Goal: Contribute content: Contribute content

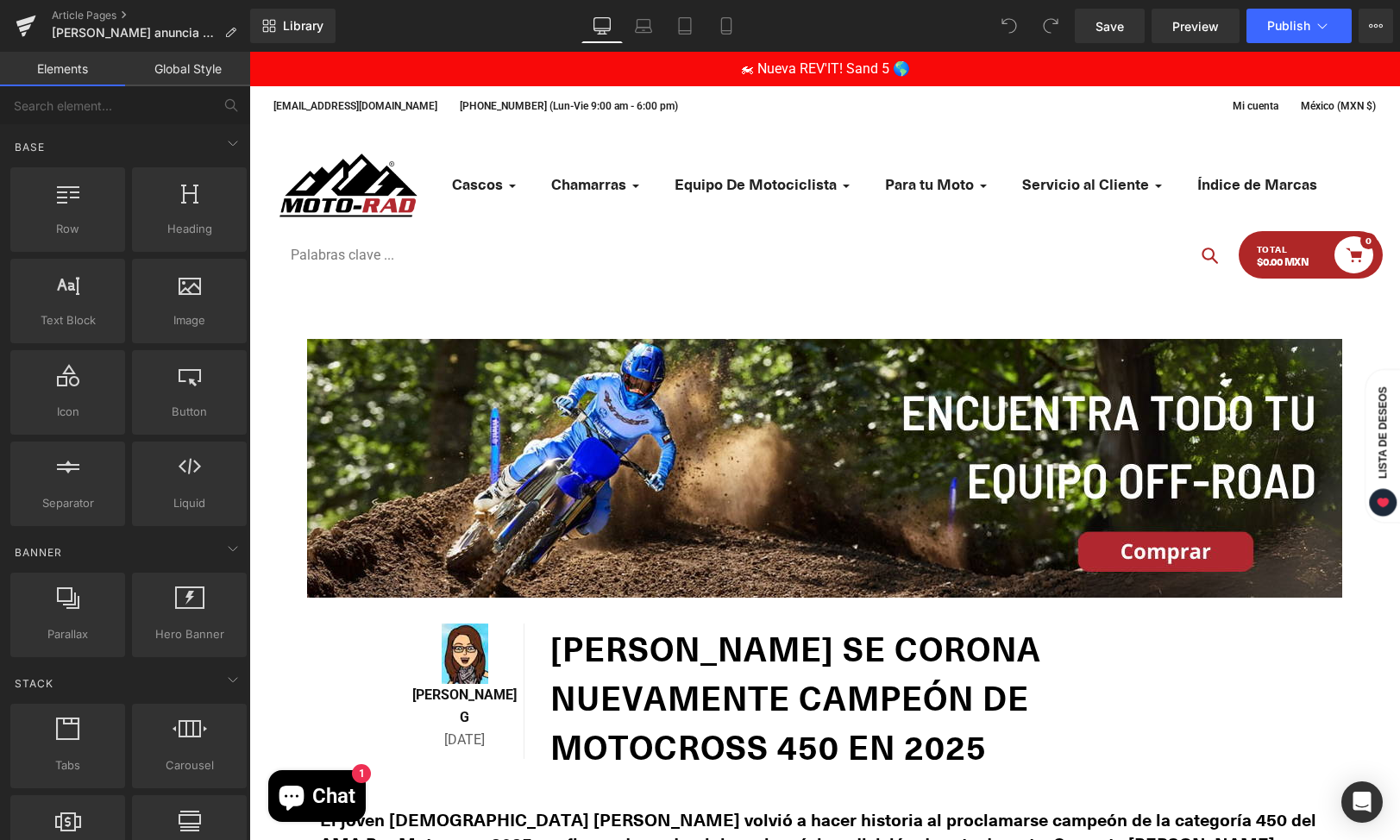
click at [998, 739] on h1 "[PERSON_NAME] se corona nuevamente campeón de motocross 450 en 2025" at bounding box center [896, 697] width 693 height 147
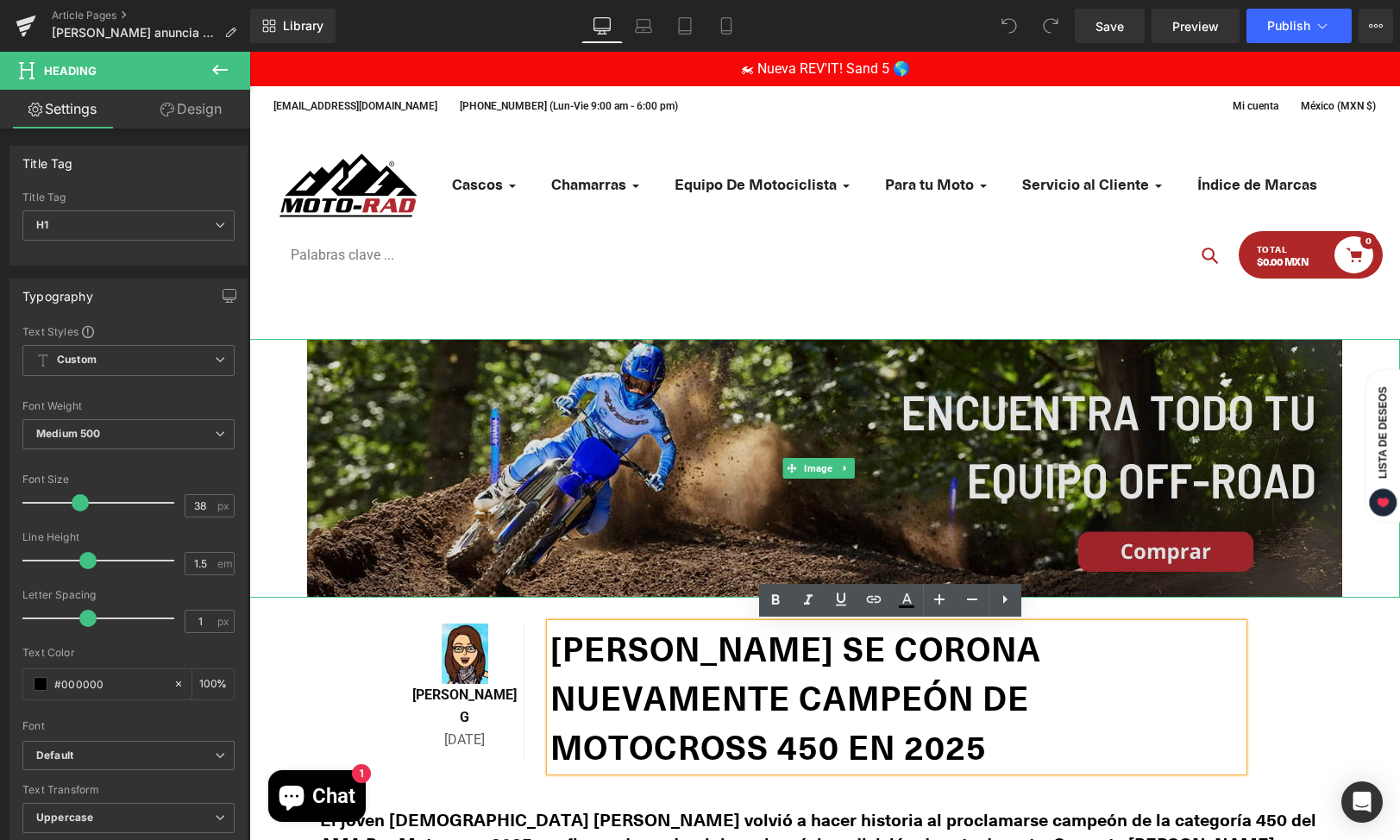
click at [817, 468] on span "Image" at bounding box center [818, 468] width 35 height 20
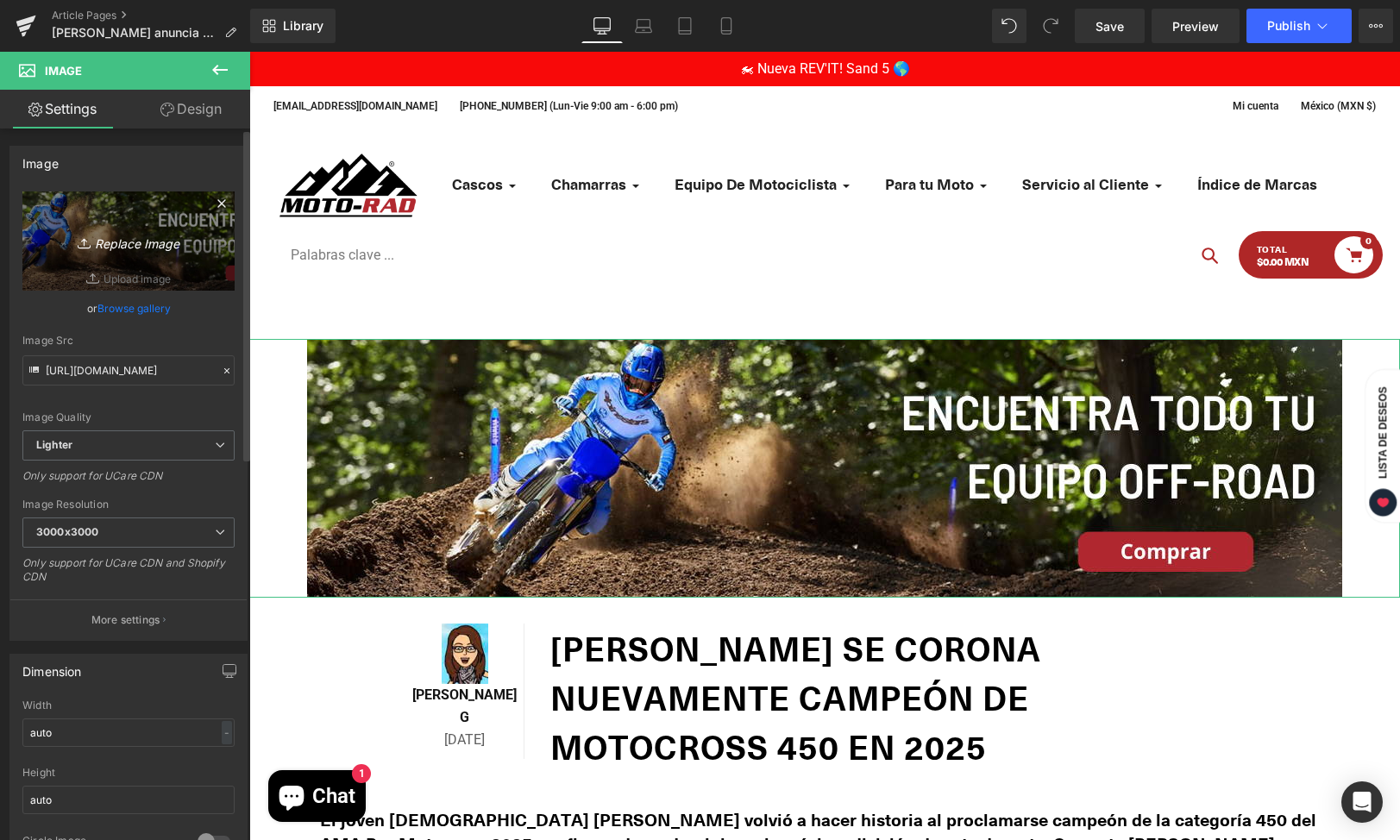
click at [115, 238] on icon "Replace Image" at bounding box center [129, 240] width 138 height 21
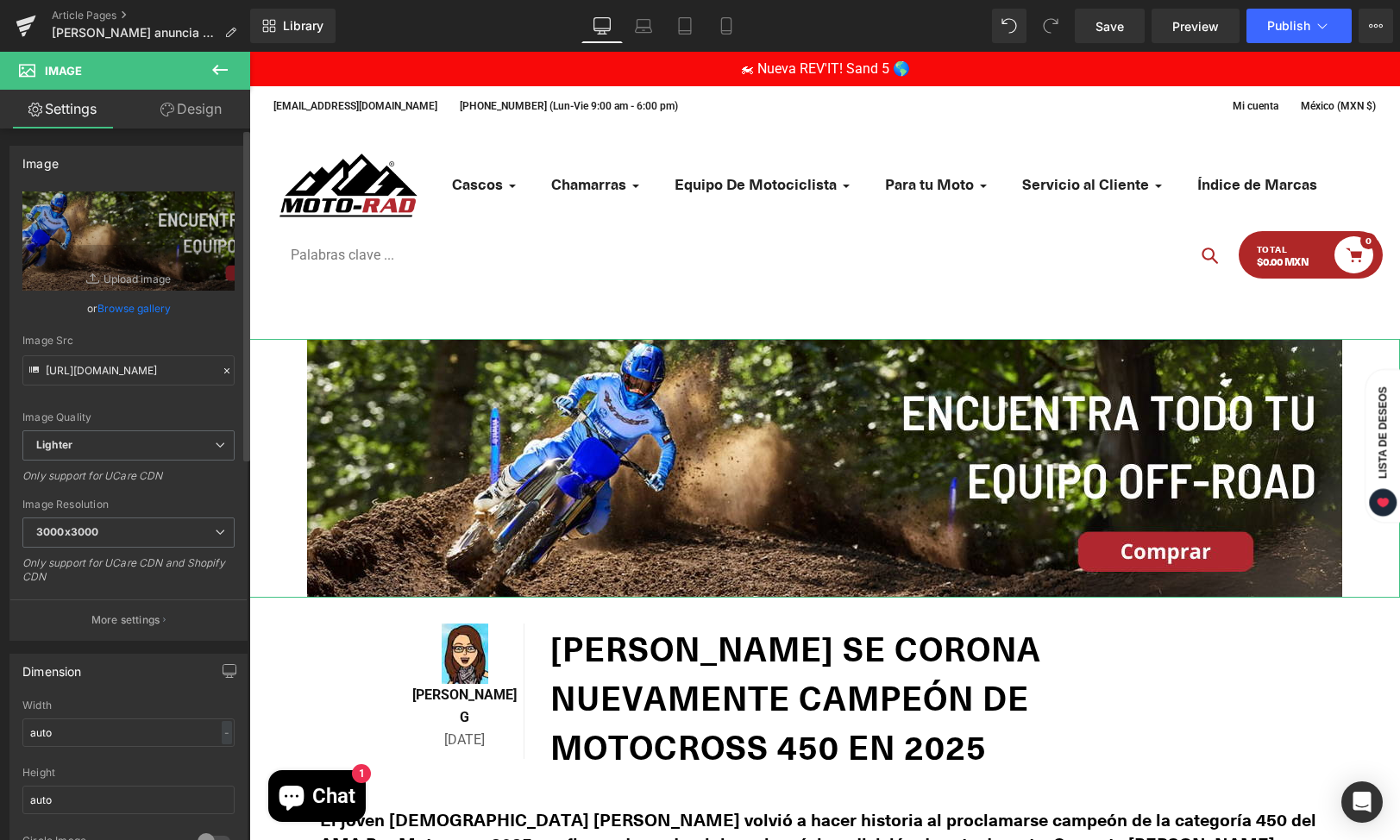
click at [115, 306] on link "Browse gallery" at bounding box center [134, 308] width 74 height 30
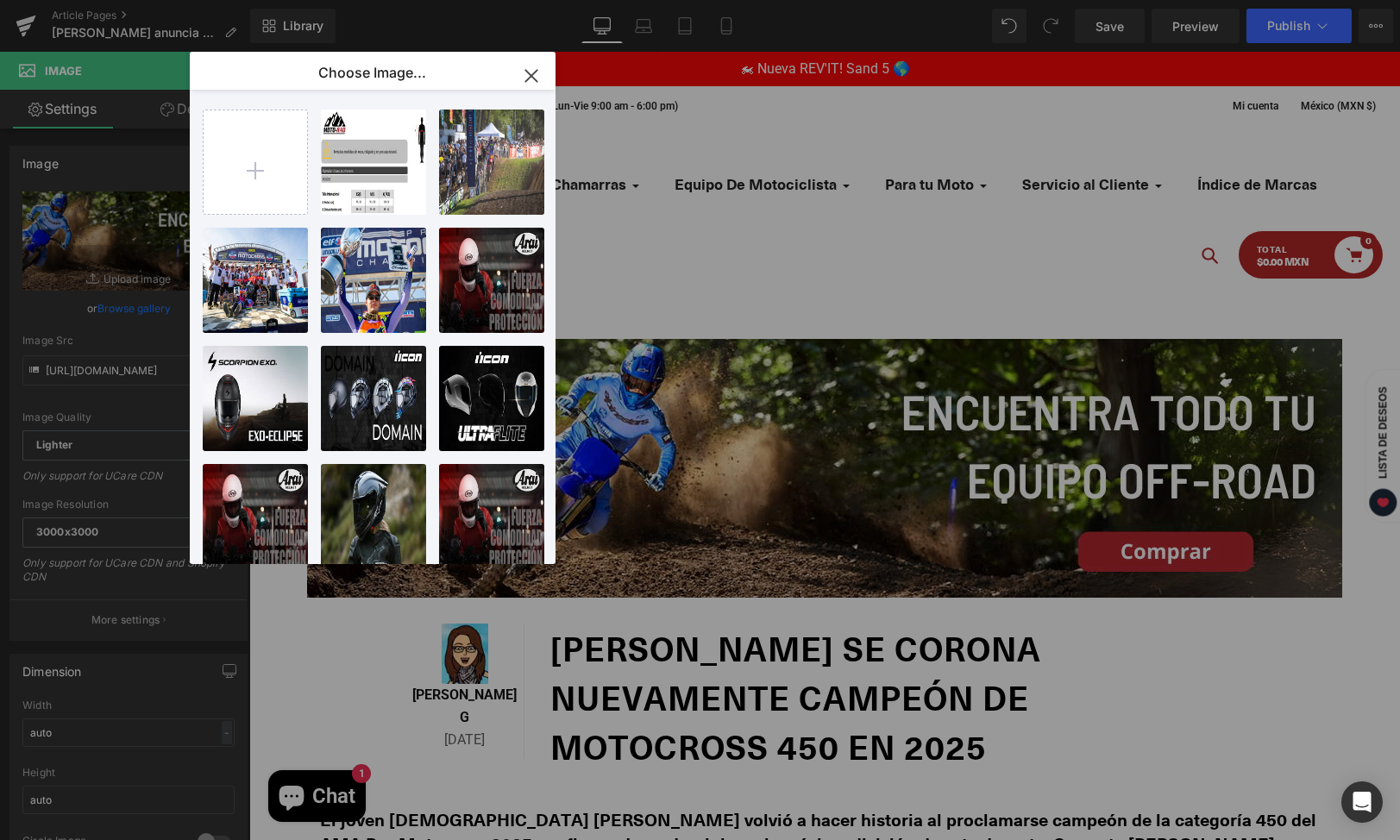
drag, startPoint x: 533, startPoint y: 75, endPoint x: 106, endPoint y: 74, distance: 427.0
click at [533, 75] on icon "button" at bounding box center [531, 76] width 11 height 11
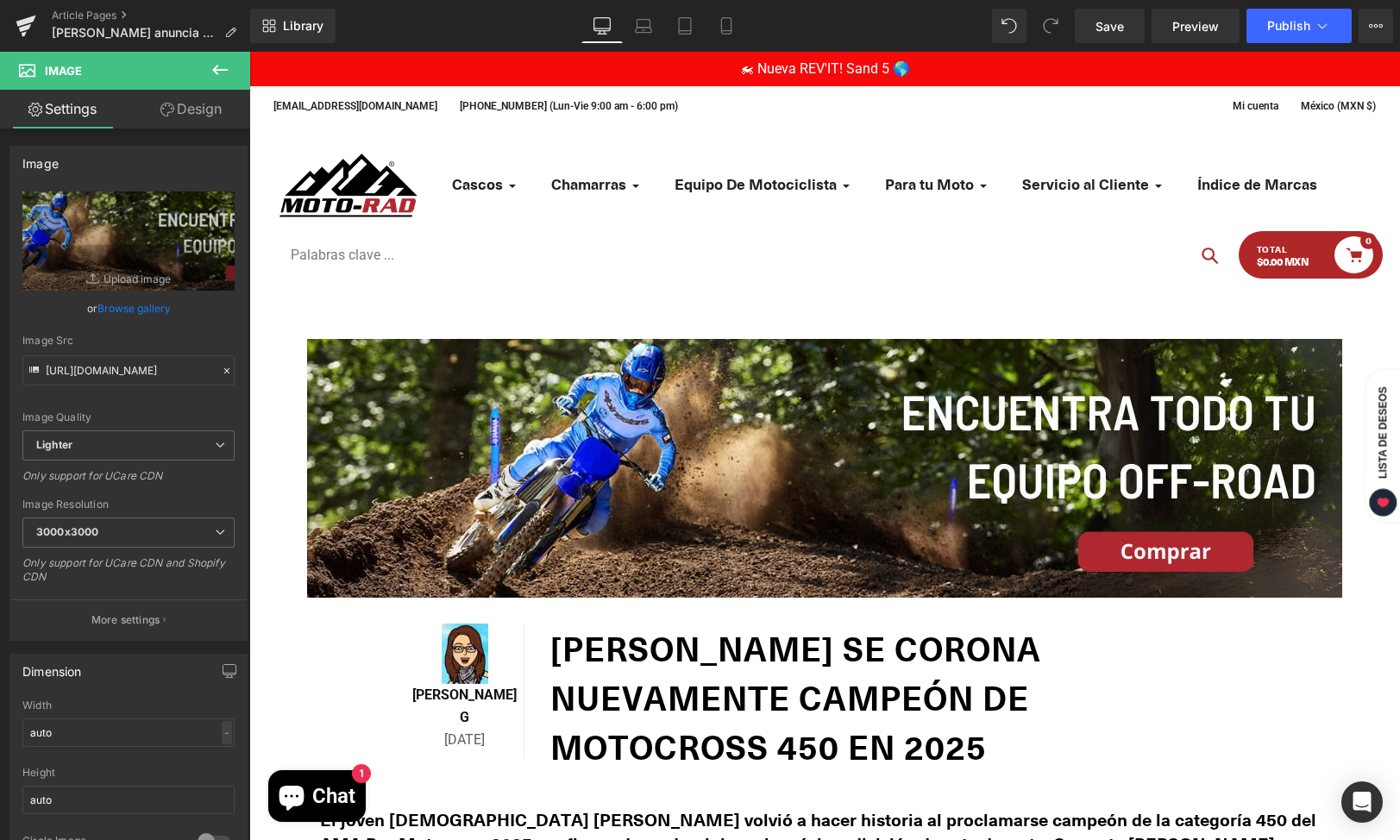
click at [1127, 718] on h1 "[PERSON_NAME] se corona nuevamente campeón de motocross 450 en 2025" at bounding box center [896, 697] width 693 height 147
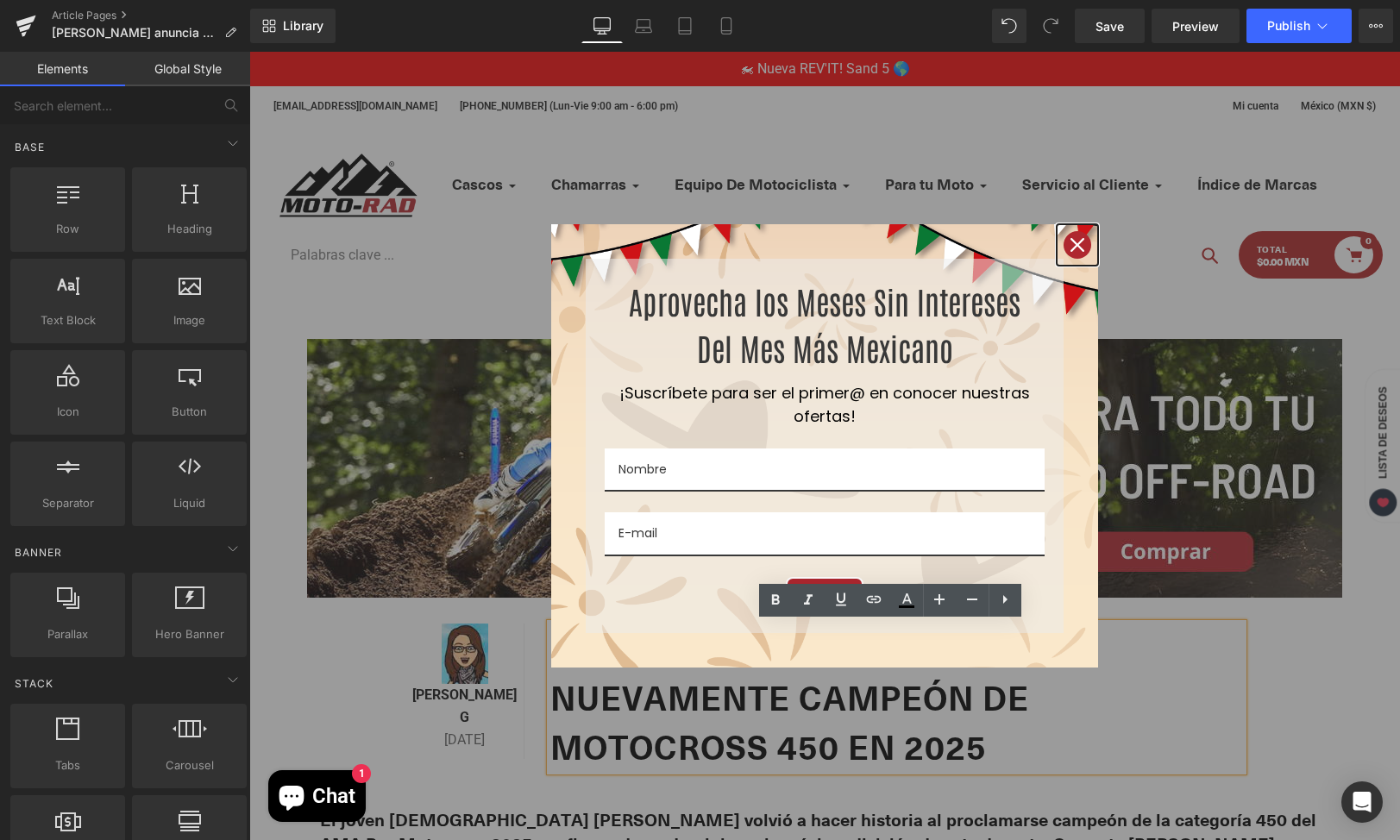
click at [1064, 244] on div "Close" at bounding box center [1078, 245] width 28 height 28
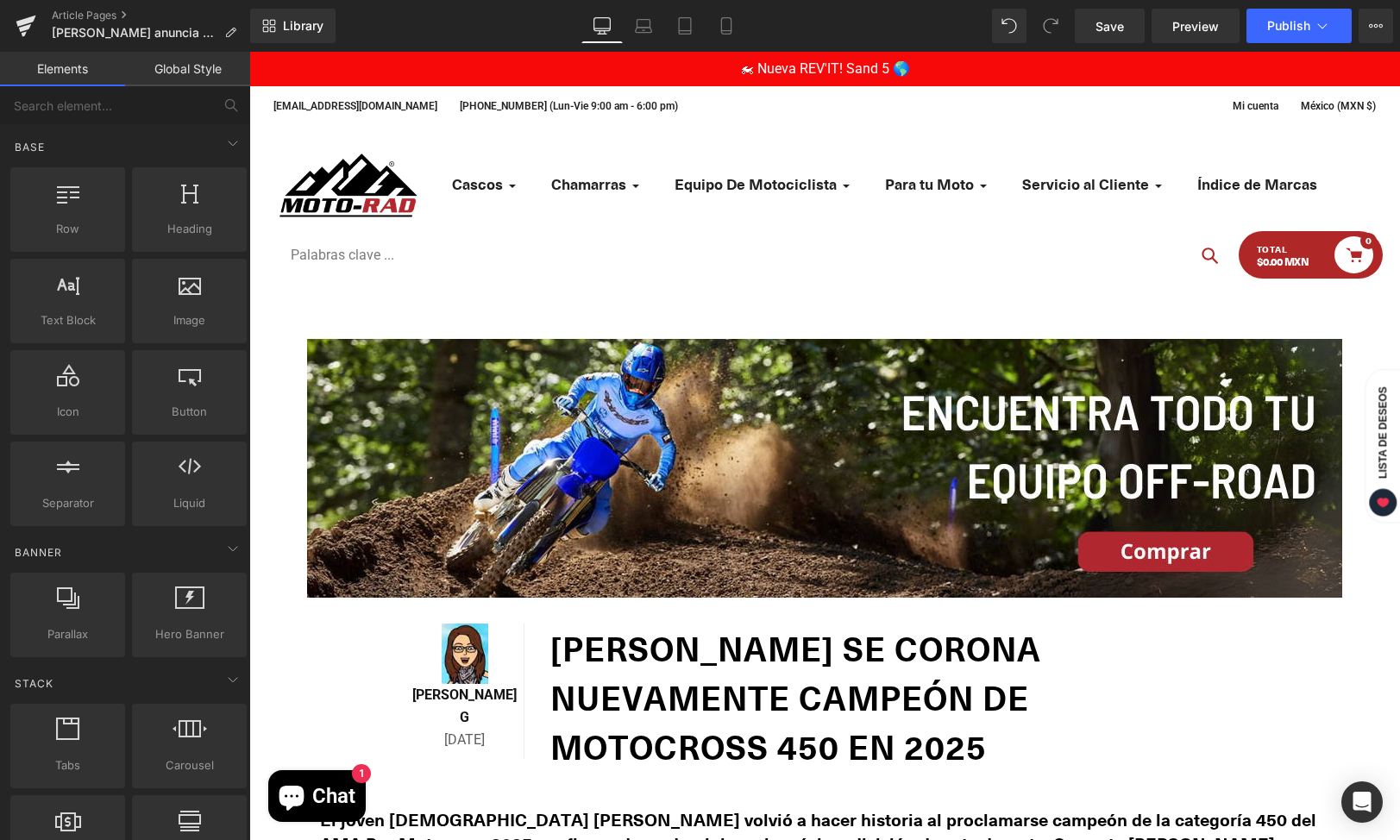
click at [819, 697] on h1 "[PERSON_NAME] se corona nuevamente campeón de motocross 450 en 2025" at bounding box center [896, 697] width 693 height 147
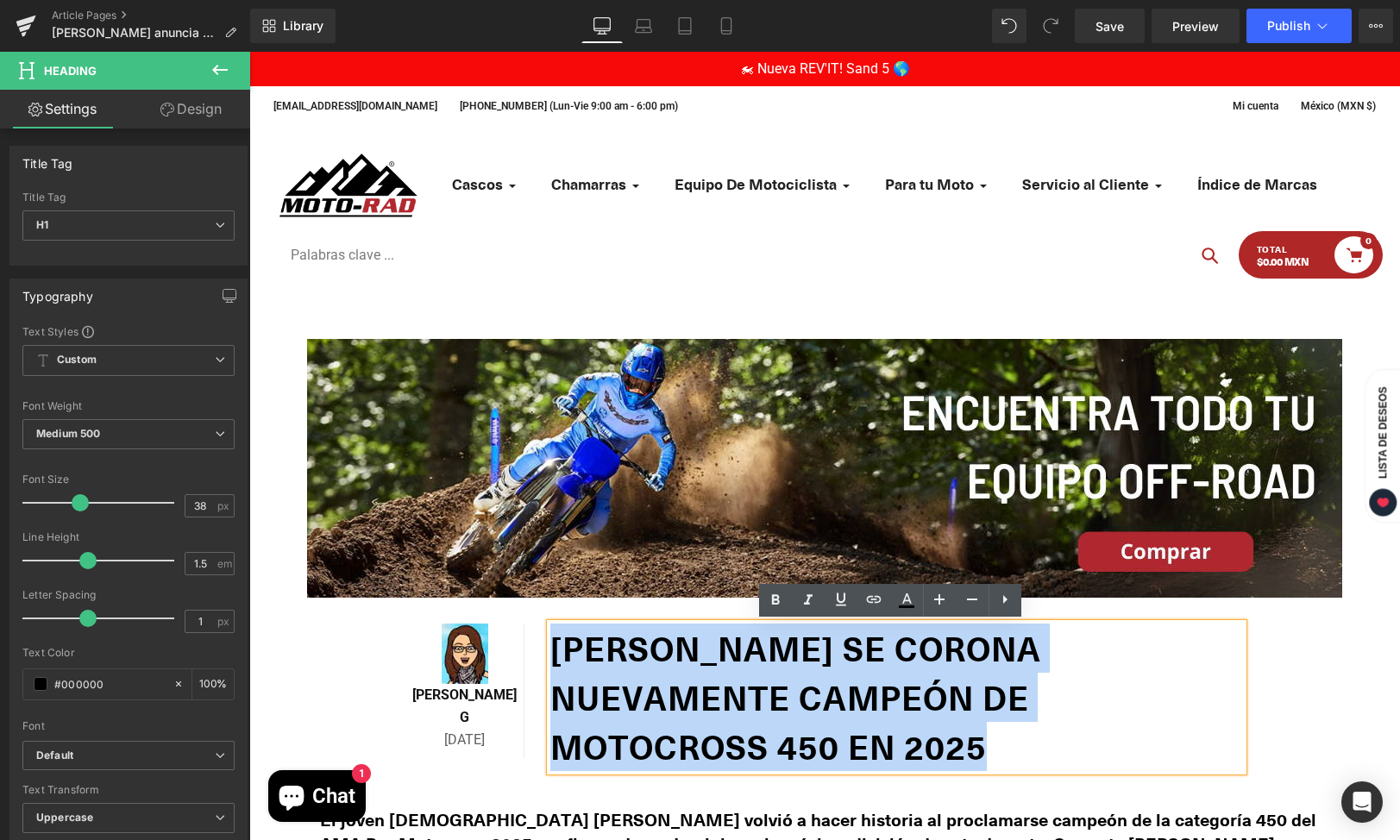
drag, startPoint x: 991, startPoint y: 749, endPoint x: 548, endPoint y: 638, distance: 456.7
click at [550, 638] on h1 "[PERSON_NAME] se corona nuevamente campeón de motocross 450 en 2025" at bounding box center [896, 697] width 693 height 147
paste div
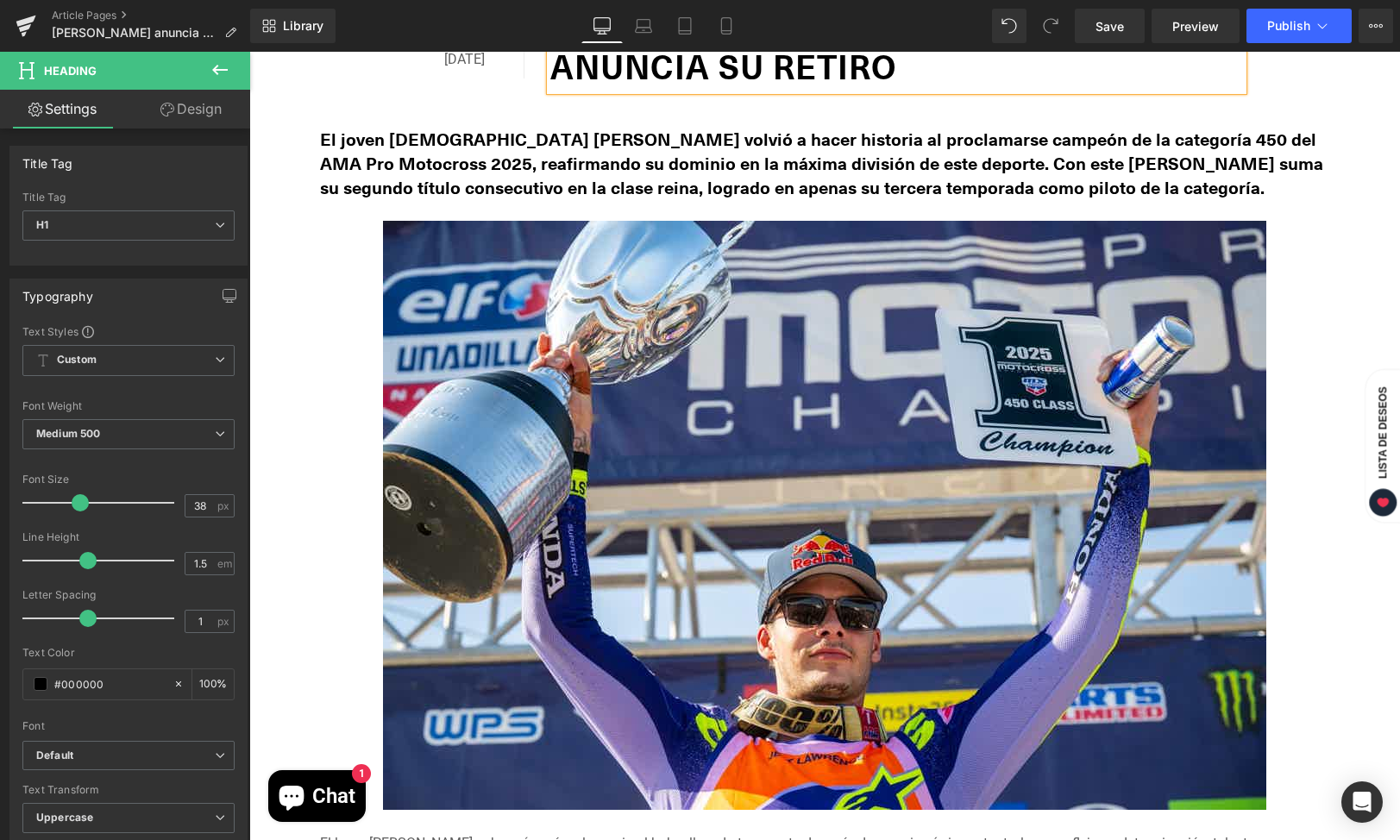
scroll to position [408, 0]
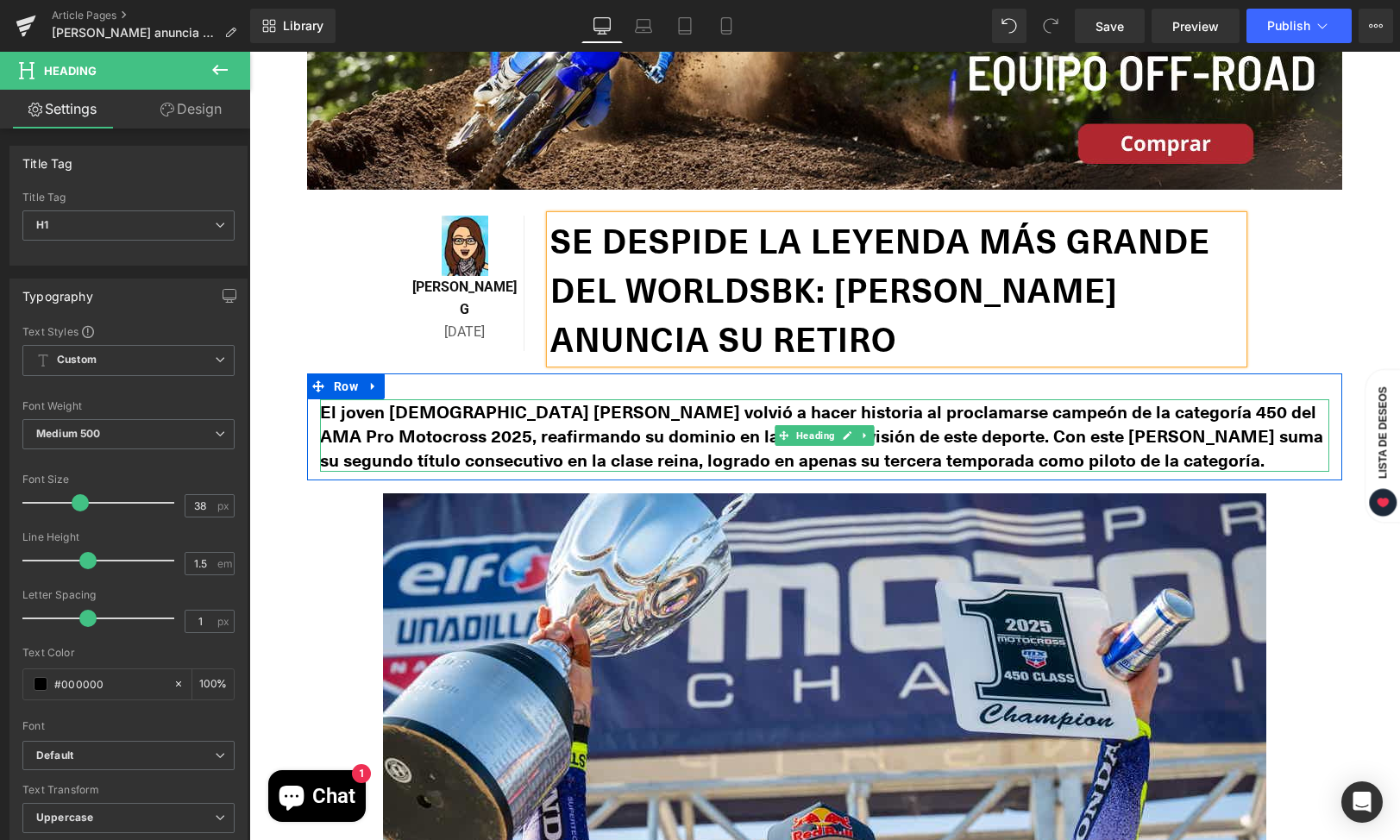
click at [1011, 459] on h2 "El joven [DEMOGRAPHIC_DATA] [PERSON_NAME] volvió a hacer historia al proclamars…" at bounding box center [824, 436] width 1009 height 73
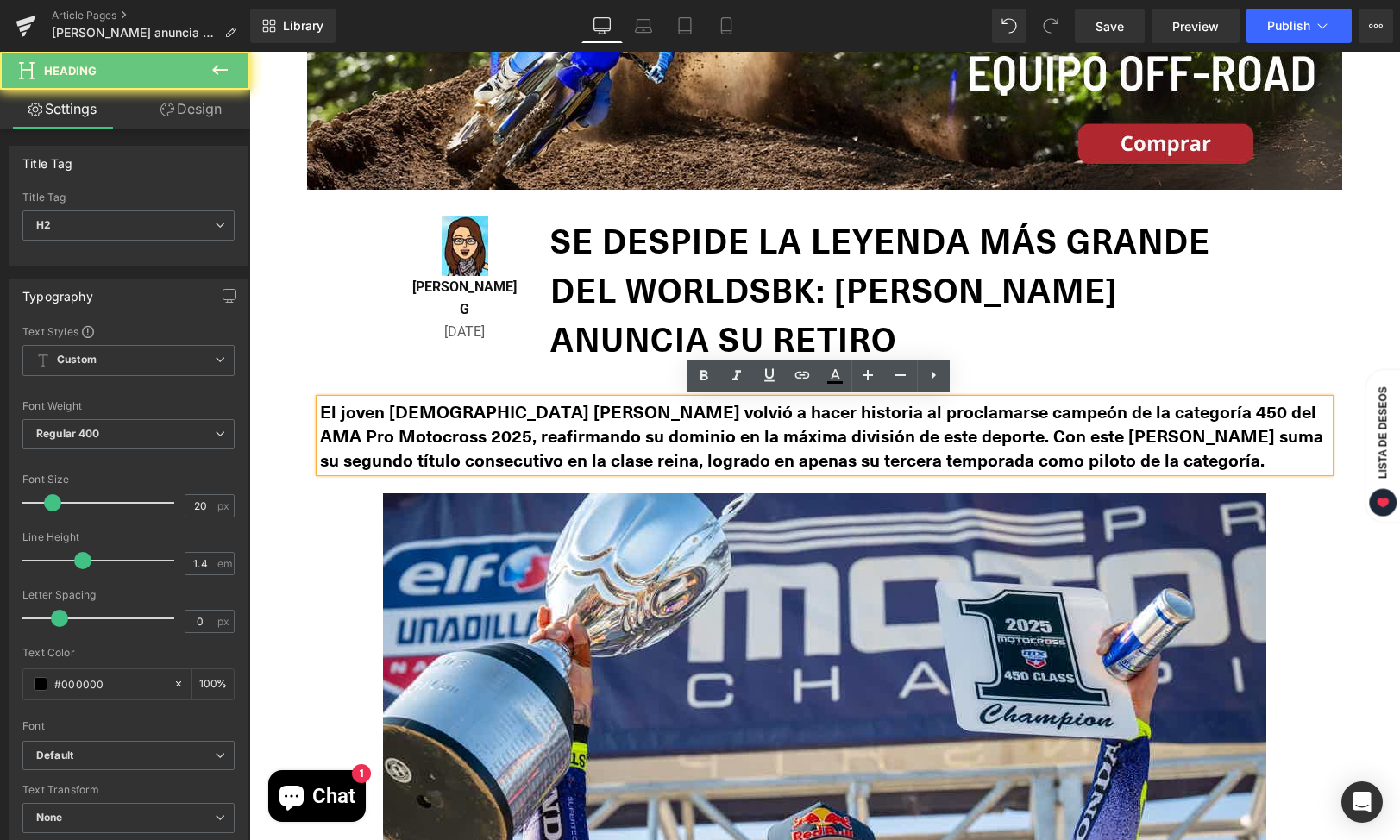
click at [1011, 459] on h2 "El joven [DEMOGRAPHIC_DATA] [PERSON_NAME] volvió a hacer historia al proclamars…" at bounding box center [824, 436] width 1009 height 73
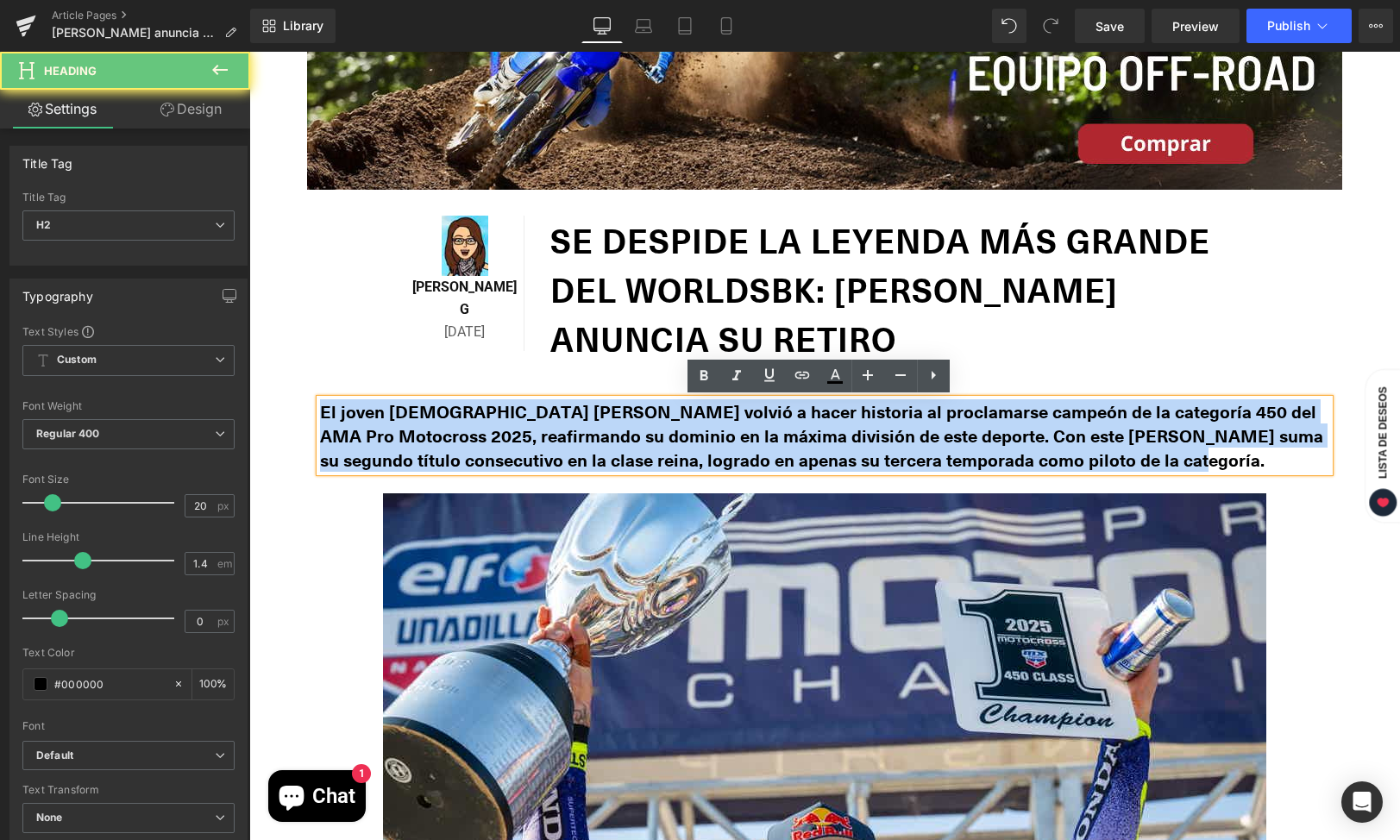
click at [1011, 459] on h2 "El joven [DEMOGRAPHIC_DATA] [PERSON_NAME] volvió a hacer historia al proclamars…" at bounding box center [824, 436] width 1009 height 73
paste div
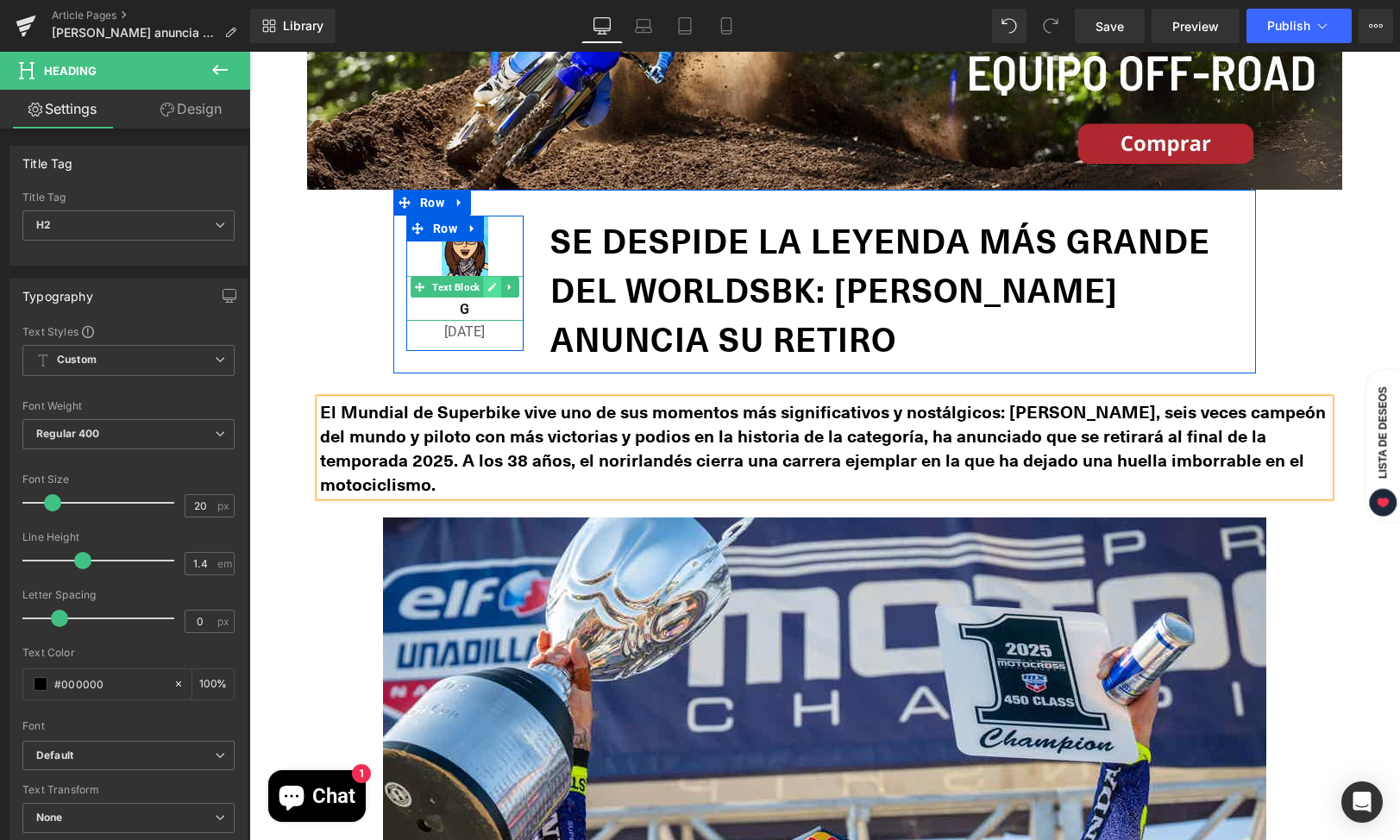
click at [488, 284] on icon at bounding box center [492, 286] width 8 height 8
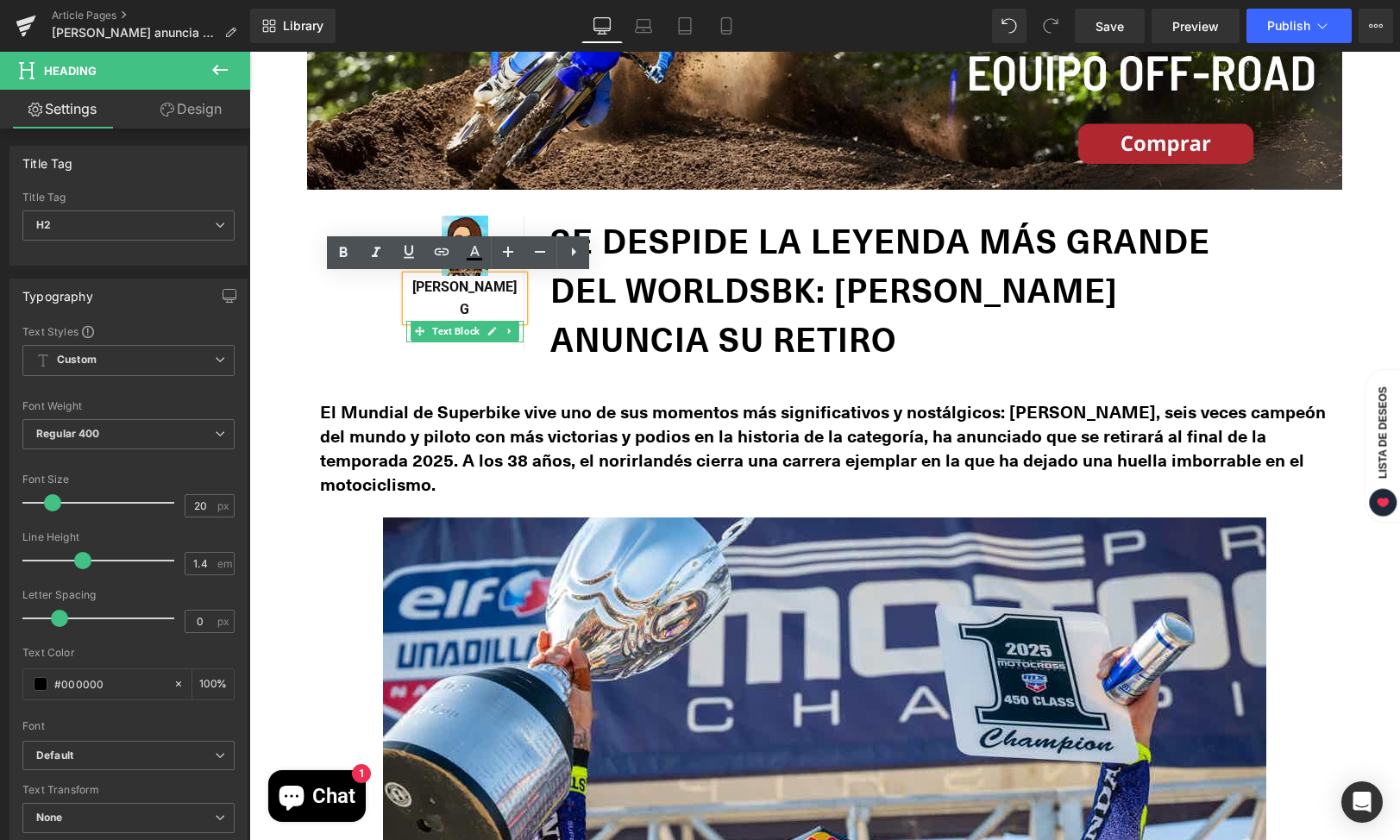
click at [487, 326] on icon at bounding box center [492, 331] width 9 height 10
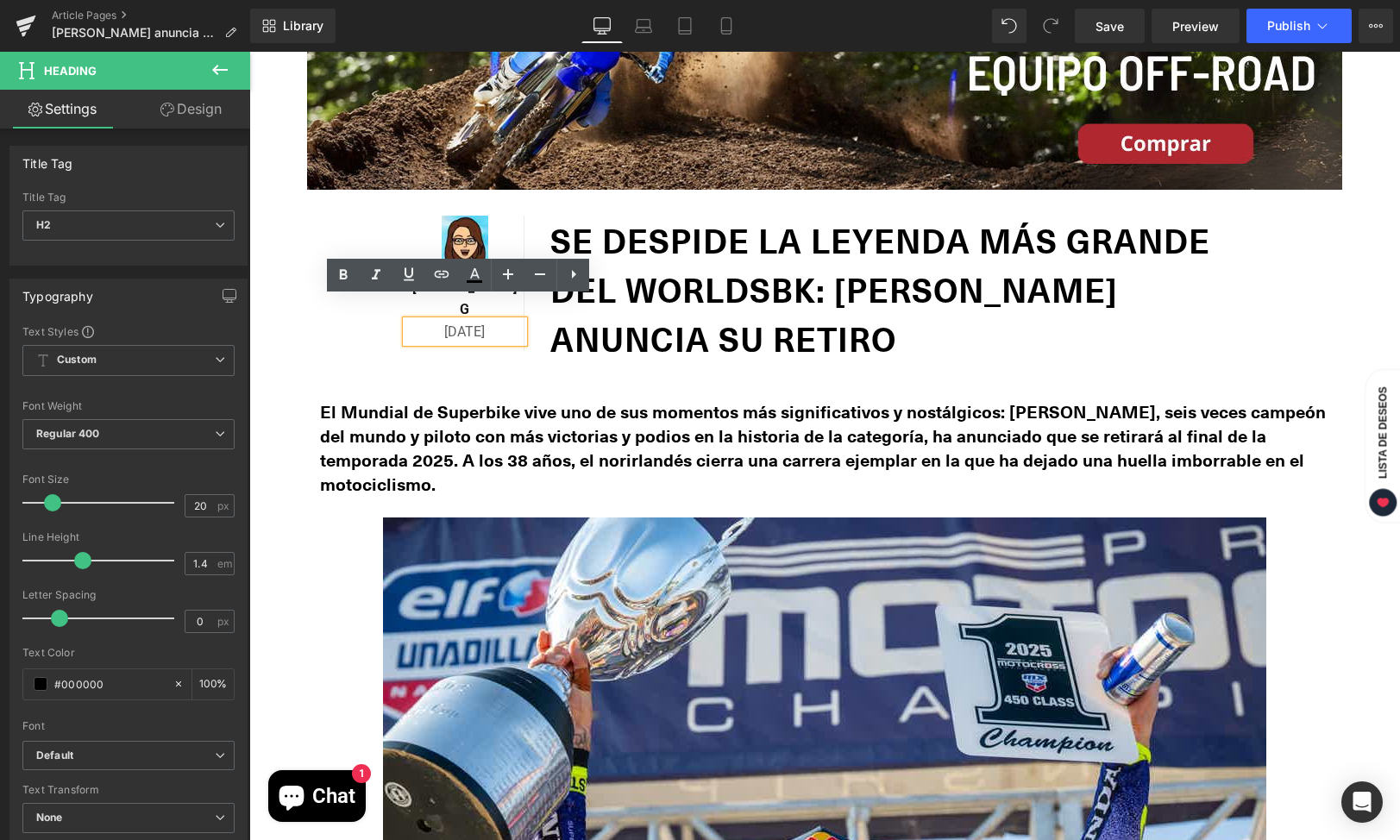
click at [418, 321] on p "[DATE]" at bounding box center [464, 332] width 117 height 22
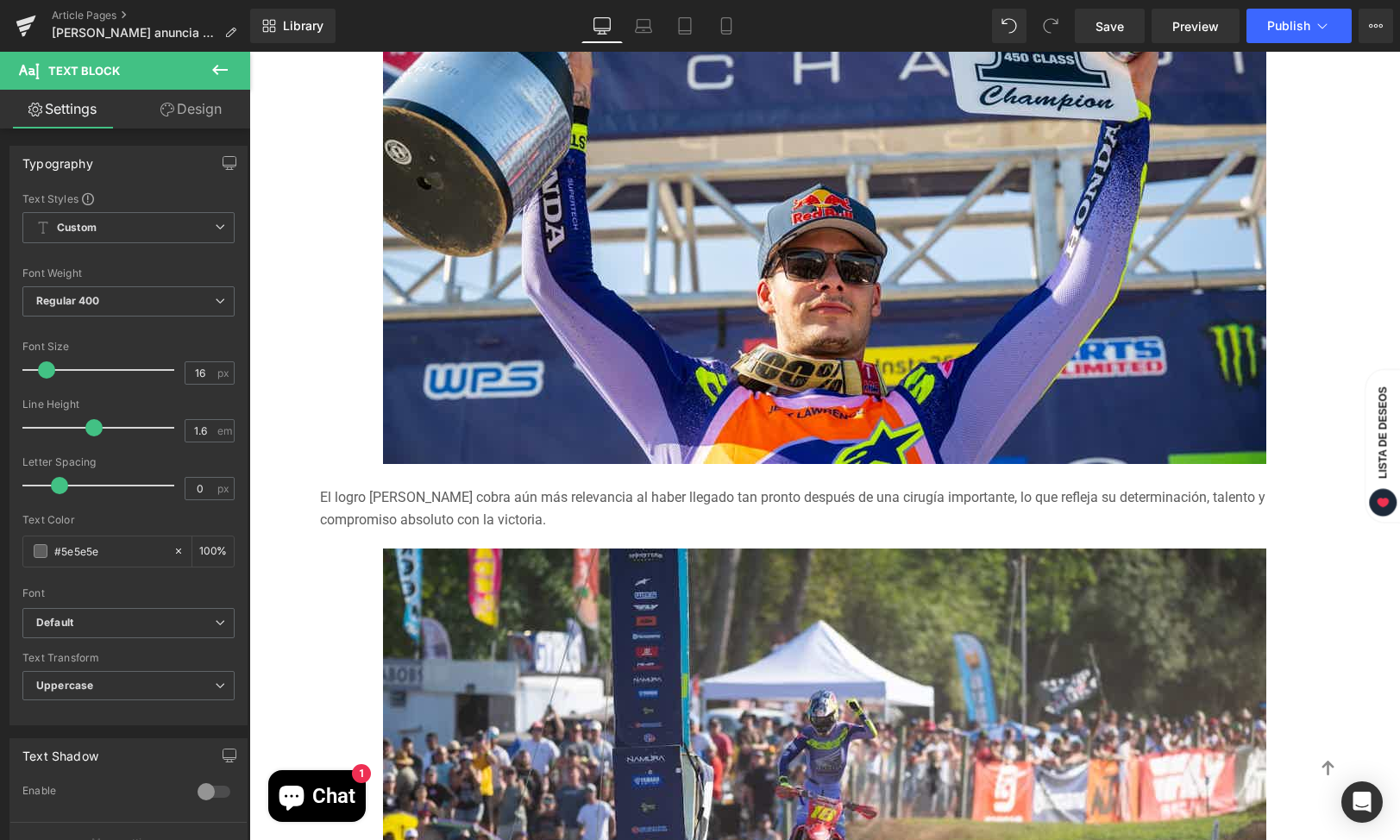
scroll to position [955, 0]
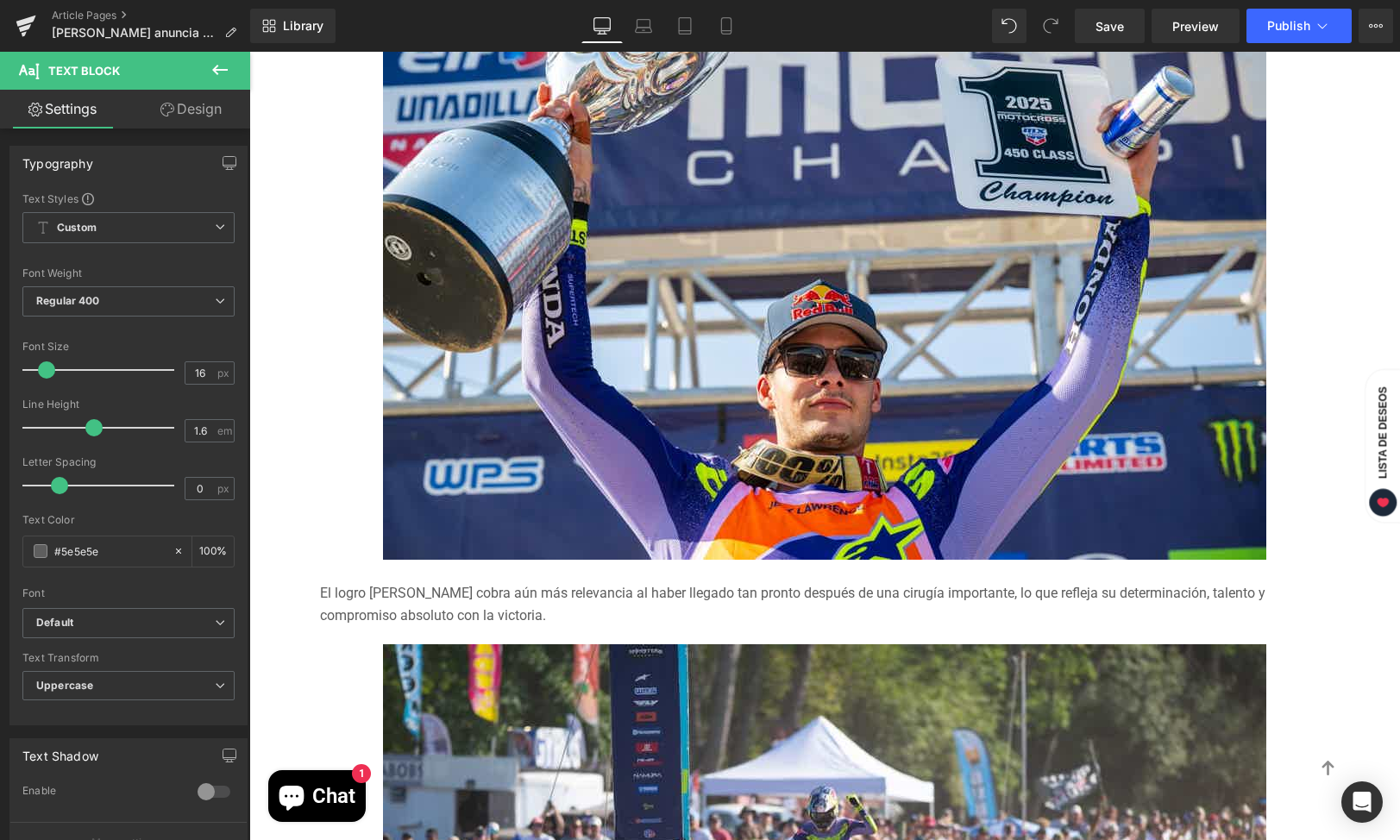
click at [567, 590] on div "El logro [PERSON_NAME] cobra aún más relevancia al haber llegado tan pronto des…" at bounding box center [824, 604] width 1009 height 44
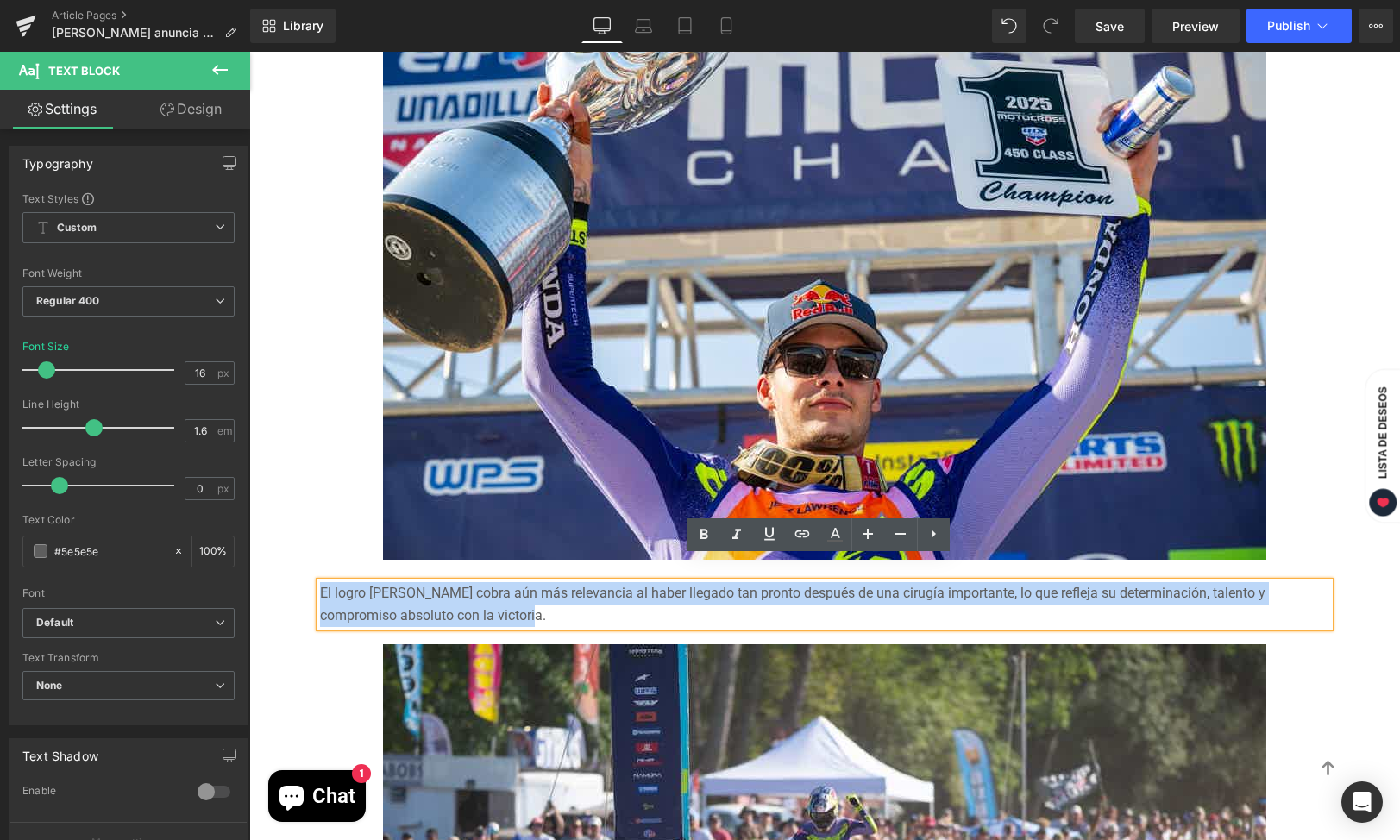
drag, startPoint x: 566, startPoint y: 590, endPoint x: 292, endPoint y: 567, distance: 275.0
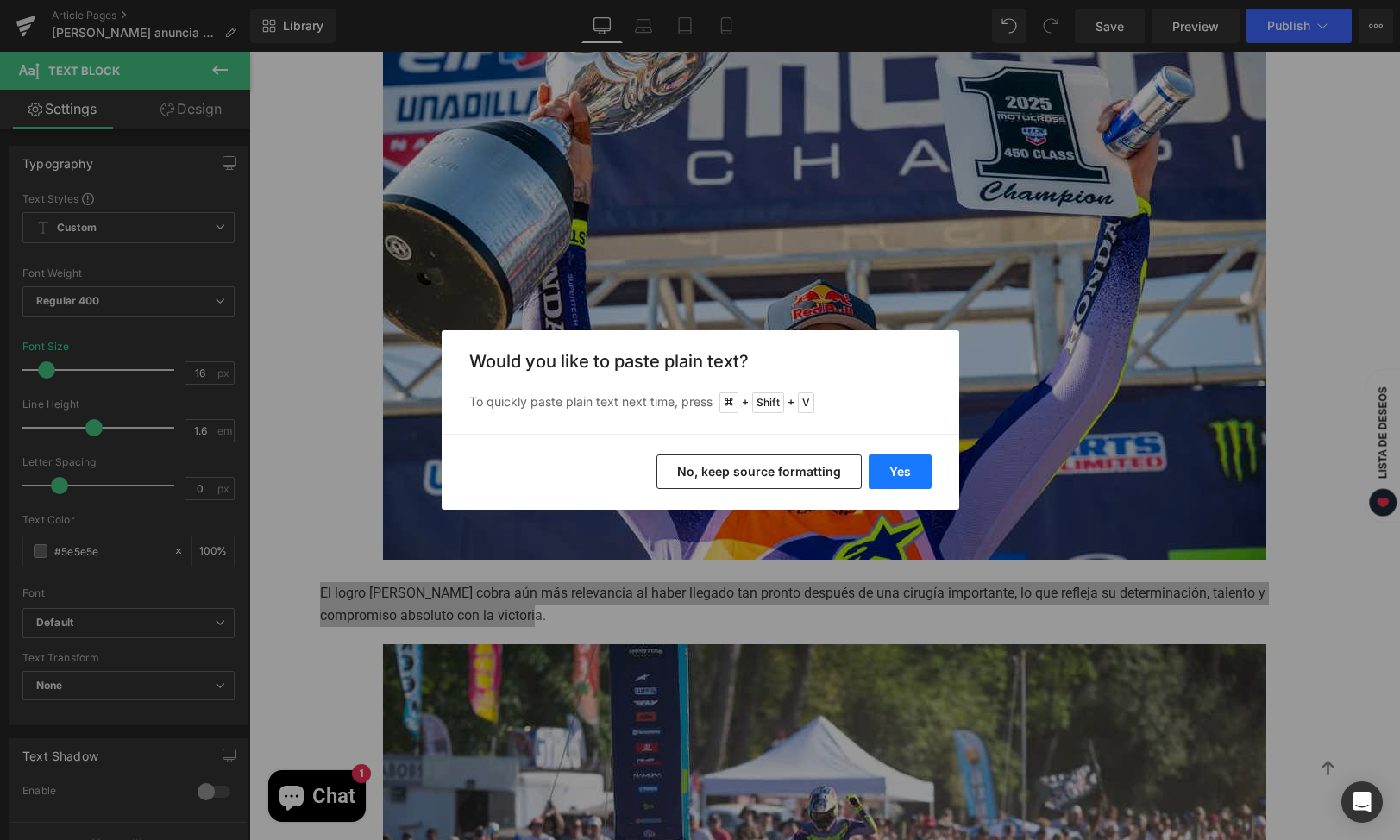
click at [892, 458] on button "Yes" at bounding box center [900, 472] width 63 height 34
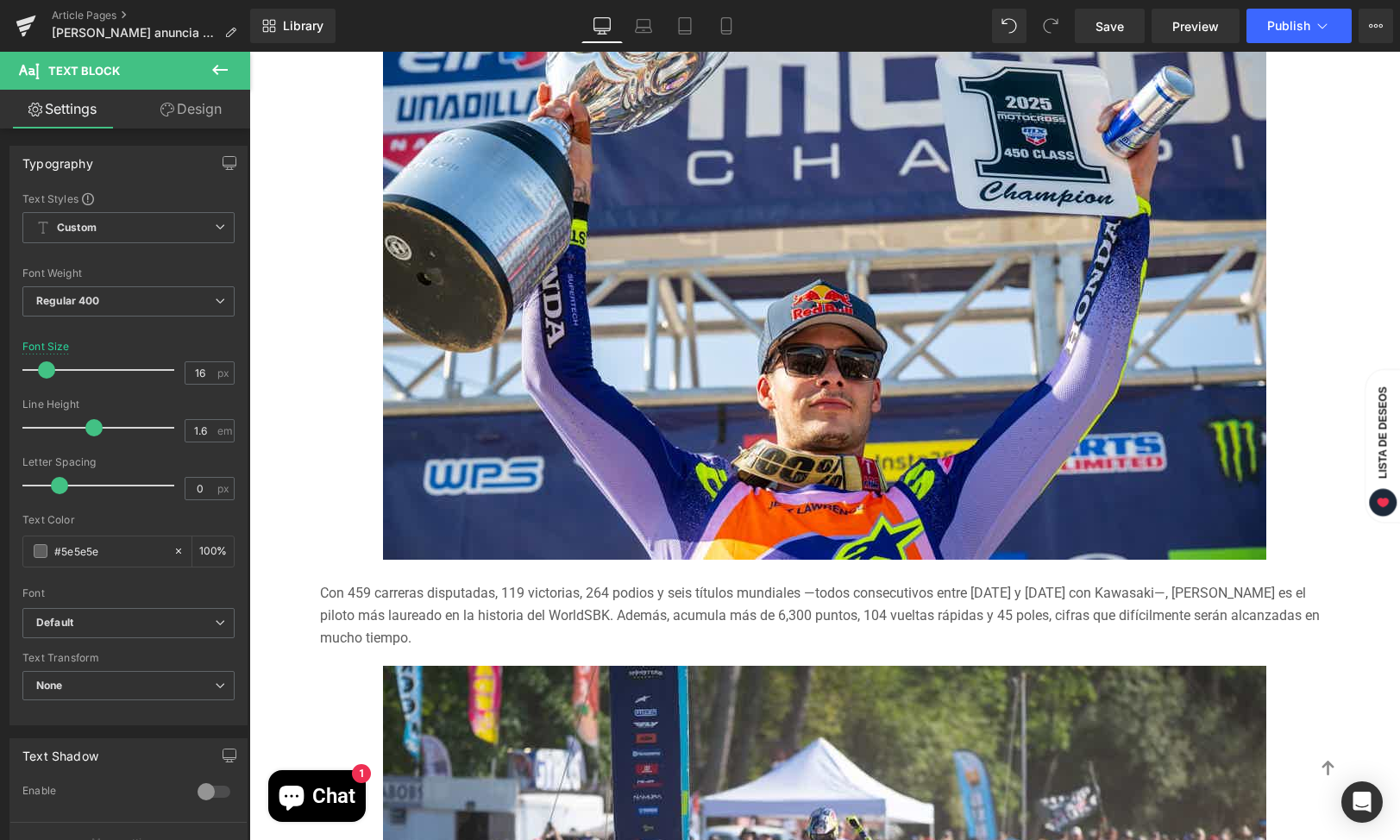
scroll to position [1616, 0]
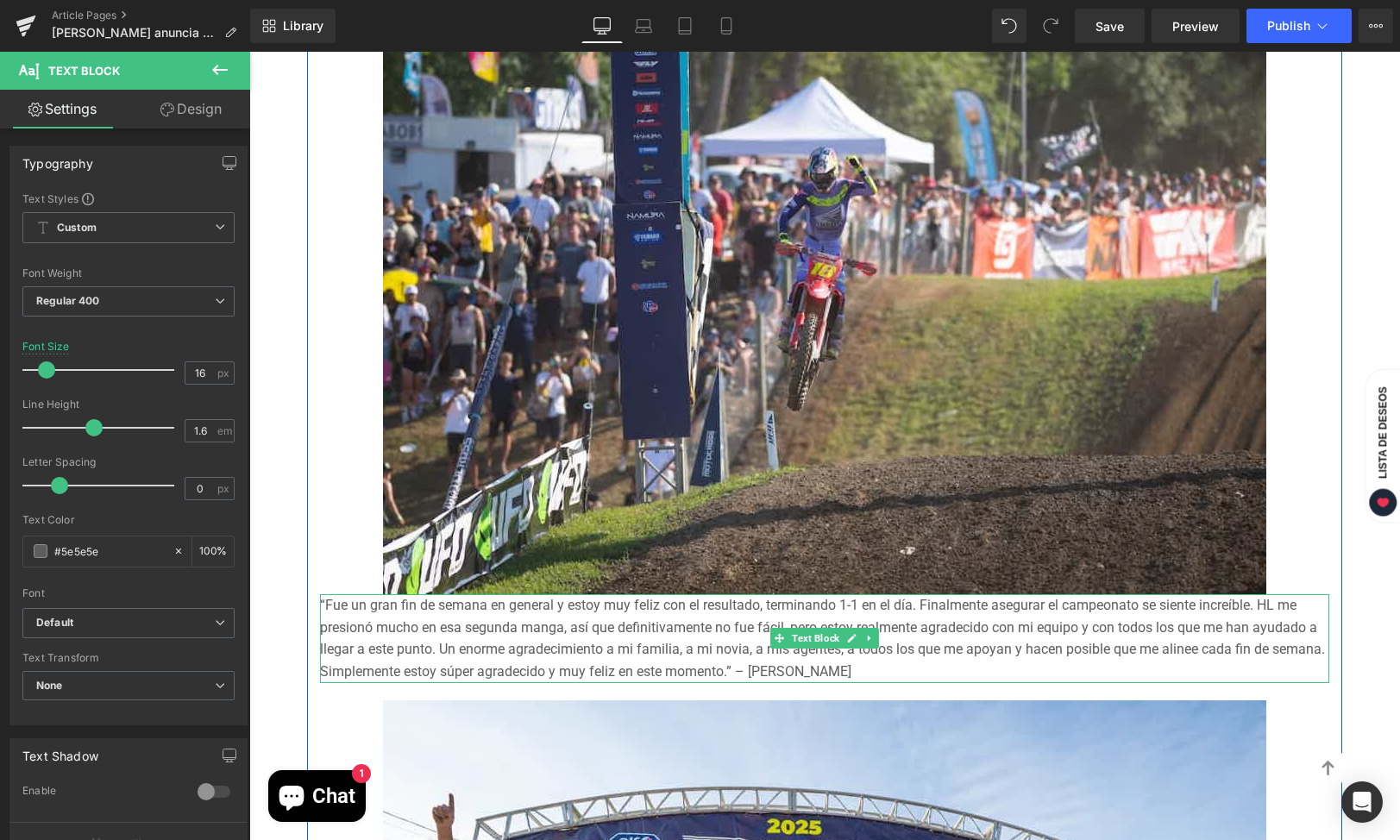
click at [949, 644] on div "“Fue un gran fin de semana en general y estoy muy feliz con el resultado, termi…" at bounding box center [824, 638] width 1009 height 88
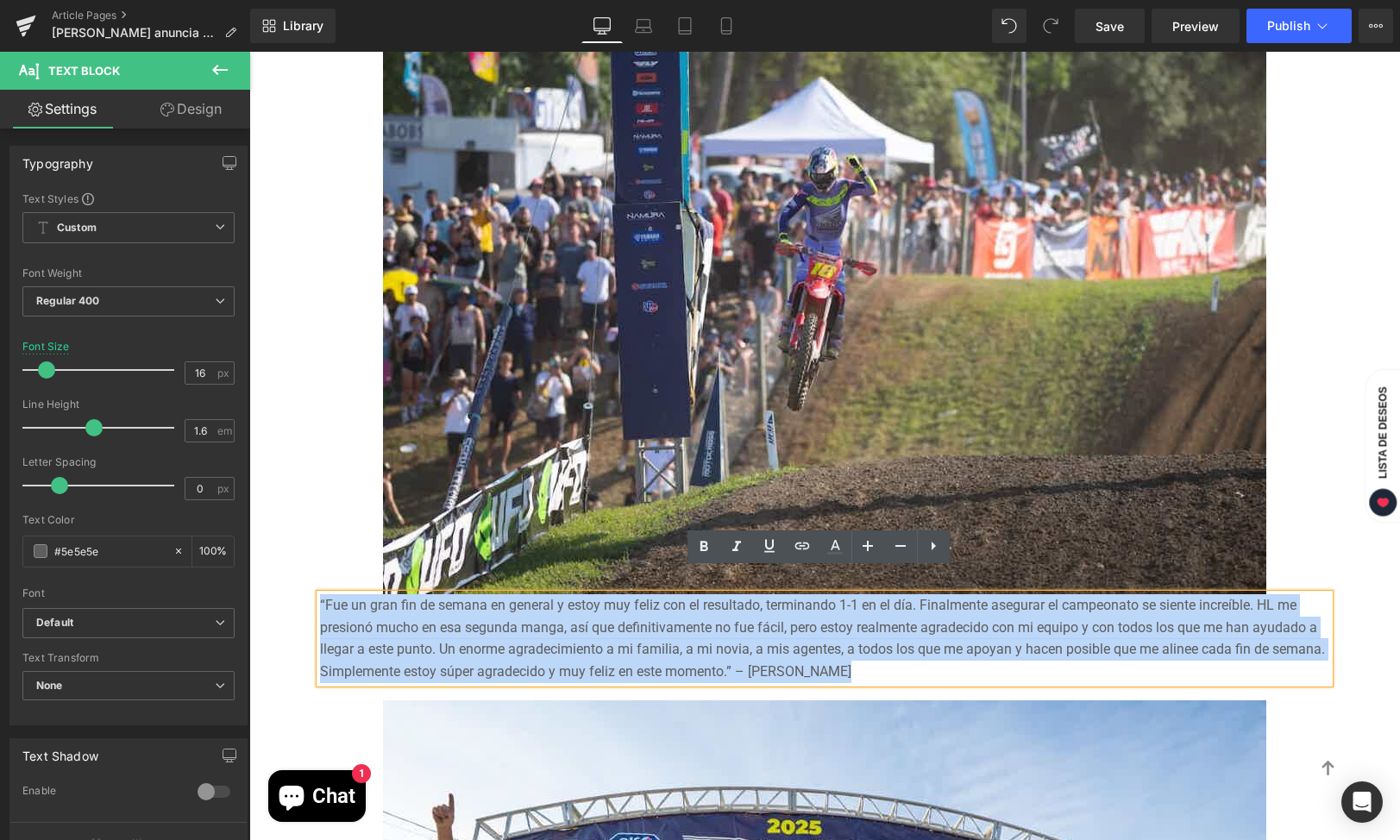
drag, startPoint x: 950, startPoint y: 647, endPoint x: 304, endPoint y: 577, distance: 649.8
click at [307, 577] on div "Con 459 carreras disputadas, 119 victorias, 264 podios y seis títulos mundiales…" at bounding box center [824, 780] width 1035 height 1718
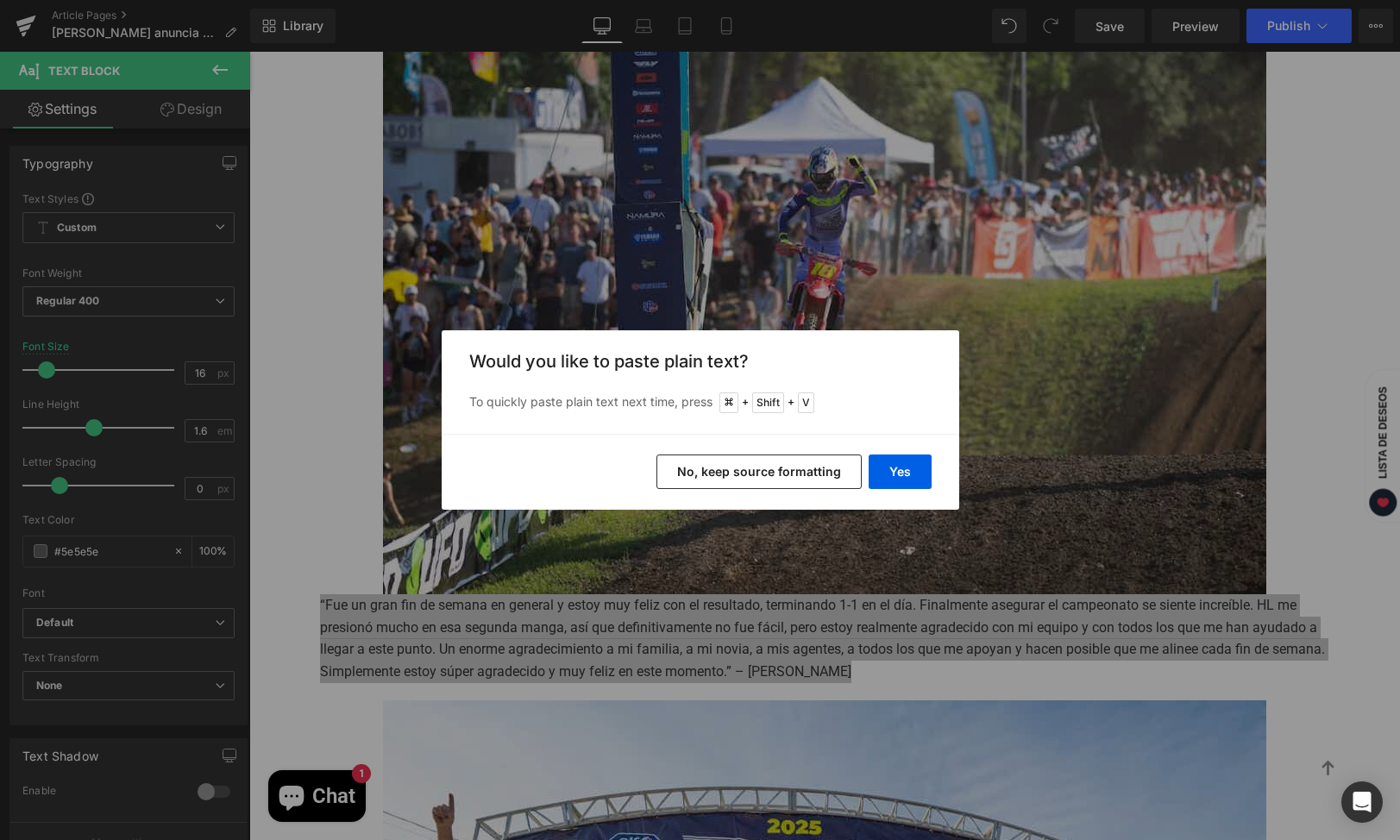
click at [932, 461] on div "Yes No, keep source formatting" at bounding box center [700, 472] width 518 height 76
click at [905, 469] on button "Yes" at bounding box center [900, 472] width 63 height 34
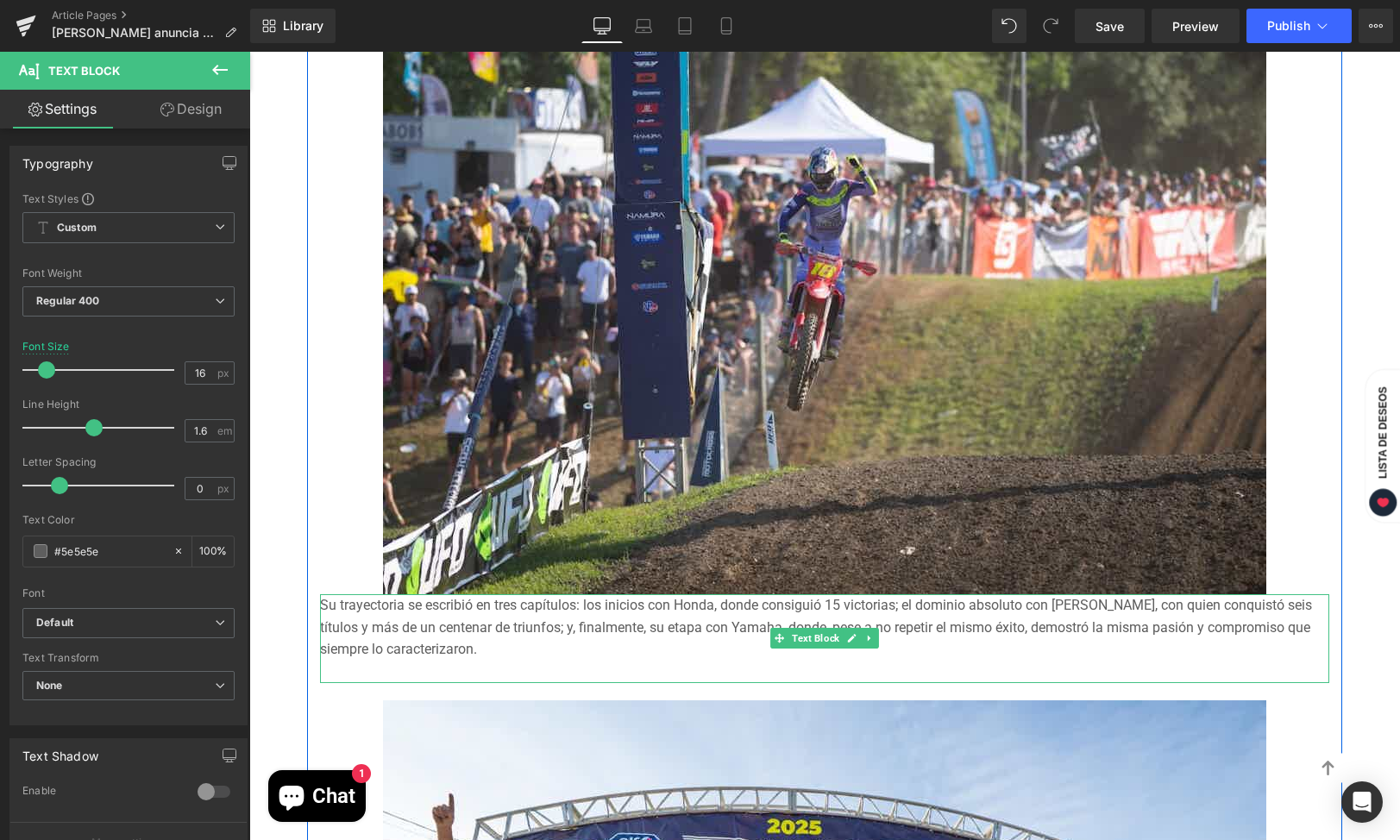
click at [575, 660] on div at bounding box center [824, 671] width 1009 height 22
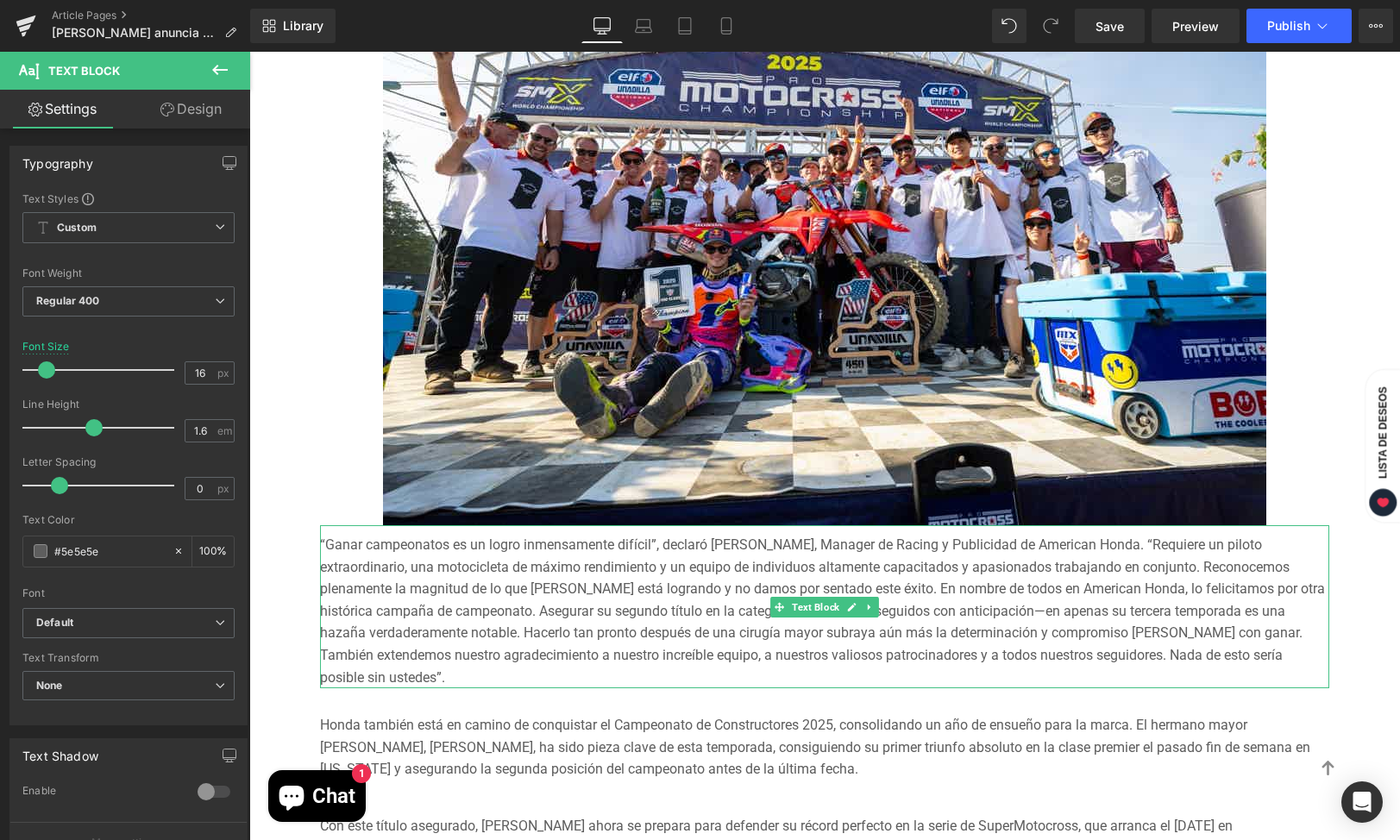
scroll to position [2629, 0]
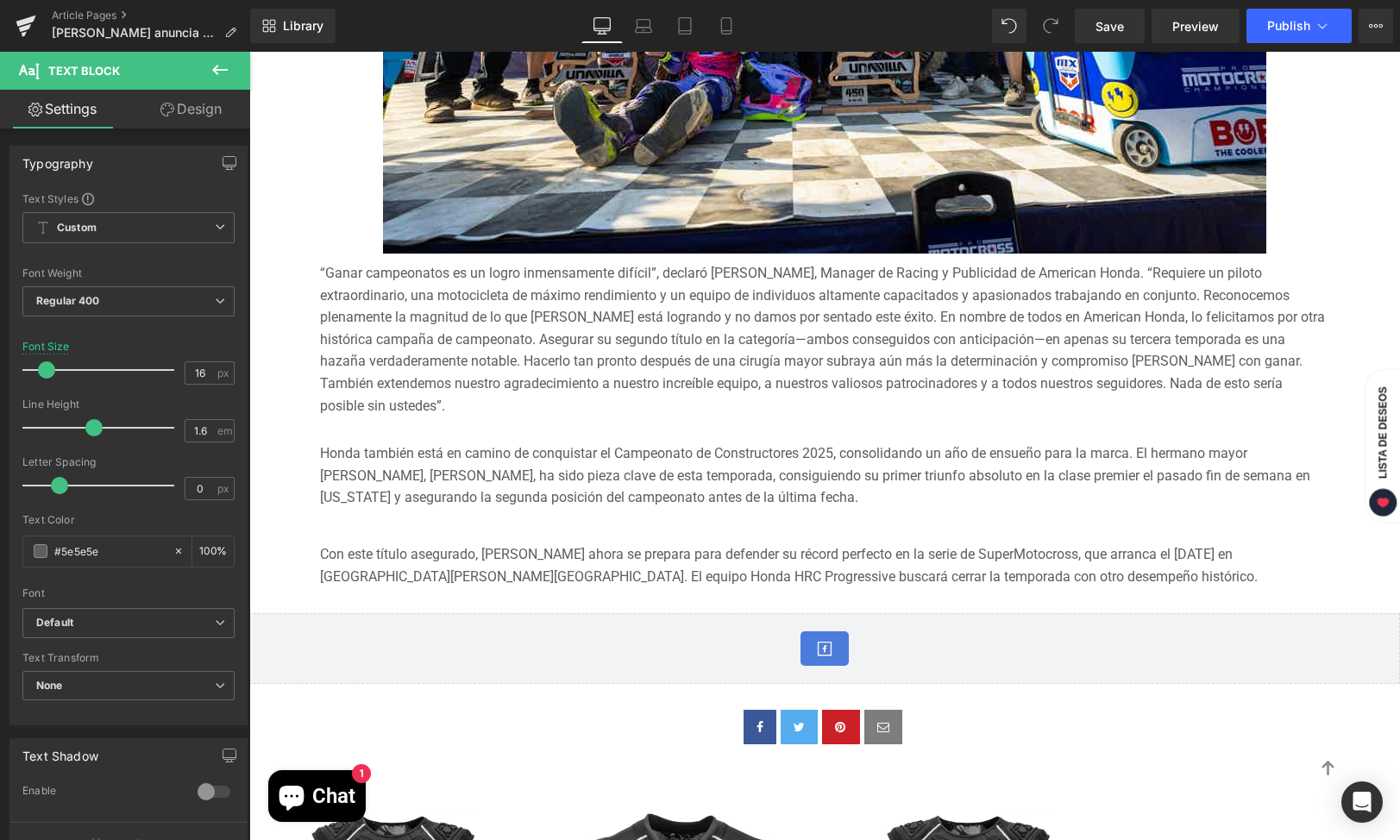
click at [709, 387] on div "“Ganar campeonatos es un logro inmensamente difícil”, declaró [PERSON_NAME], Ma…" at bounding box center [824, 334] width 1009 height 163
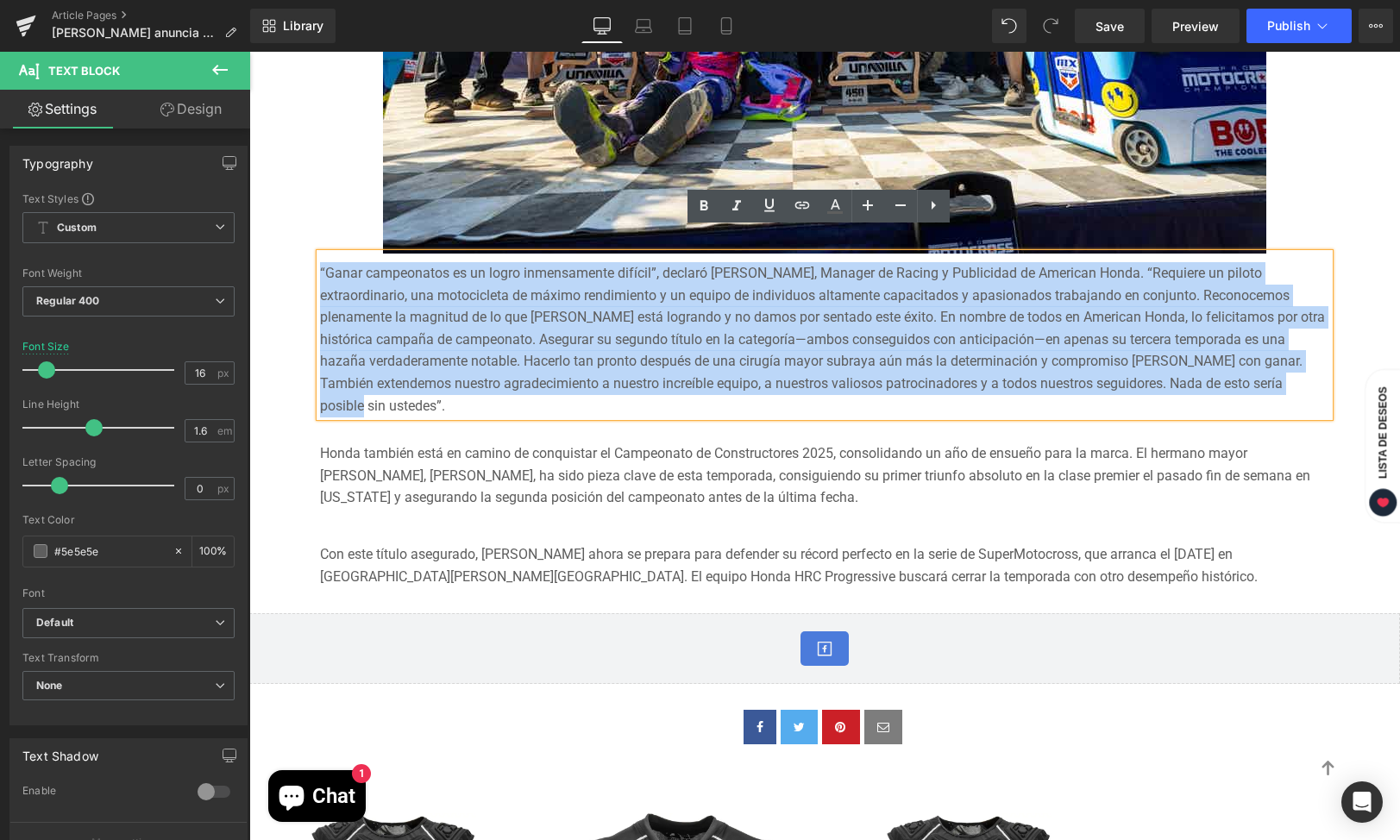
drag, startPoint x: 379, startPoint y: 378, endPoint x: 297, endPoint y: 187, distance: 207.9
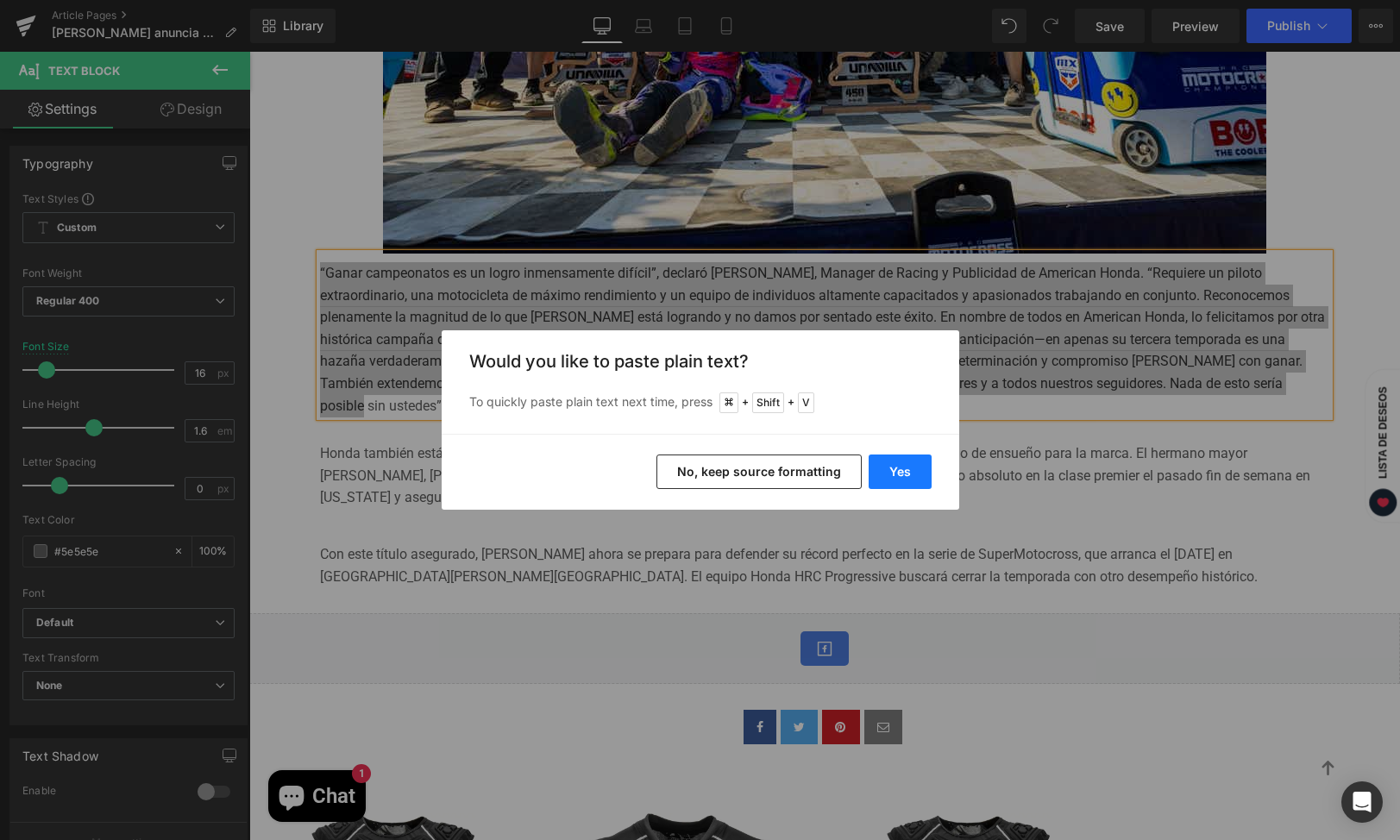
click at [909, 469] on button "Yes" at bounding box center [900, 472] width 63 height 34
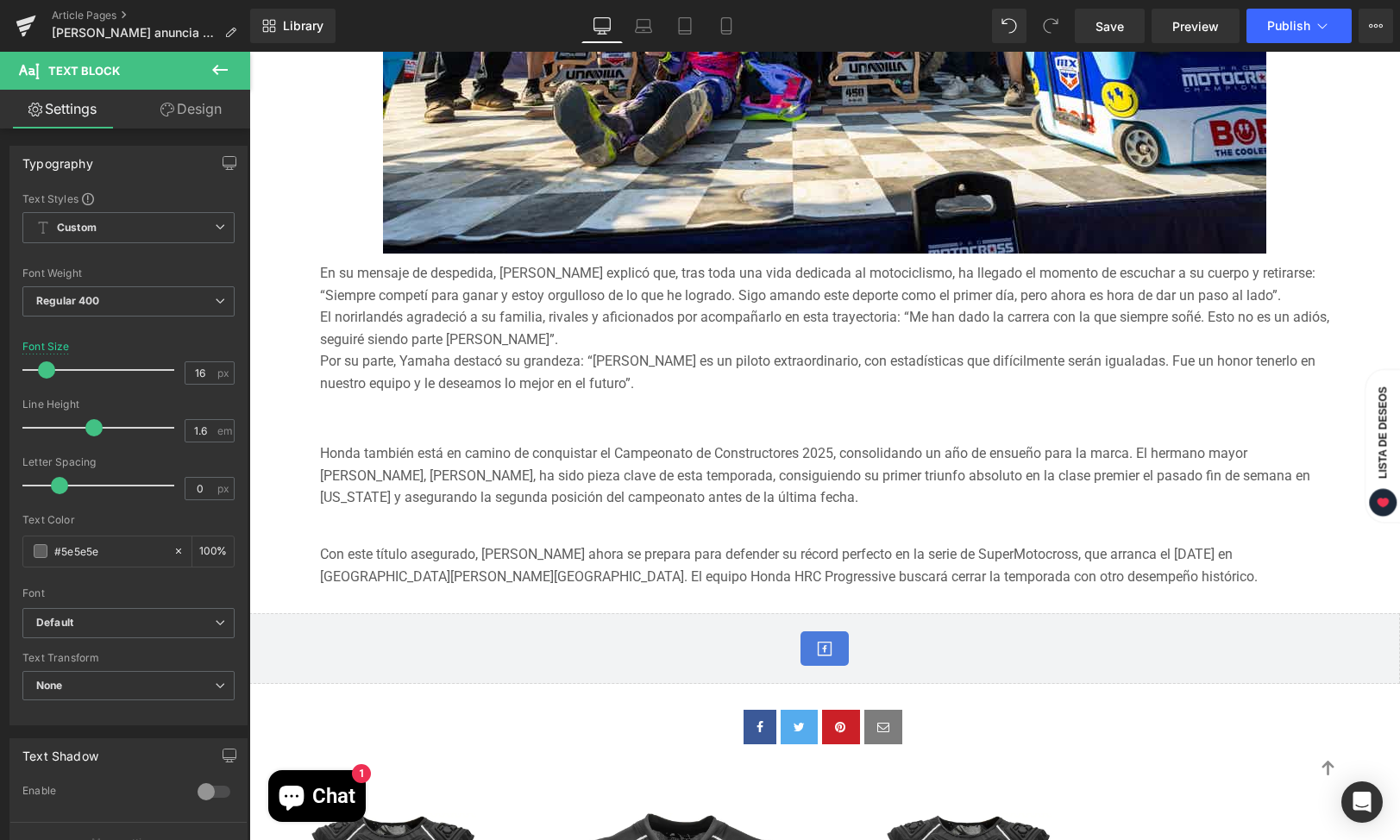
click at [653, 459] on div "Honda también está en camino de conquistar el Campeonato de Constructores 2025,…" at bounding box center [824, 471] width 1009 height 75
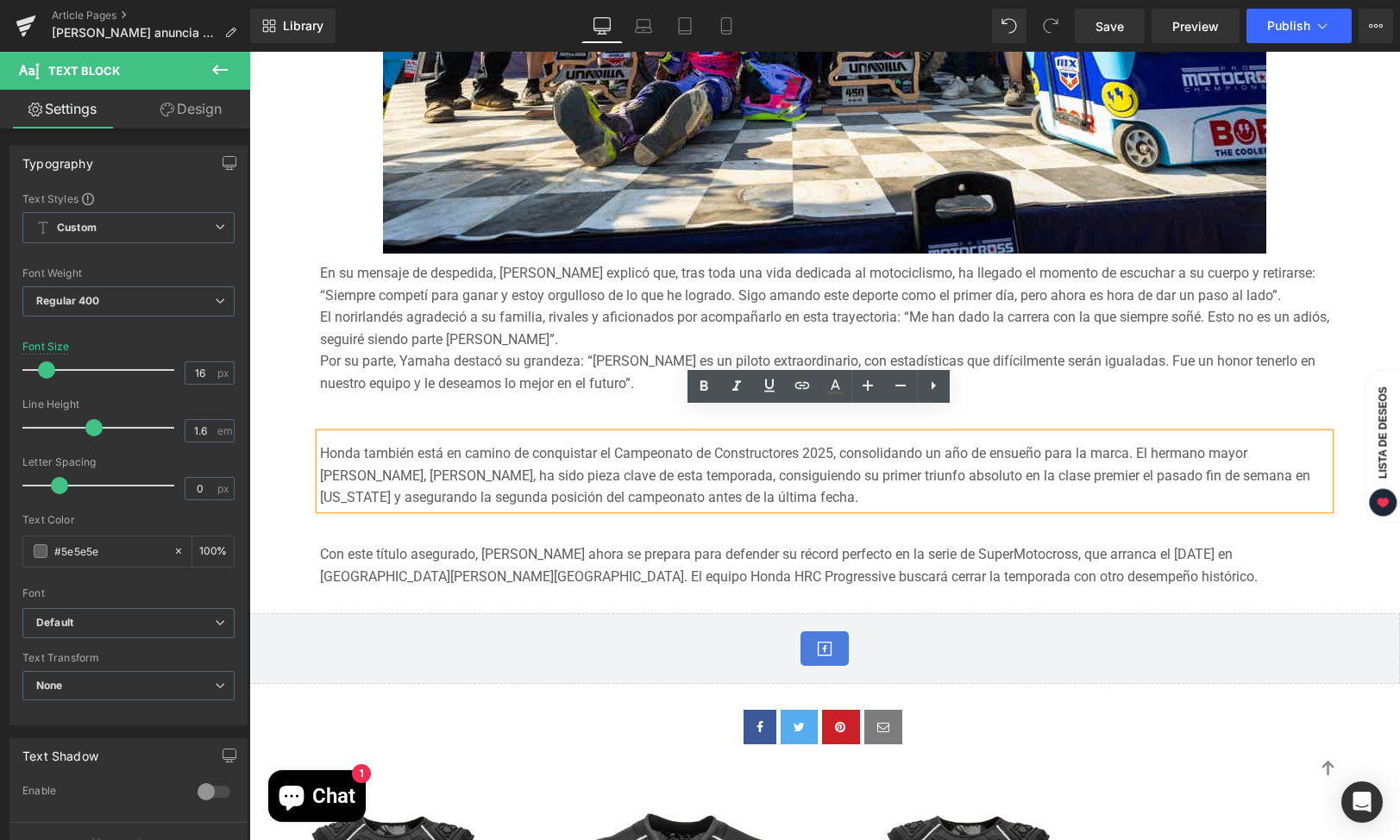
drag, startPoint x: 808, startPoint y: 472, endPoint x: 309, endPoint y: 416, distance: 502.1
click at [320, 434] on div "Honda también está en camino de conquistar el Campeonato de Constructores 2025,…" at bounding box center [824, 471] width 1009 height 75
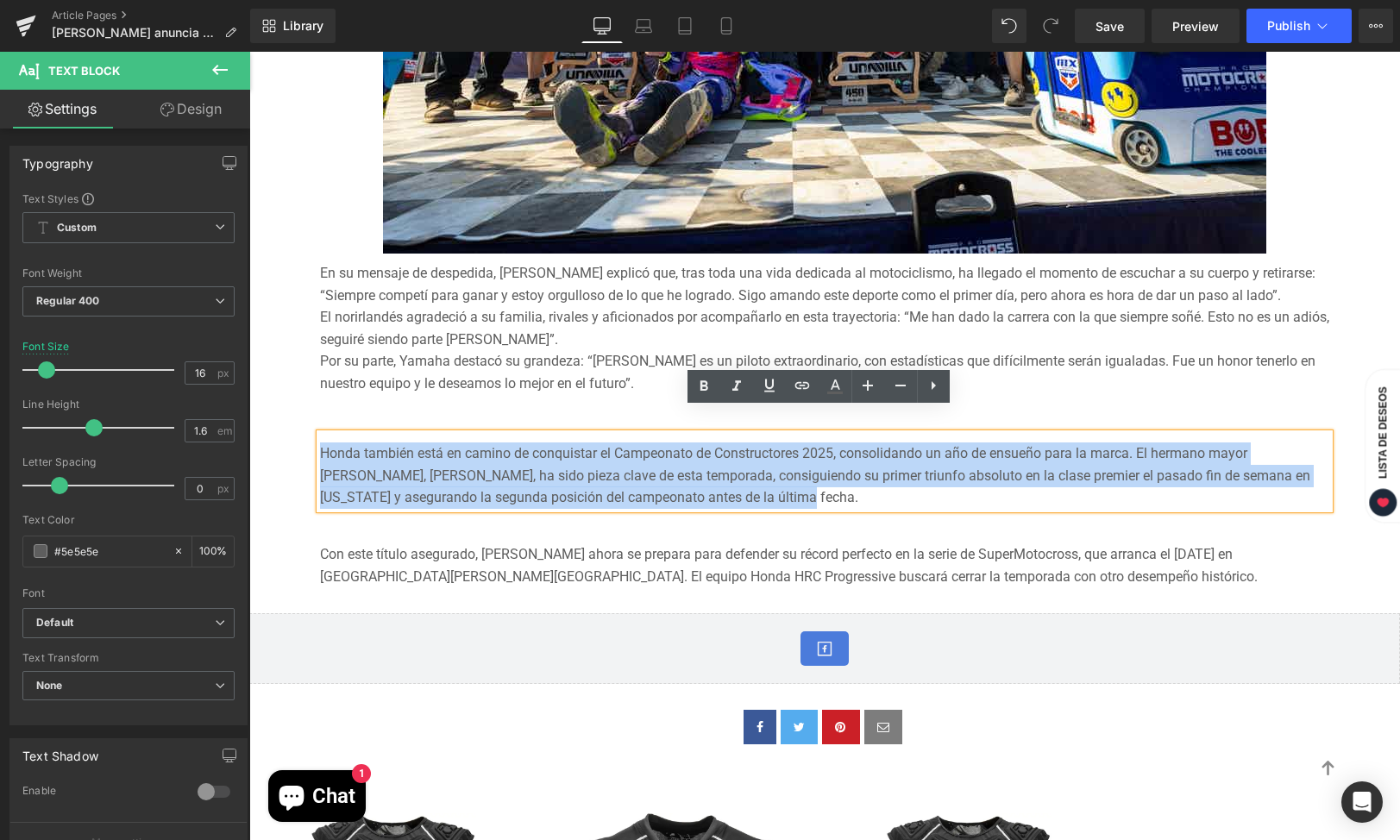
drag, startPoint x: 826, startPoint y: 470, endPoint x: 262, endPoint y: 424, distance: 565.9
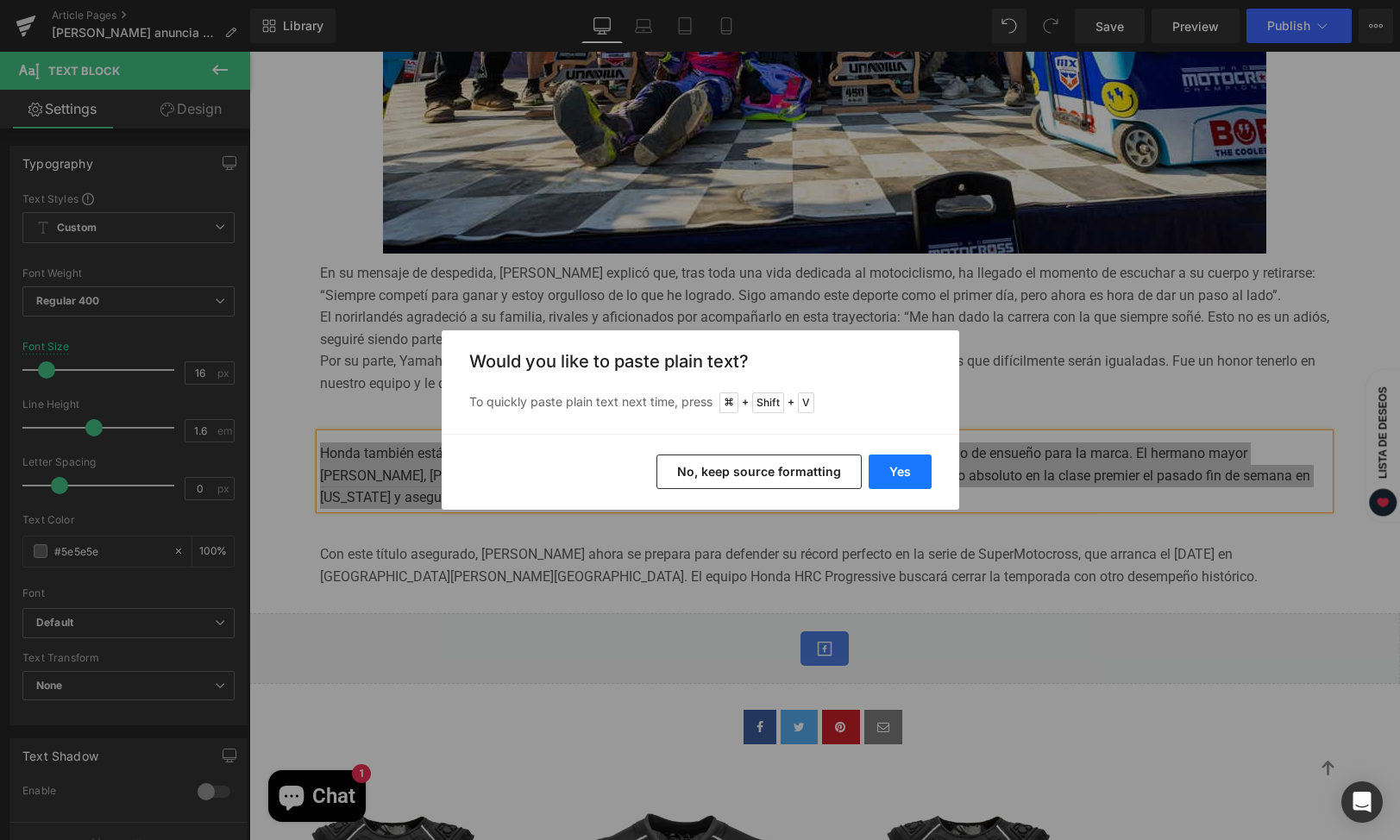
click at [892, 473] on button "Yes" at bounding box center [900, 472] width 63 height 34
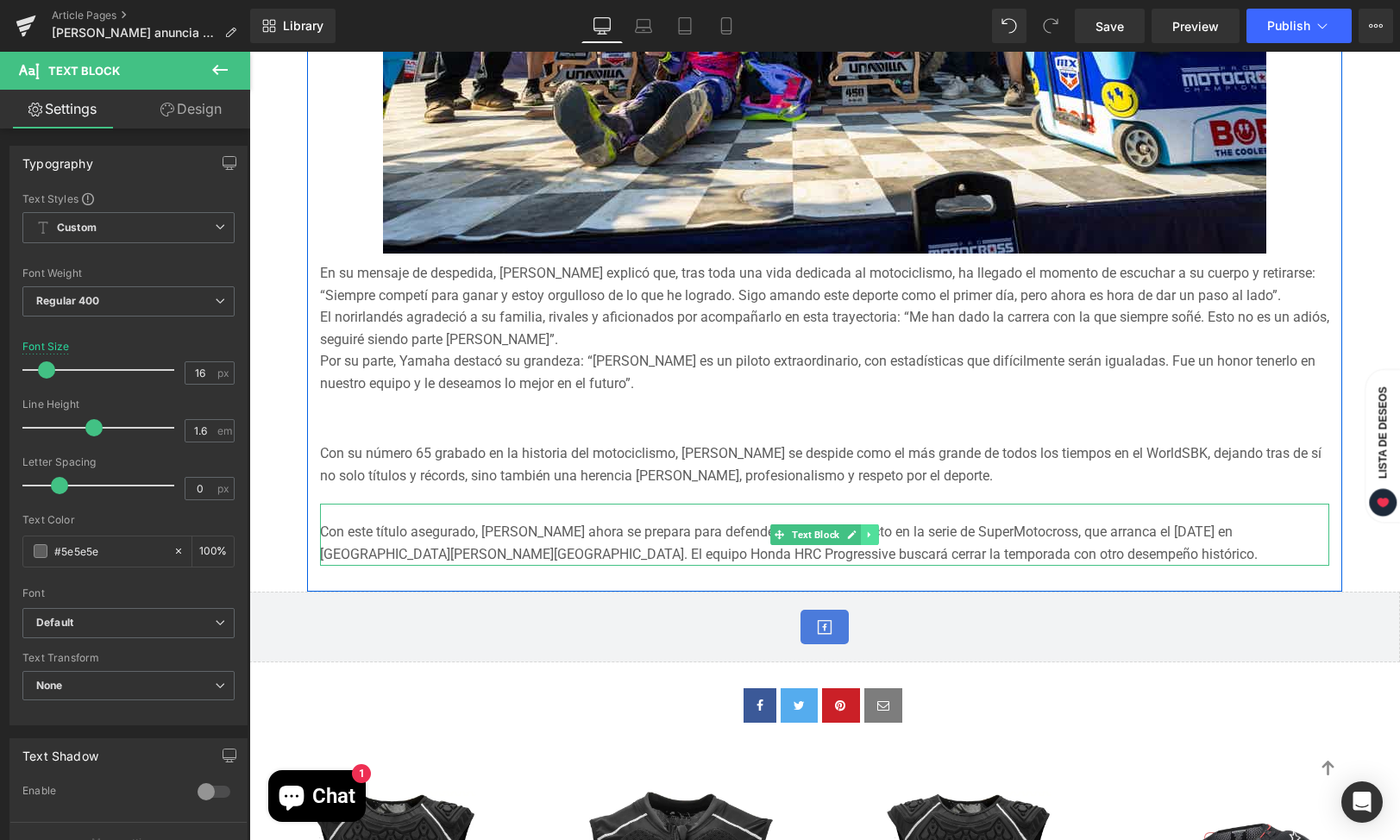
click at [865, 530] on icon at bounding box center [869, 534] width 9 height 10
click at [874, 530] on icon at bounding box center [879, 534] width 9 height 10
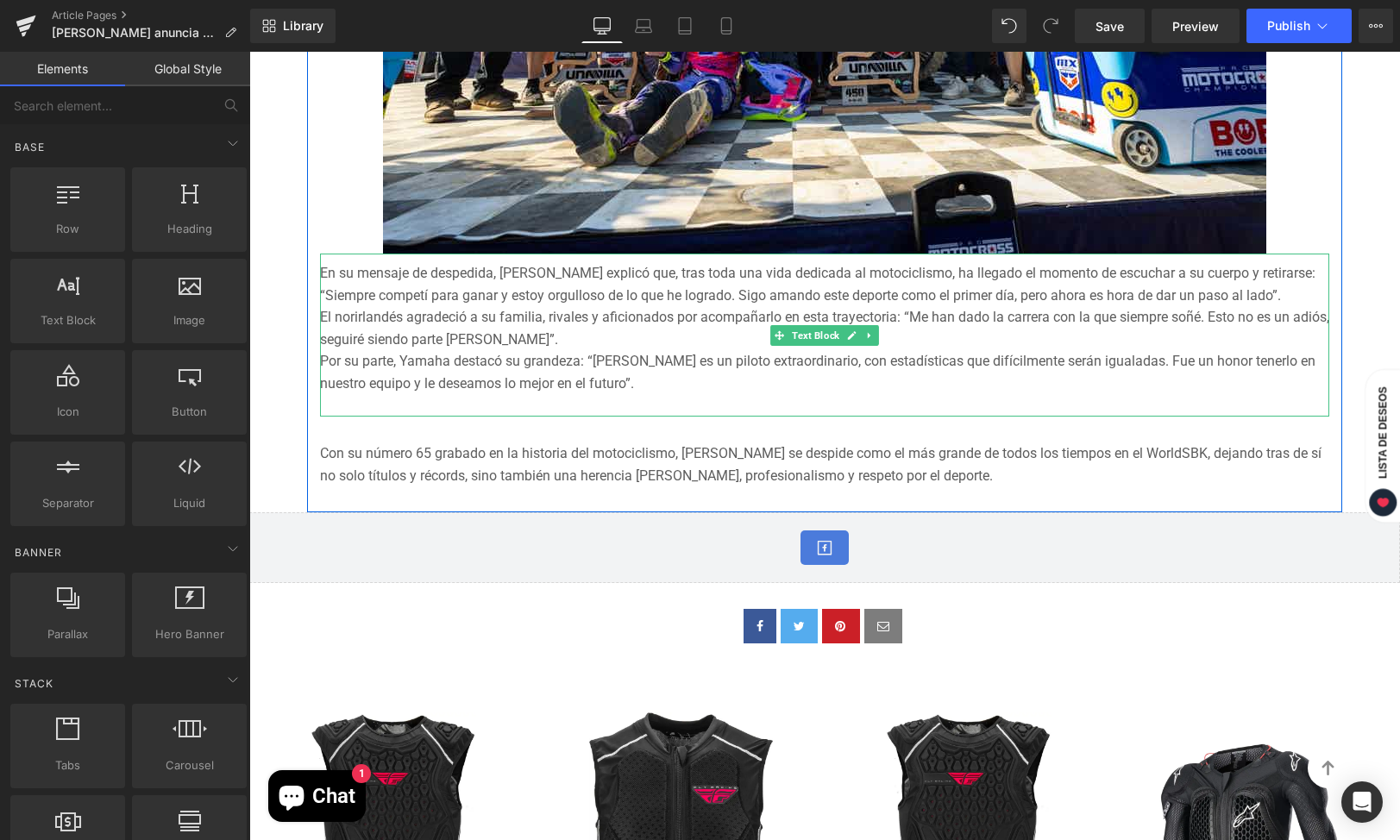
click at [717, 395] on div at bounding box center [824, 406] width 1009 height 22
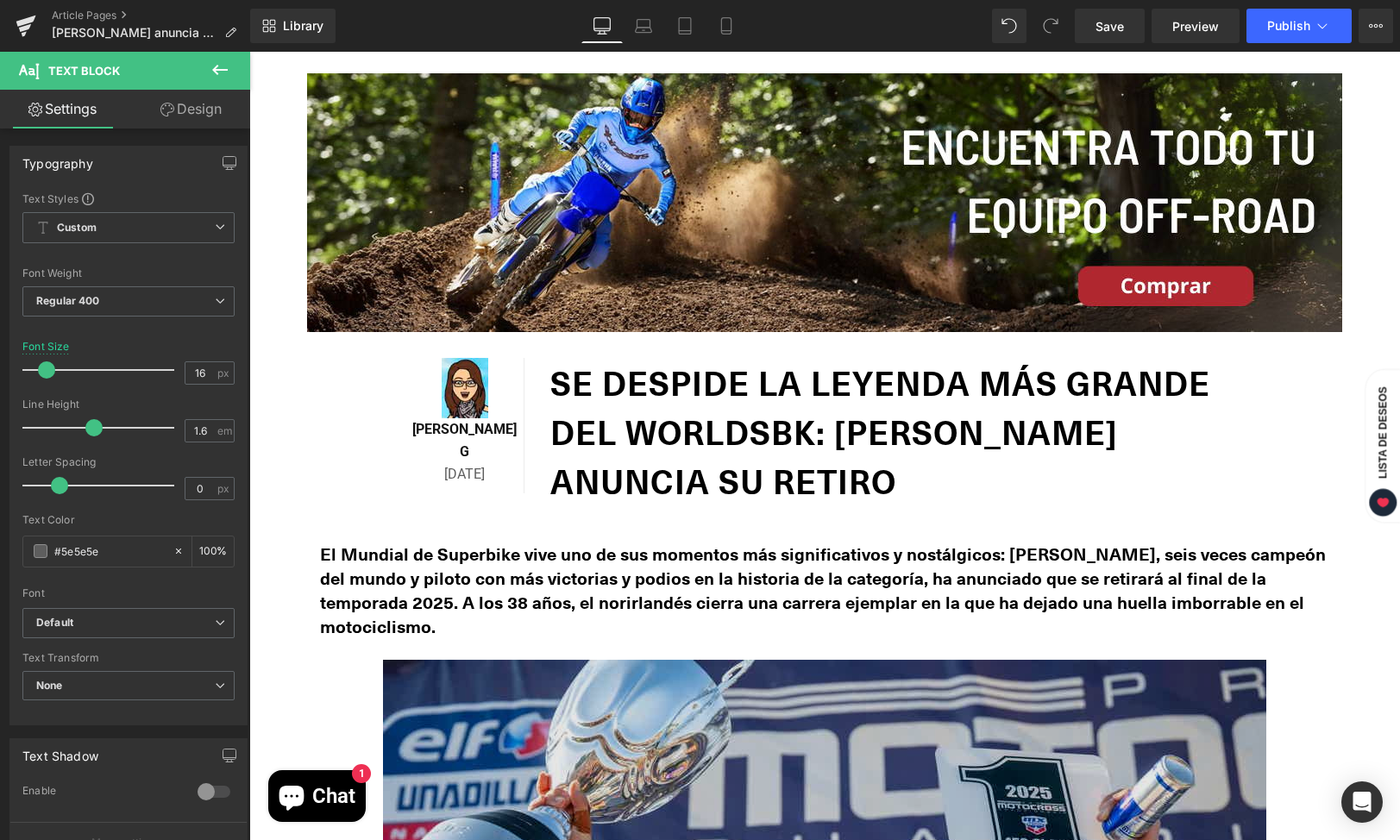
scroll to position [0, 0]
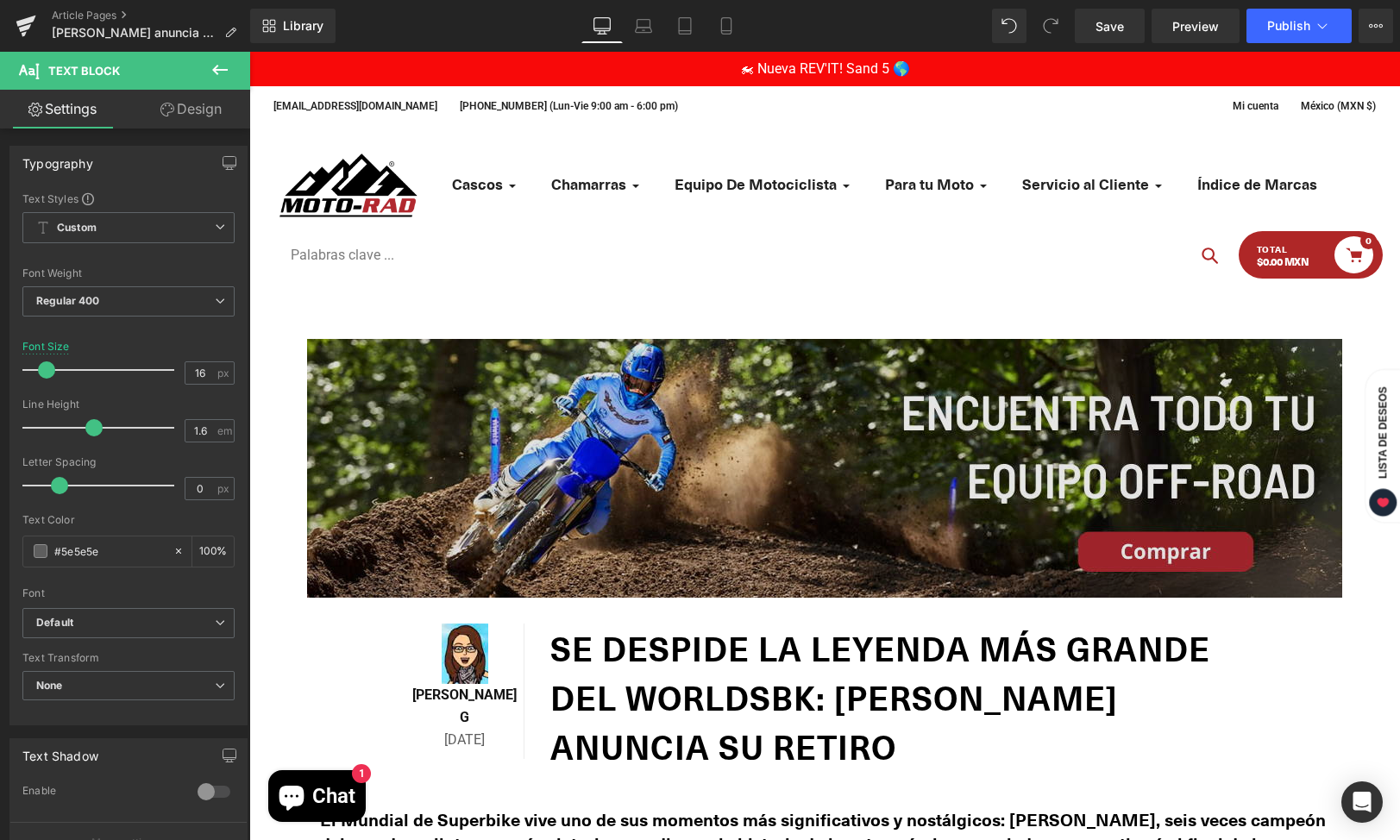
click at [903, 406] on img at bounding box center [824, 468] width 1035 height 259
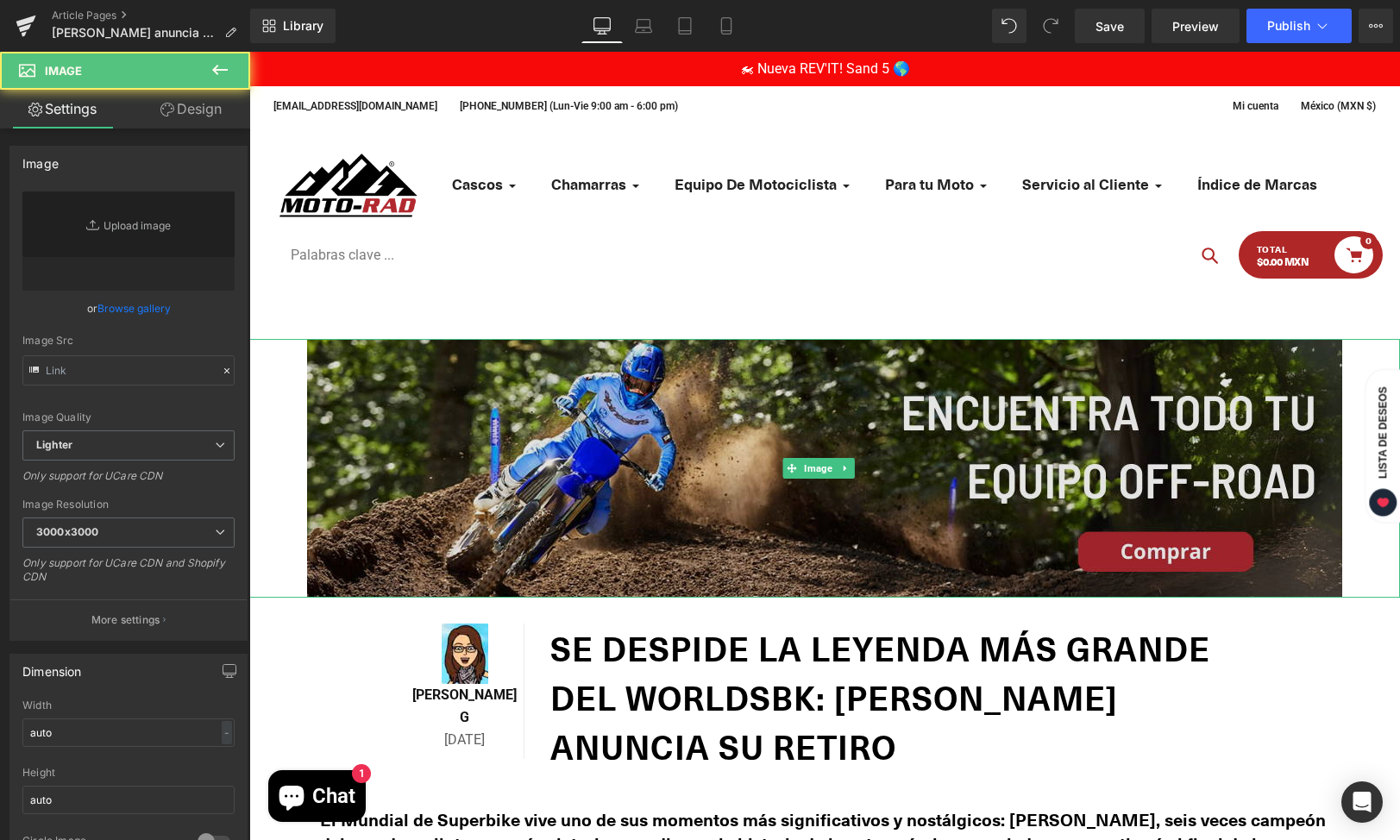
type input "[URL][DOMAIN_NAME]"
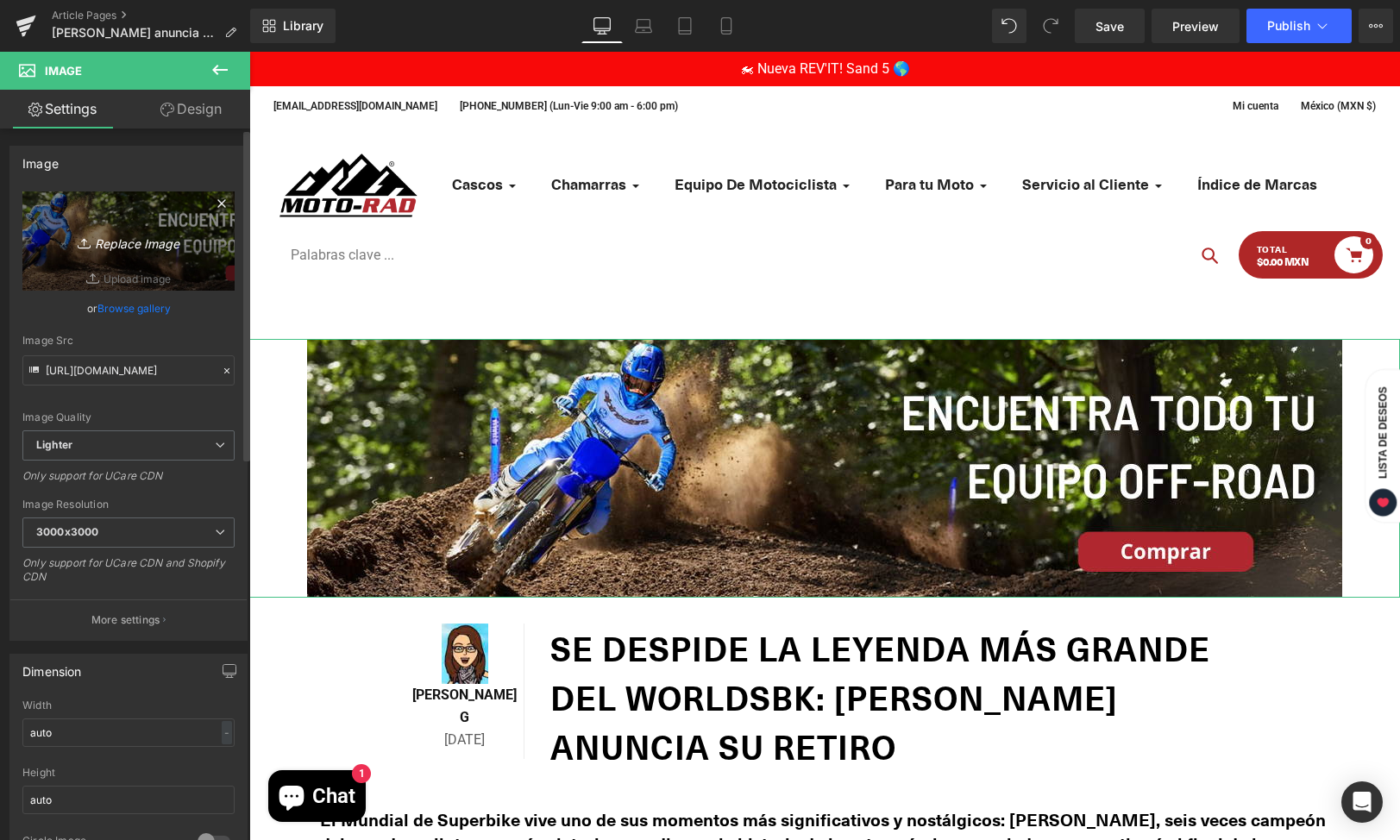
click at [155, 228] on link "Replace Image" at bounding box center [128, 241] width 212 height 99
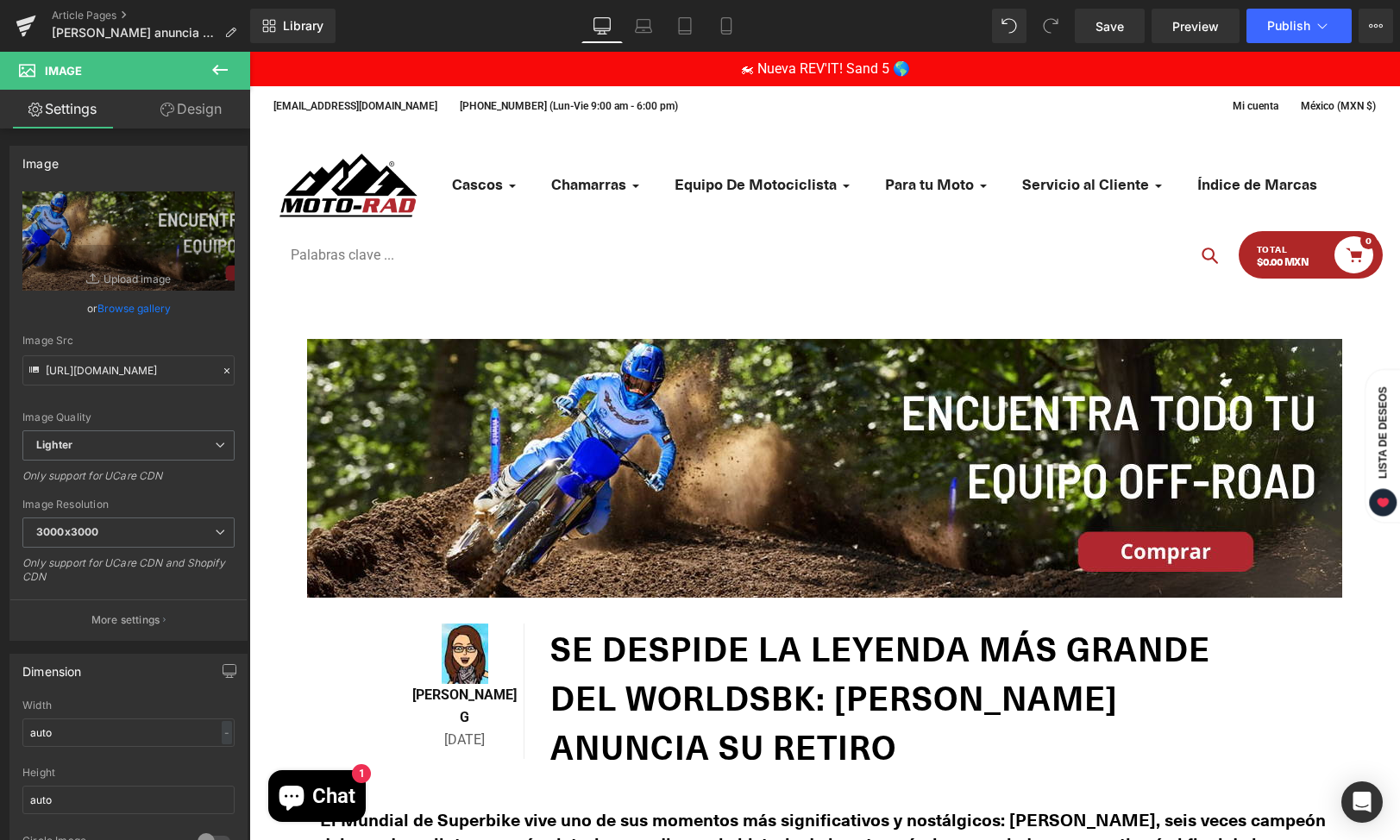
type input "C:\fakepath\Chamarras-Motocicleta.png"
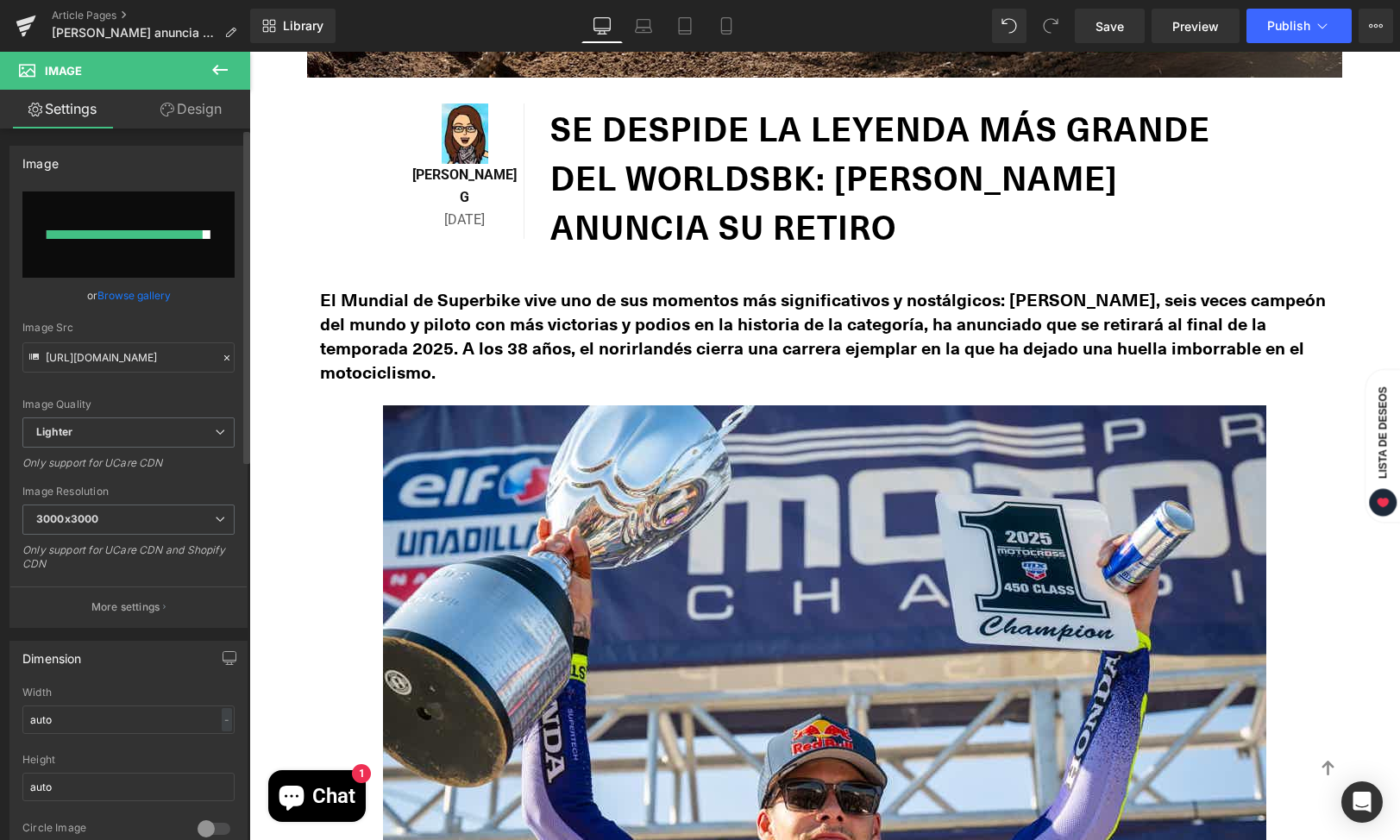
scroll to position [888, 0]
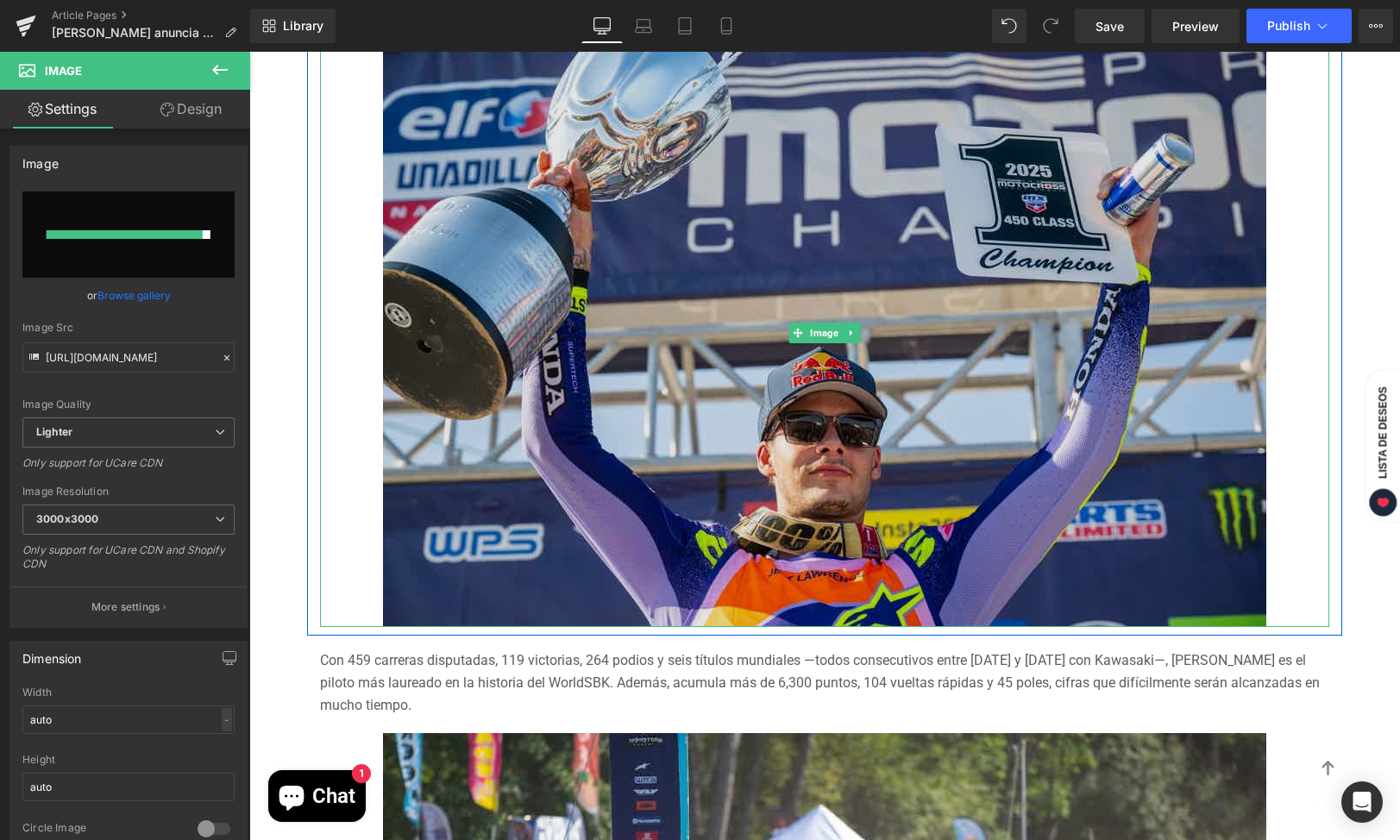
click at [822, 357] on img at bounding box center [824, 332] width 883 height 589
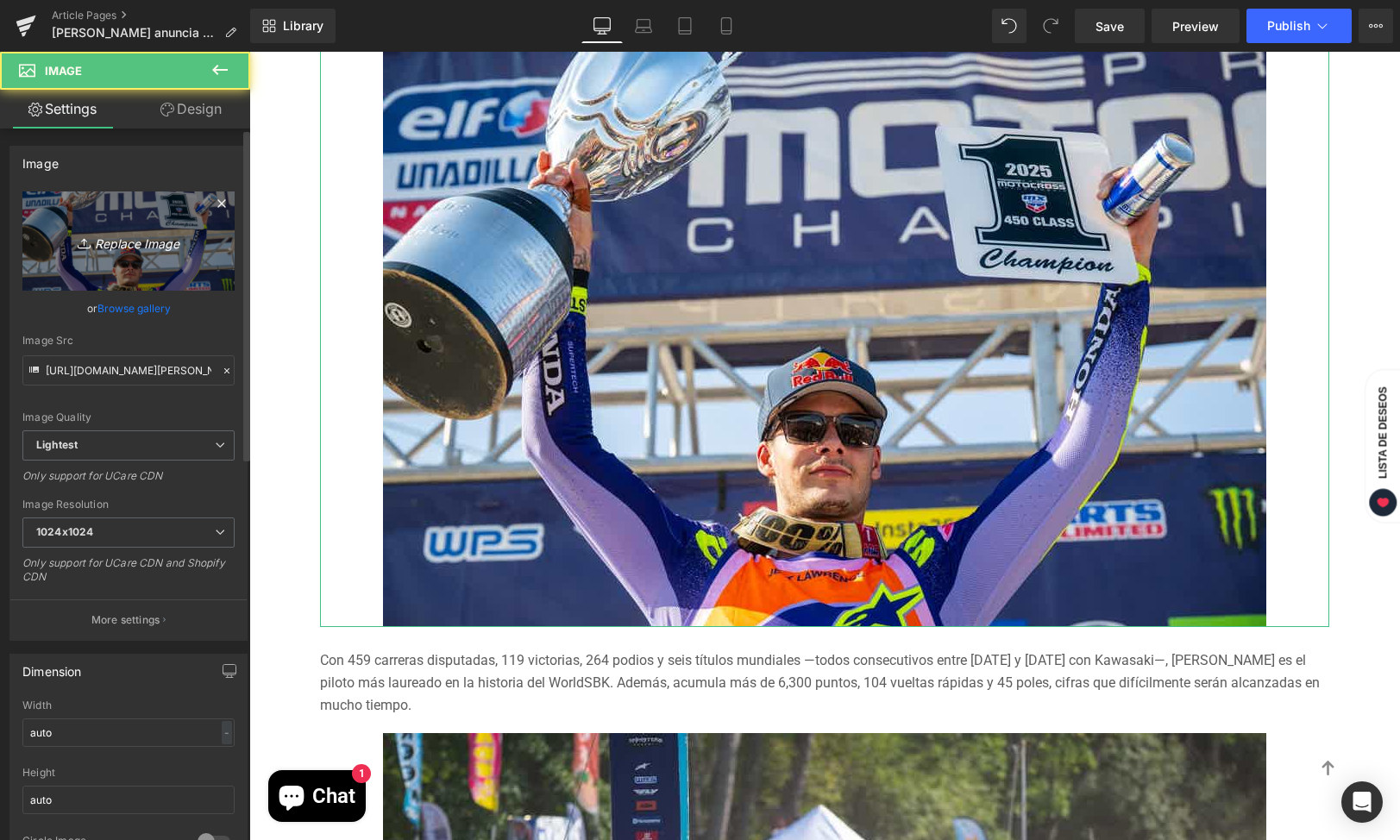
click at [122, 238] on icon "Replace Image" at bounding box center [129, 240] width 138 height 21
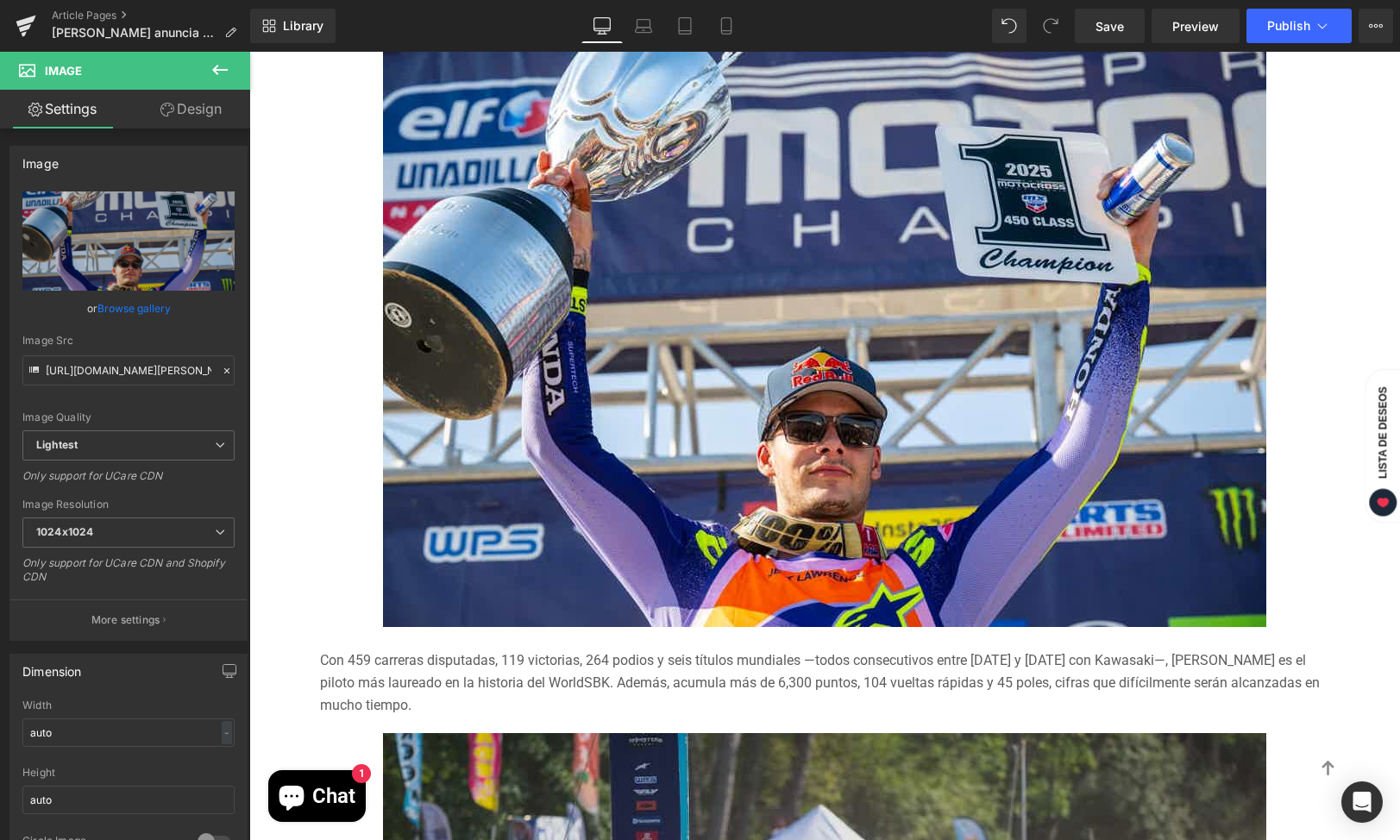
type input "C:\fakepath\[PERSON_NAME].webp"
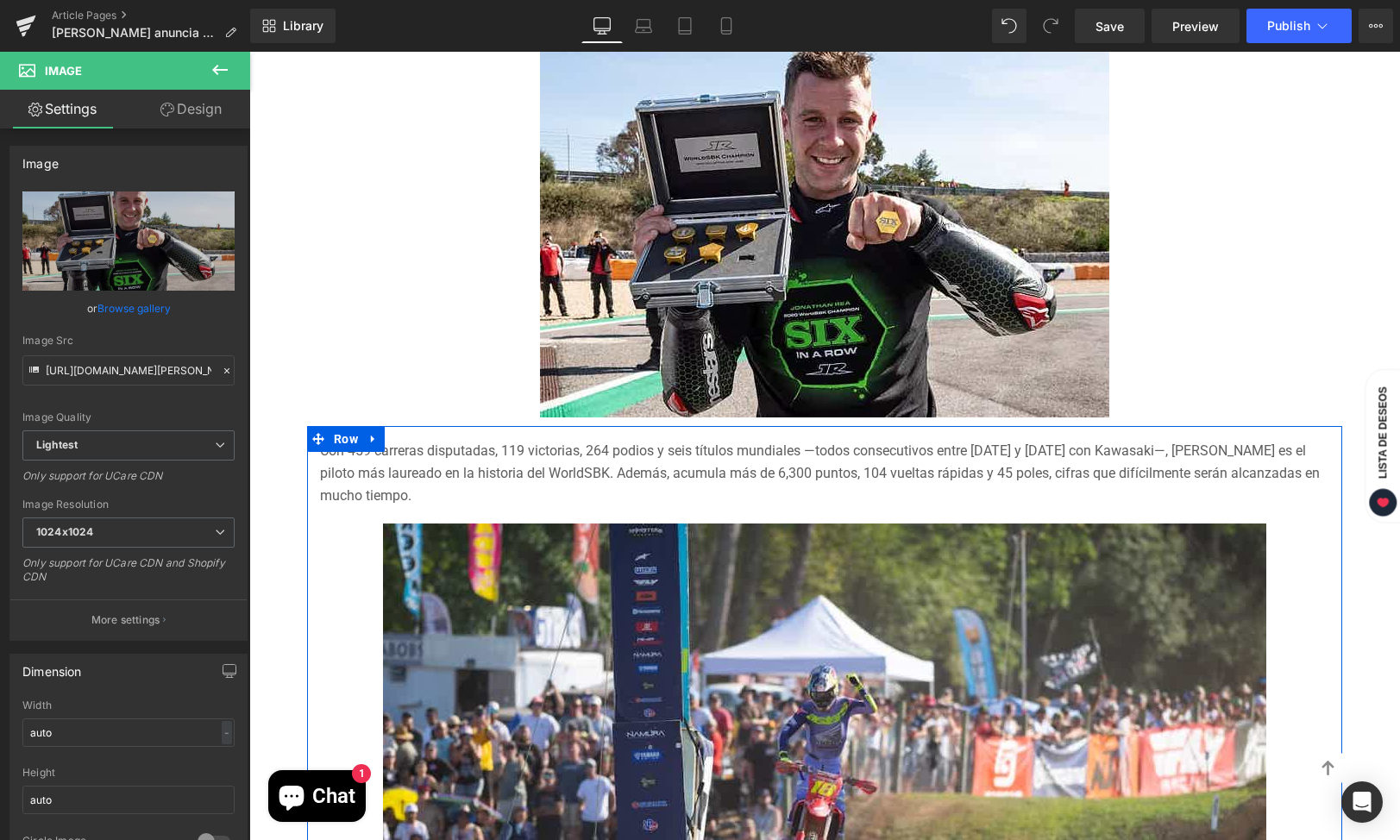
type input "[URL][DOMAIN_NAME][PERSON_NAME]"
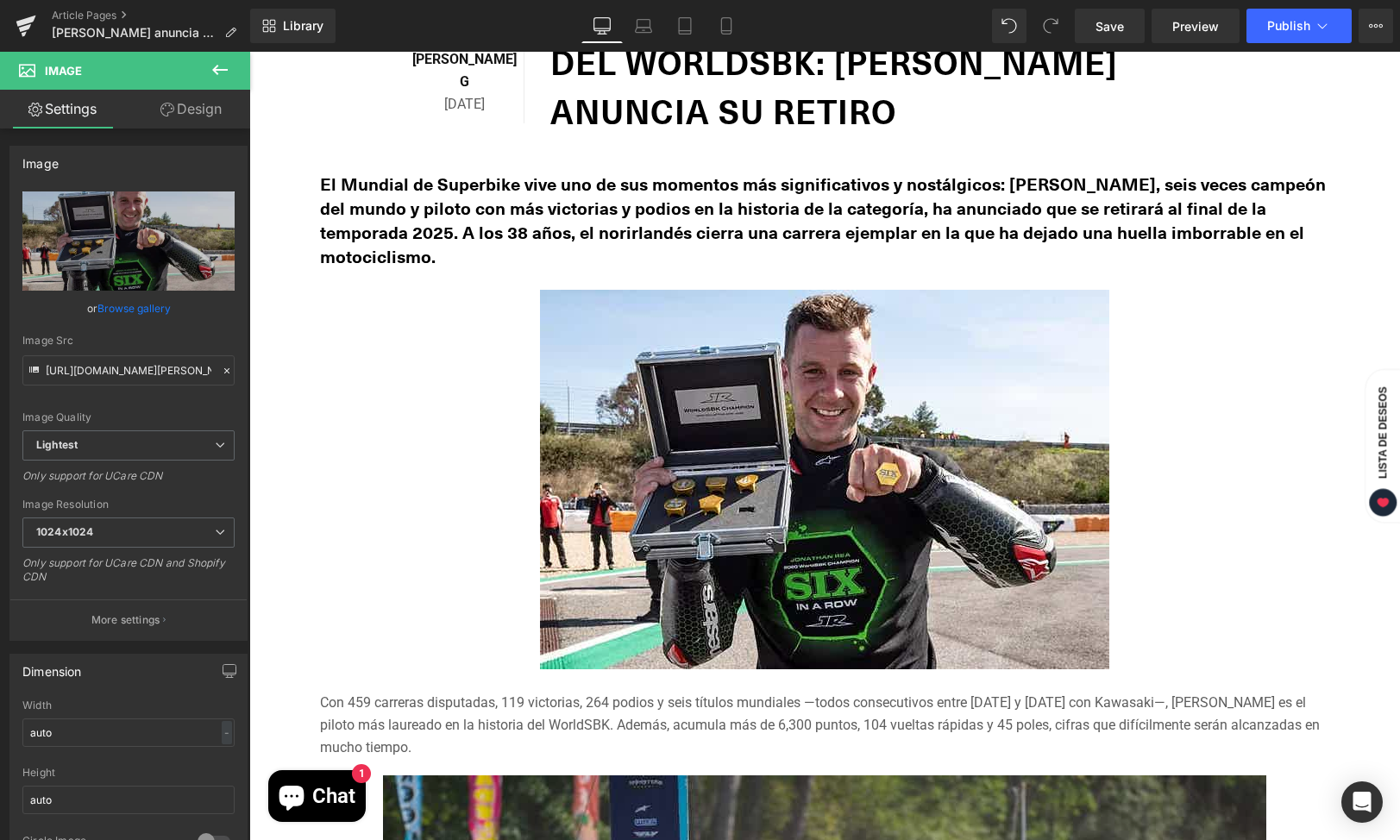
scroll to position [464, 0]
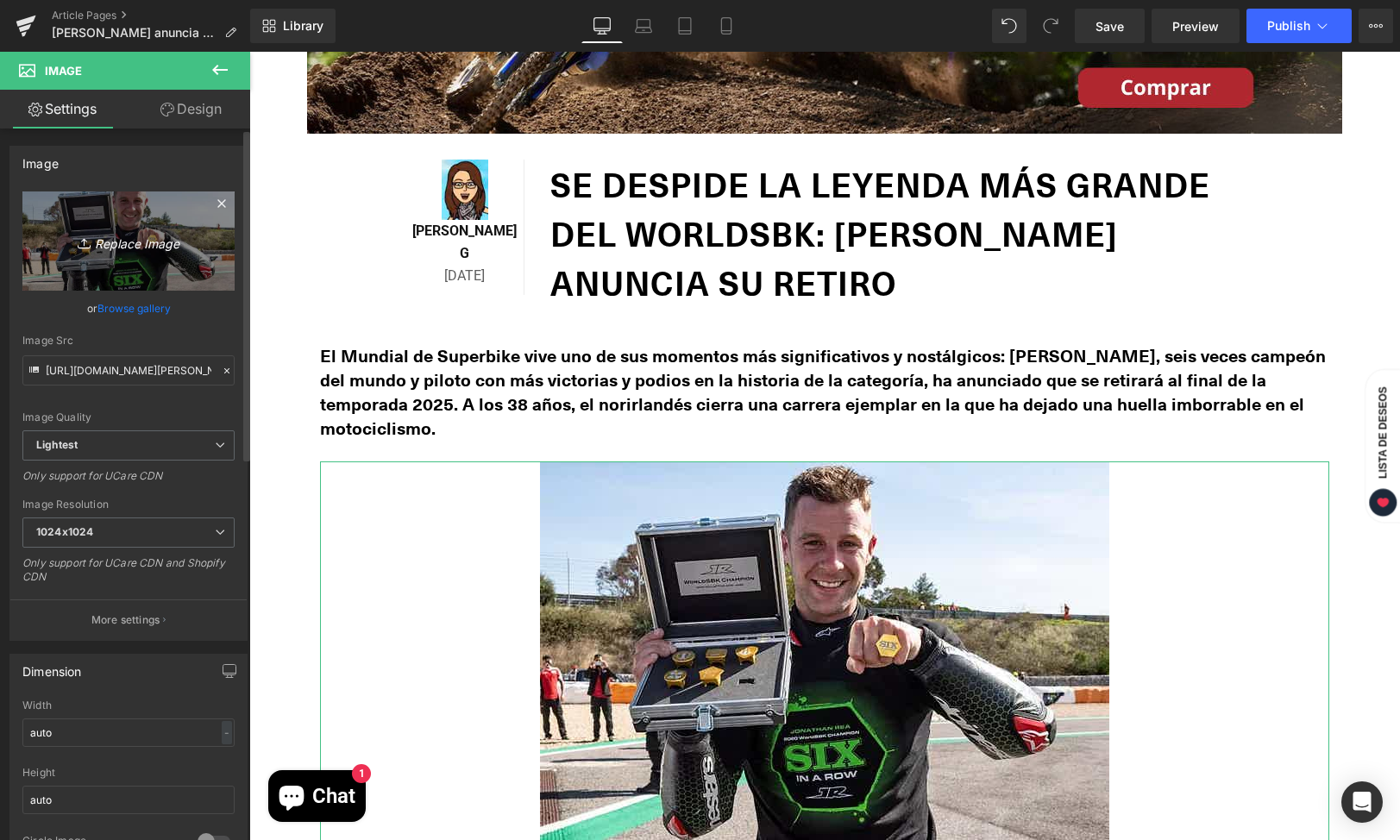
click at [129, 247] on icon "Replace Image" at bounding box center [129, 240] width 138 height 21
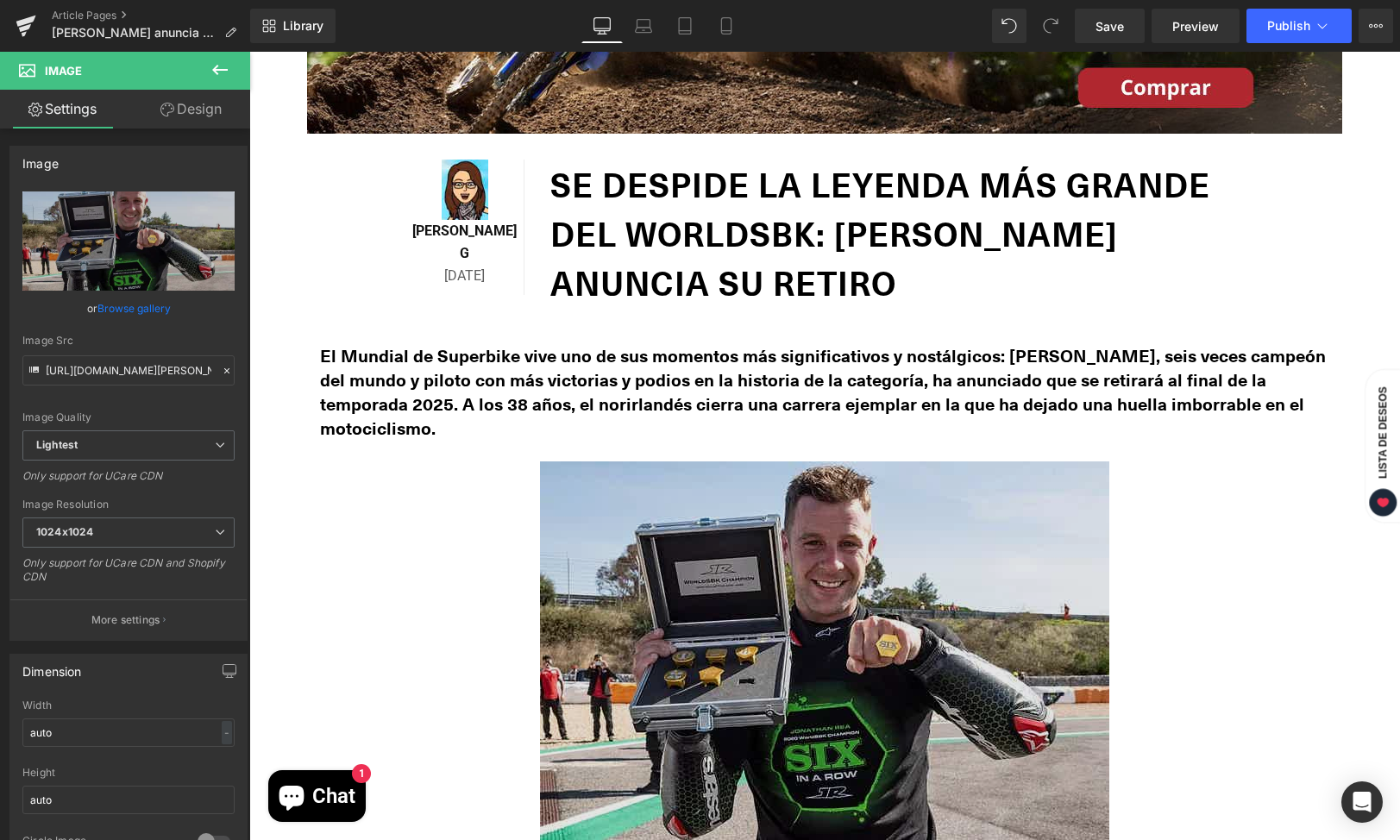
type input "C:\fakepath\[PERSON_NAME]-1.webp"
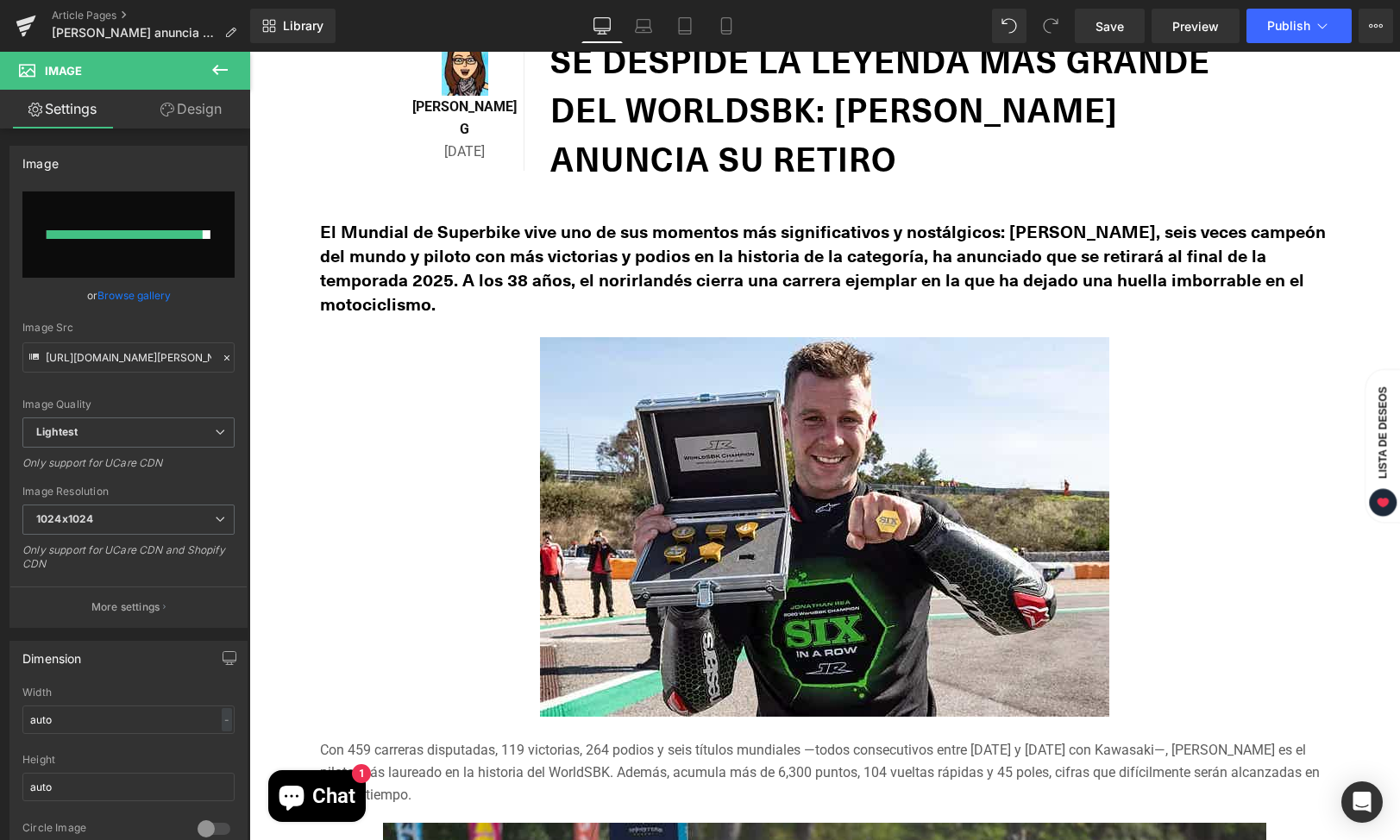
scroll to position [975, 0]
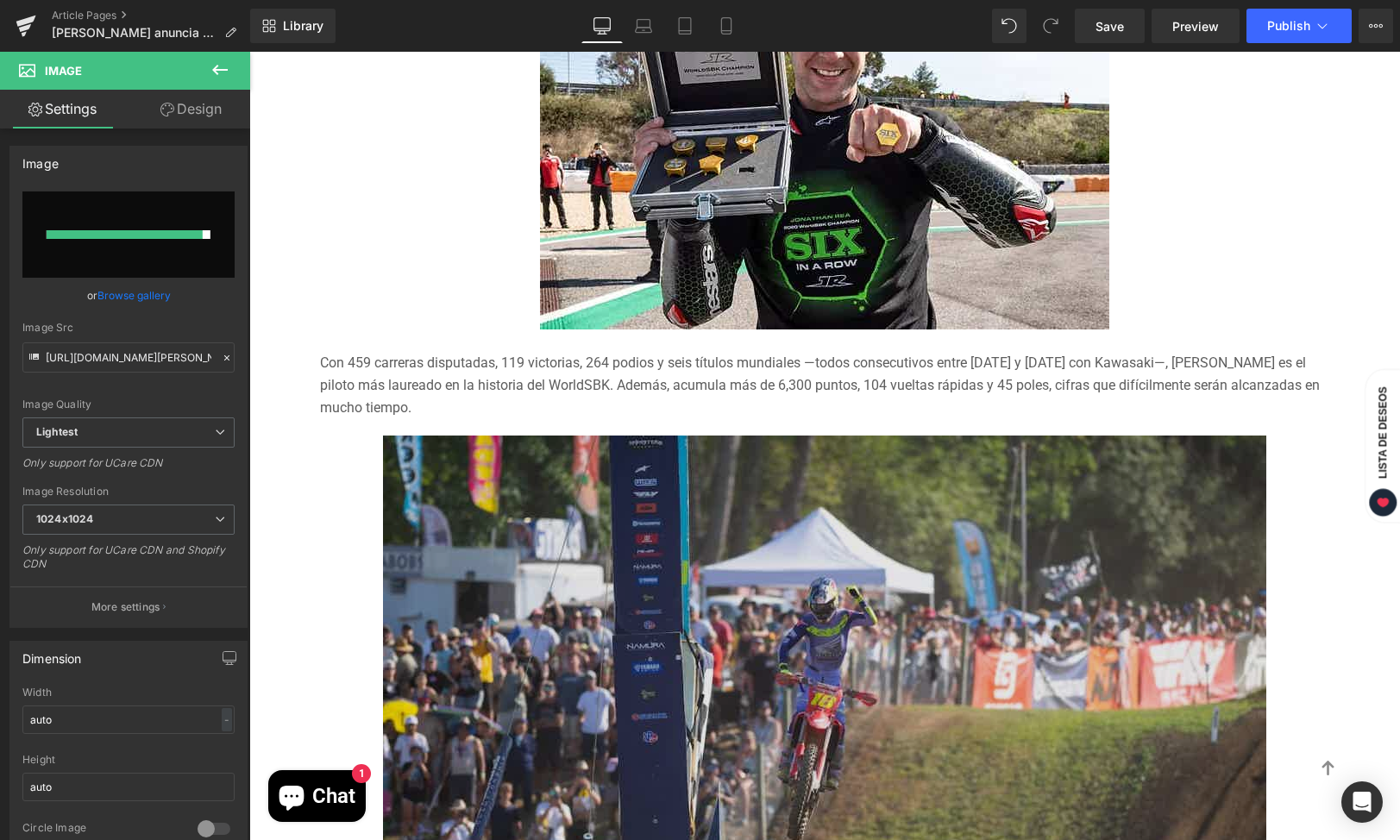
click at [797, 566] on img at bounding box center [824, 730] width 883 height 589
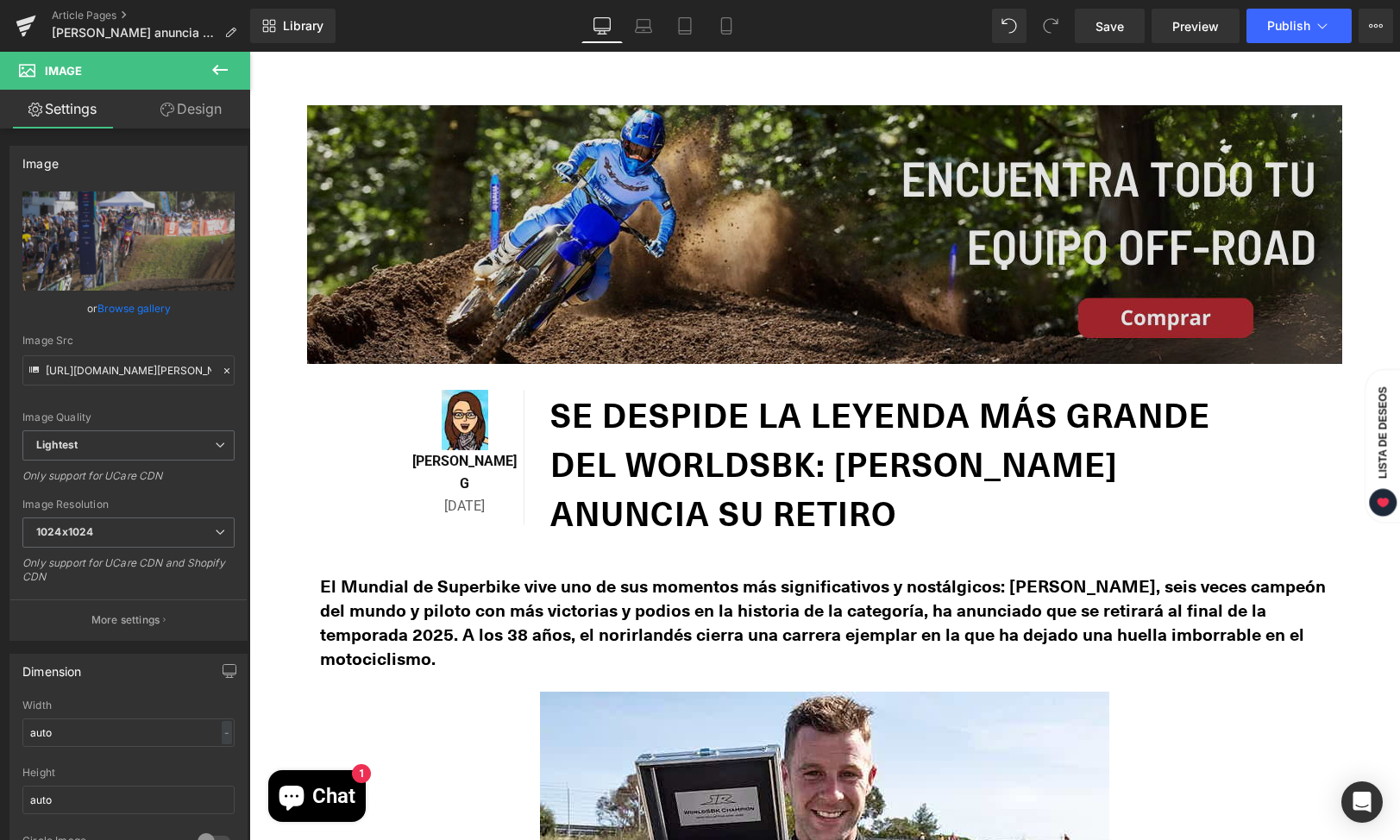
scroll to position [223, 0]
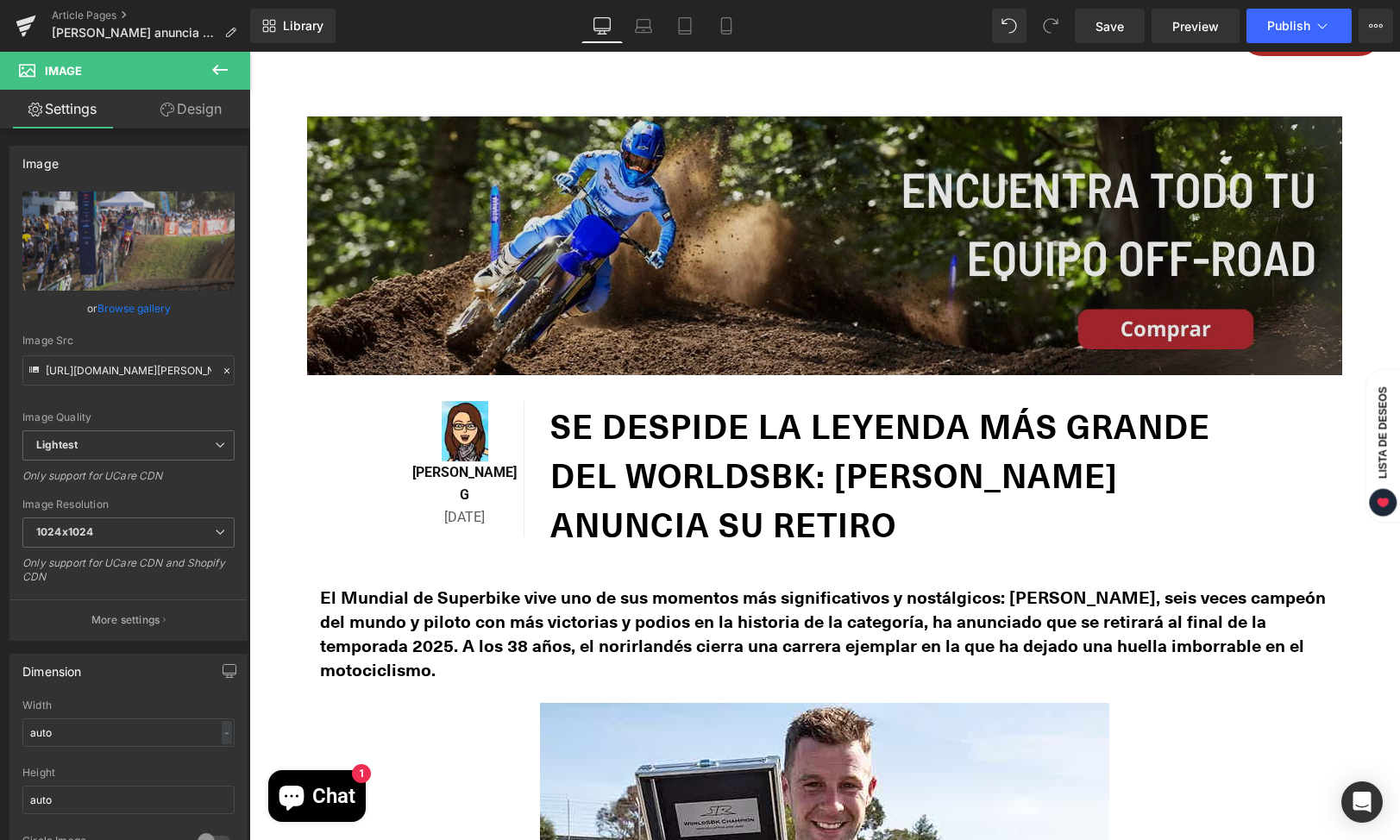
click at [736, 294] on img at bounding box center [824, 245] width 1035 height 259
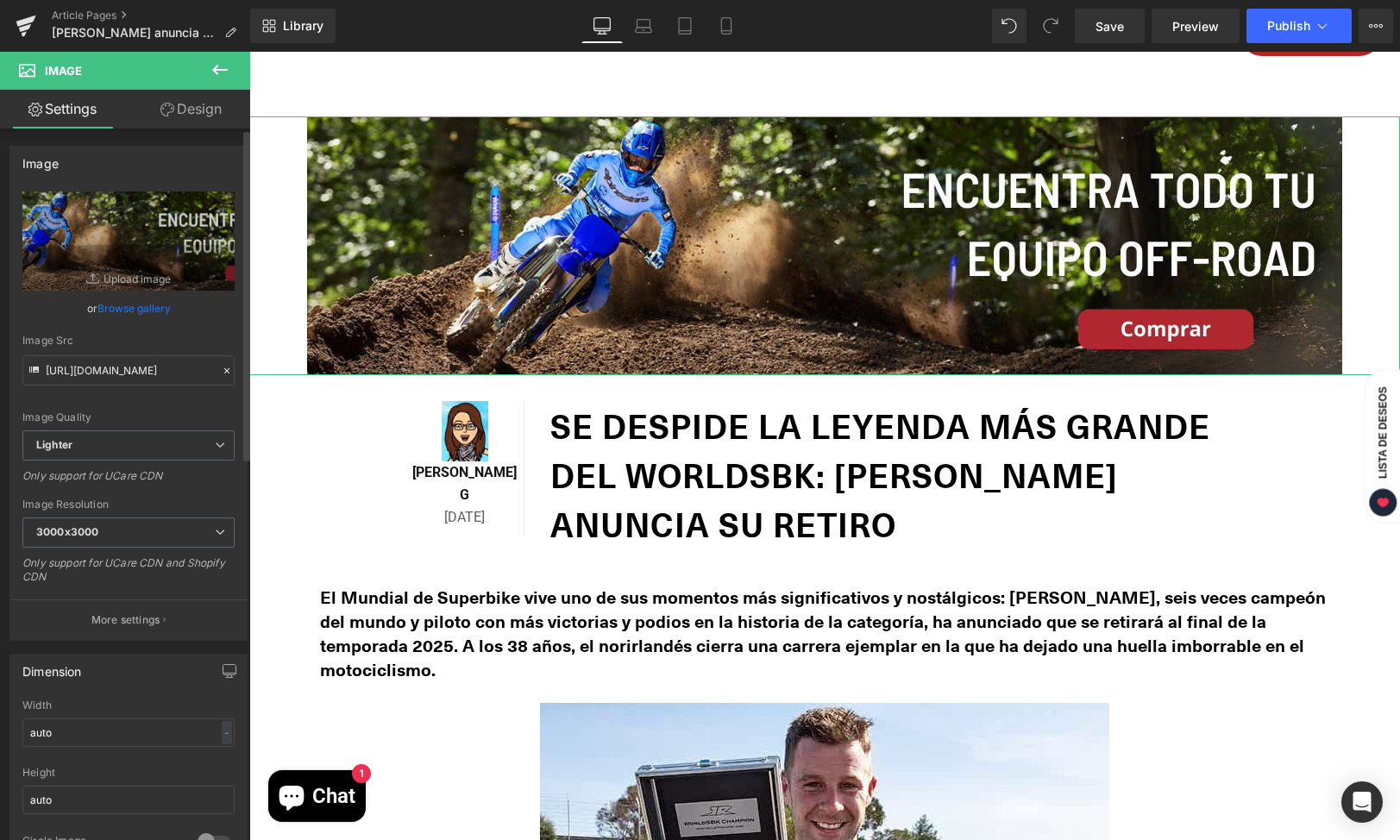
click at [115, 303] on link "Browse gallery" at bounding box center [134, 308] width 74 height 30
click at [122, 0] on div "Image You are previewing how the will restyle your page. You can not edit Eleme…" at bounding box center [700, 0] width 1400 height 0
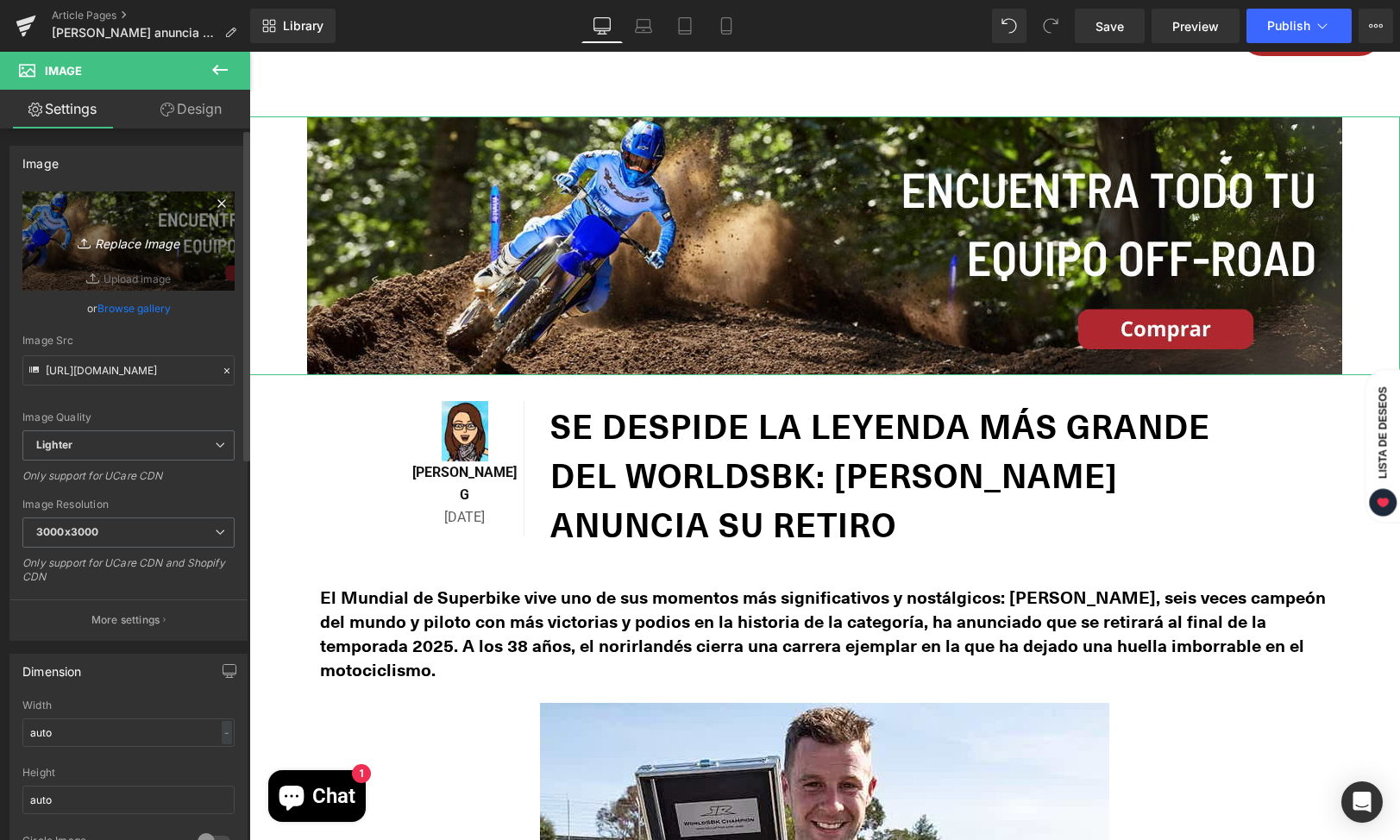
click at [115, 239] on icon "Replace Image" at bounding box center [129, 240] width 138 height 21
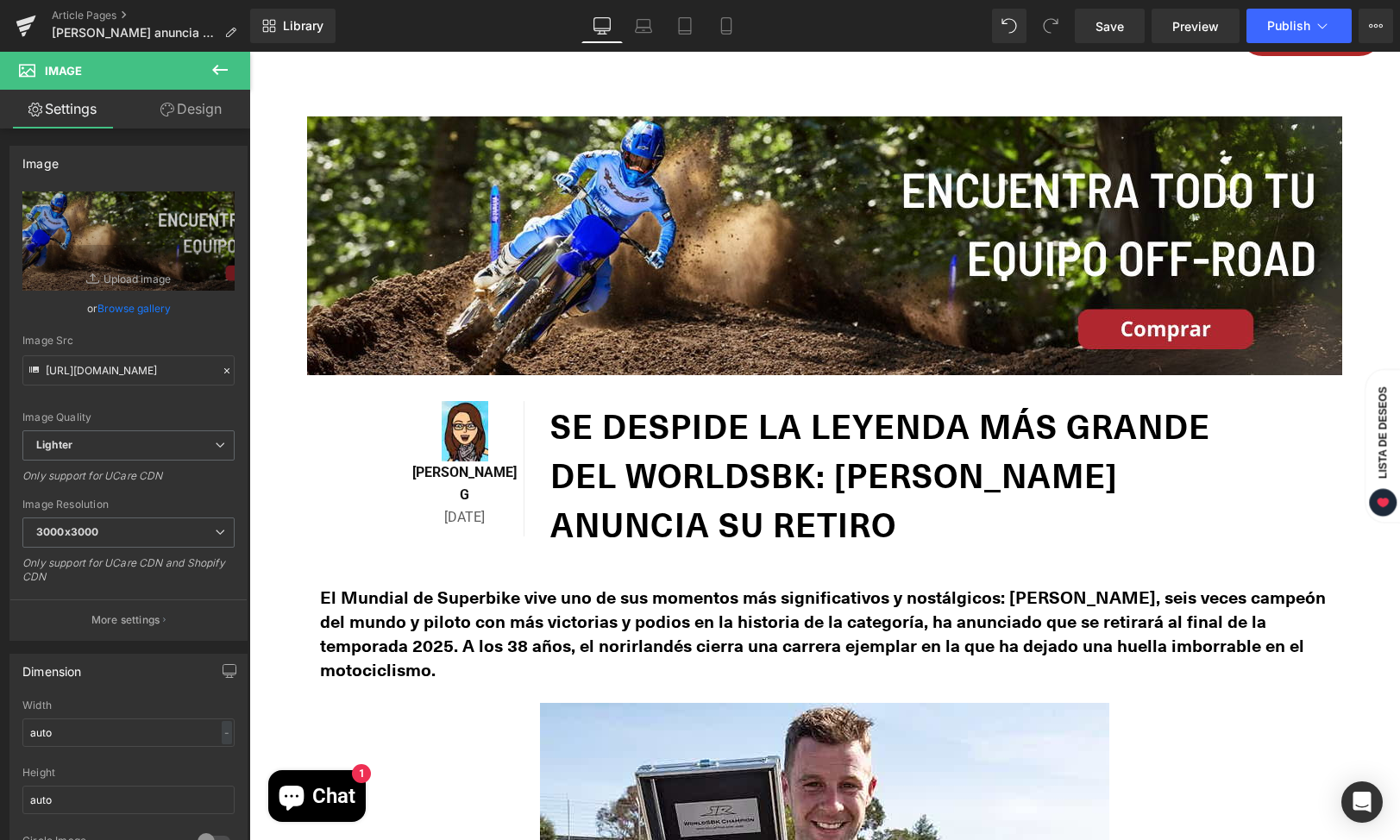
type input "C:\fakepath\Chamarras-Motocicleta.png"
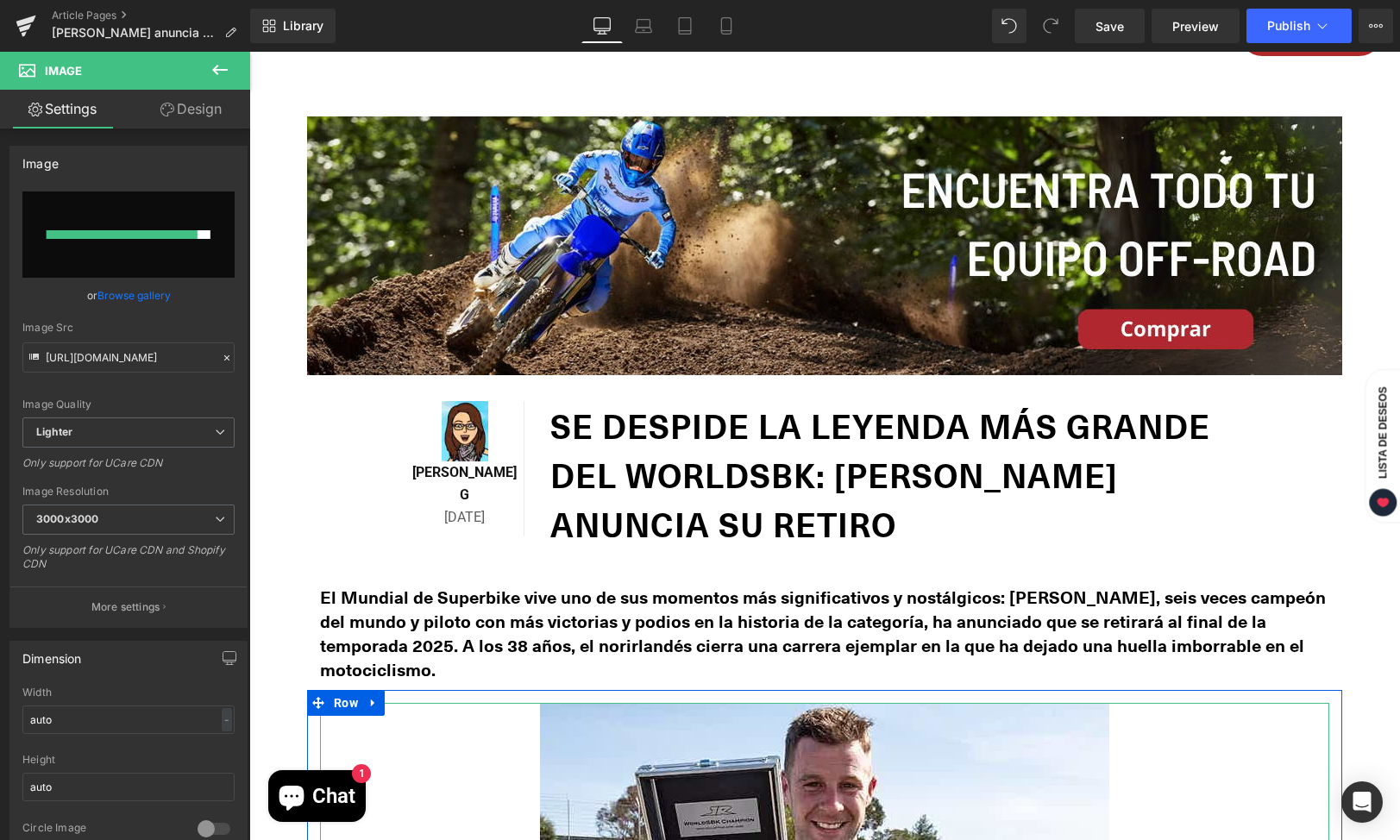
type input "[URL][DOMAIN_NAME][DATE]"
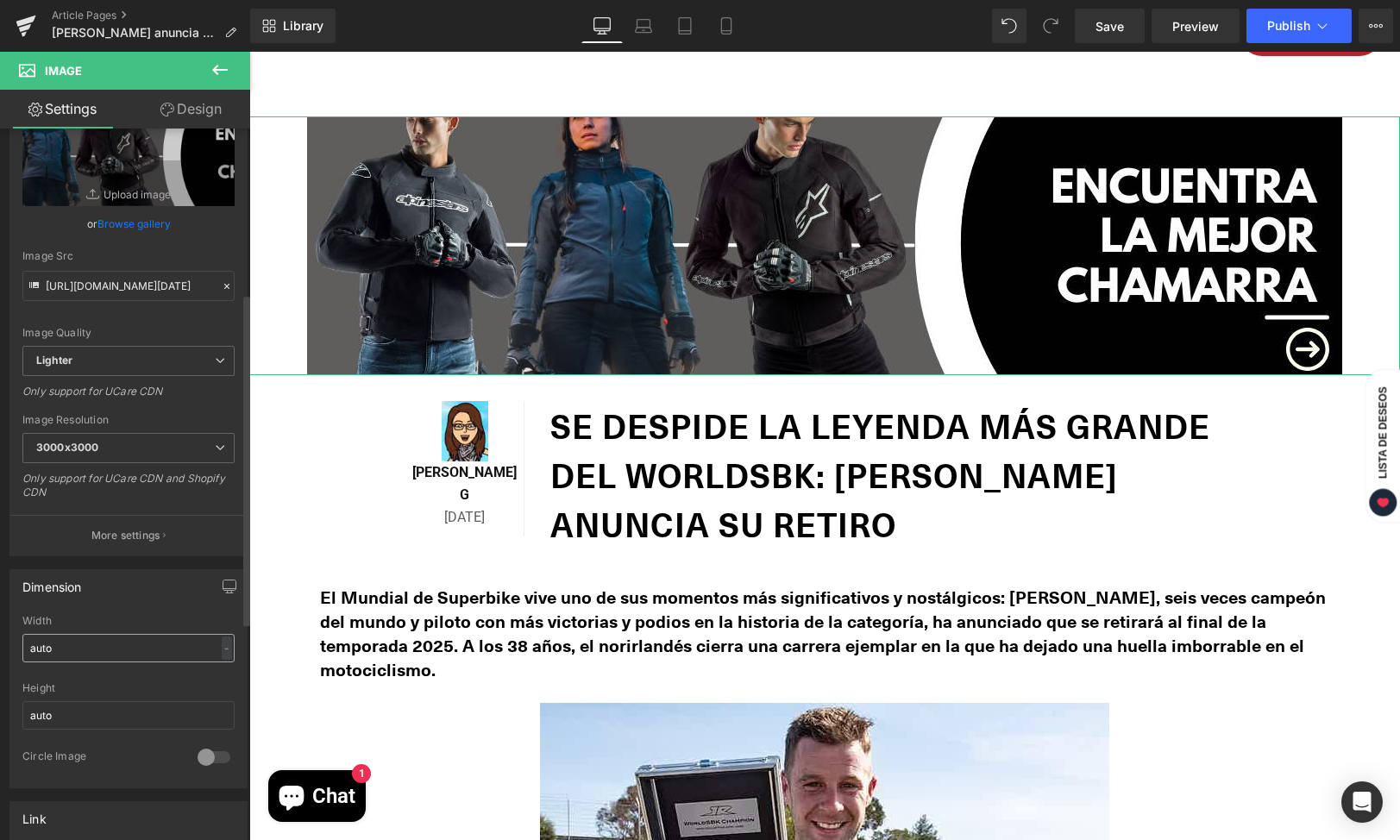
scroll to position [354, 0]
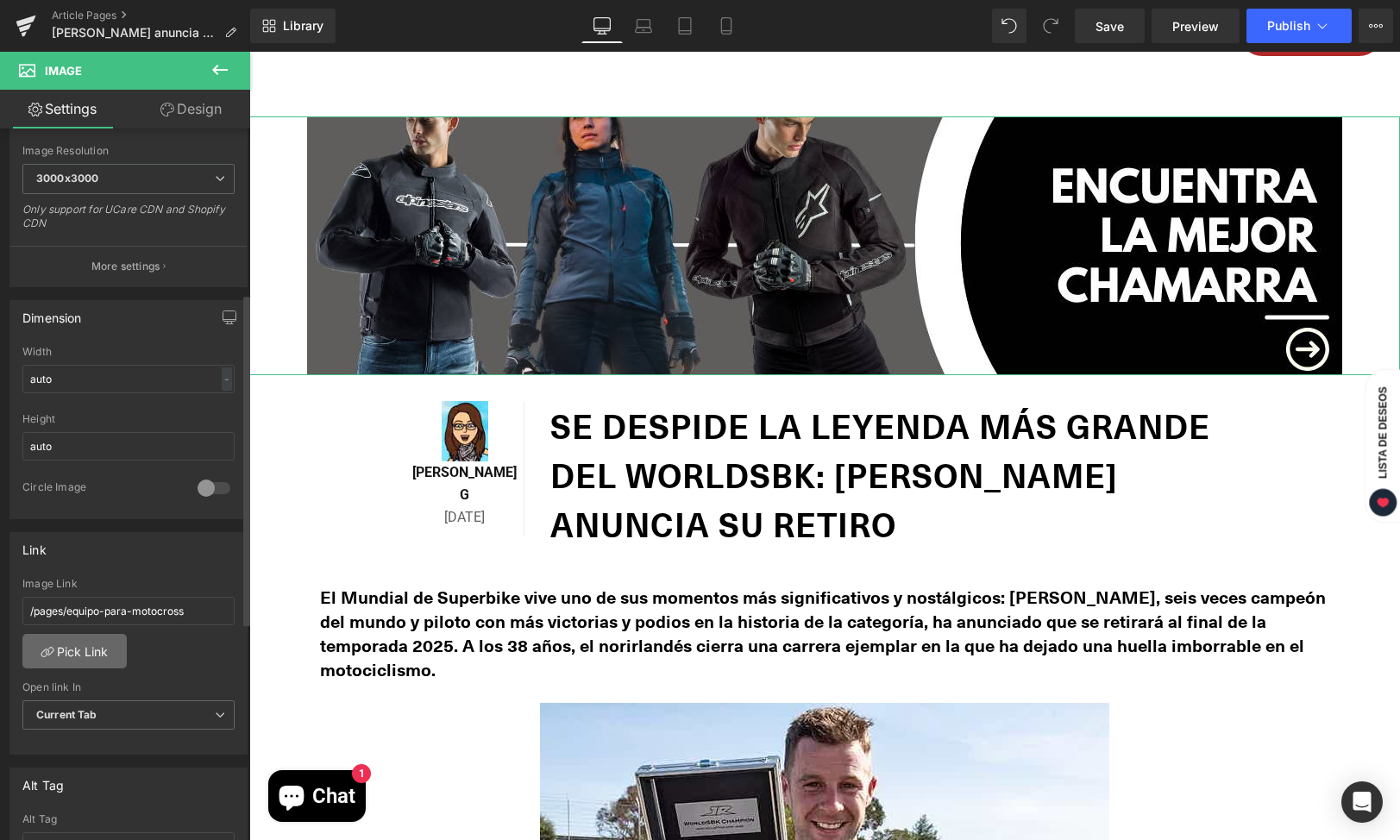
click at [83, 640] on link "Pick Link" at bounding box center [74, 650] width 104 height 34
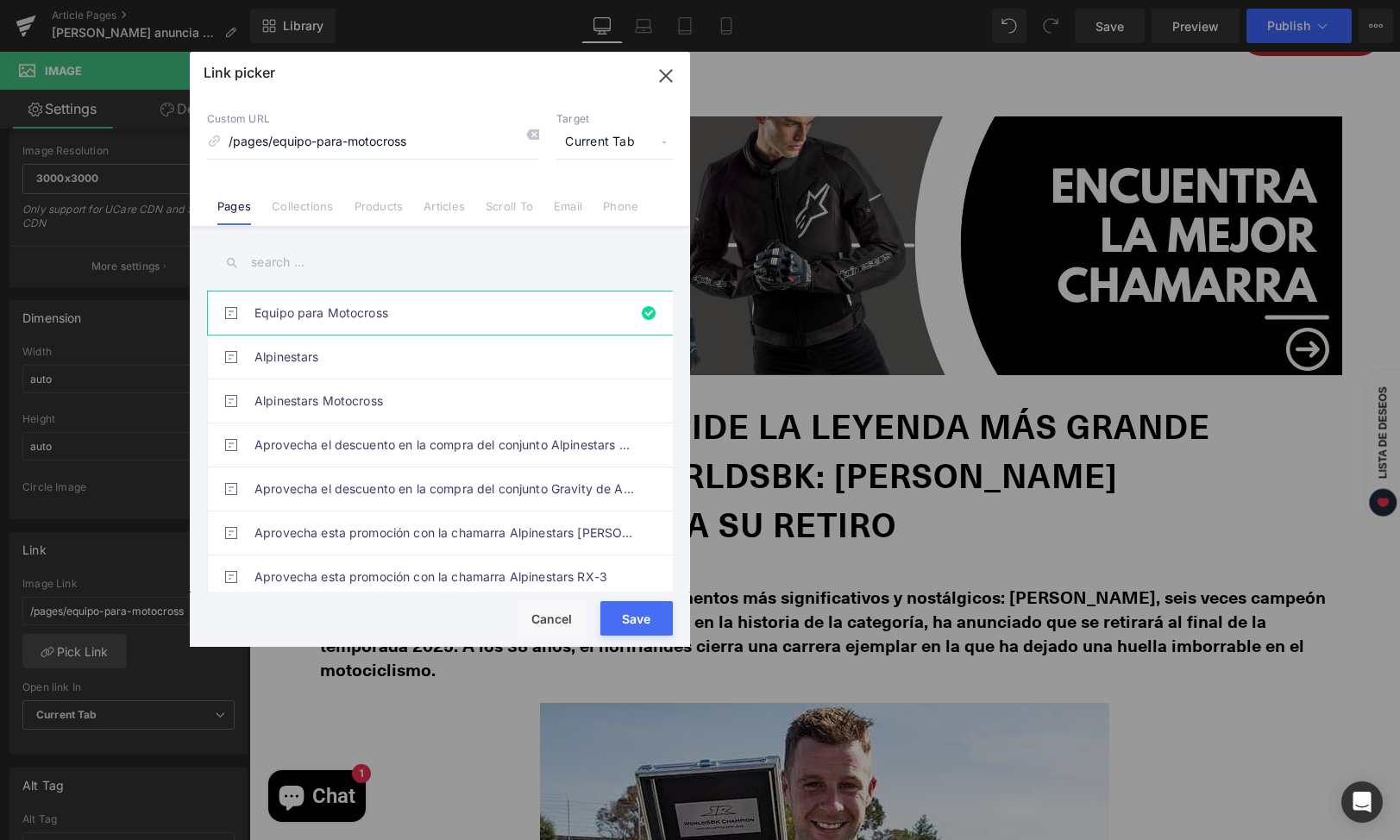
click at [262, 262] on input "text" at bounding box center [440, 262] width 466 height 39
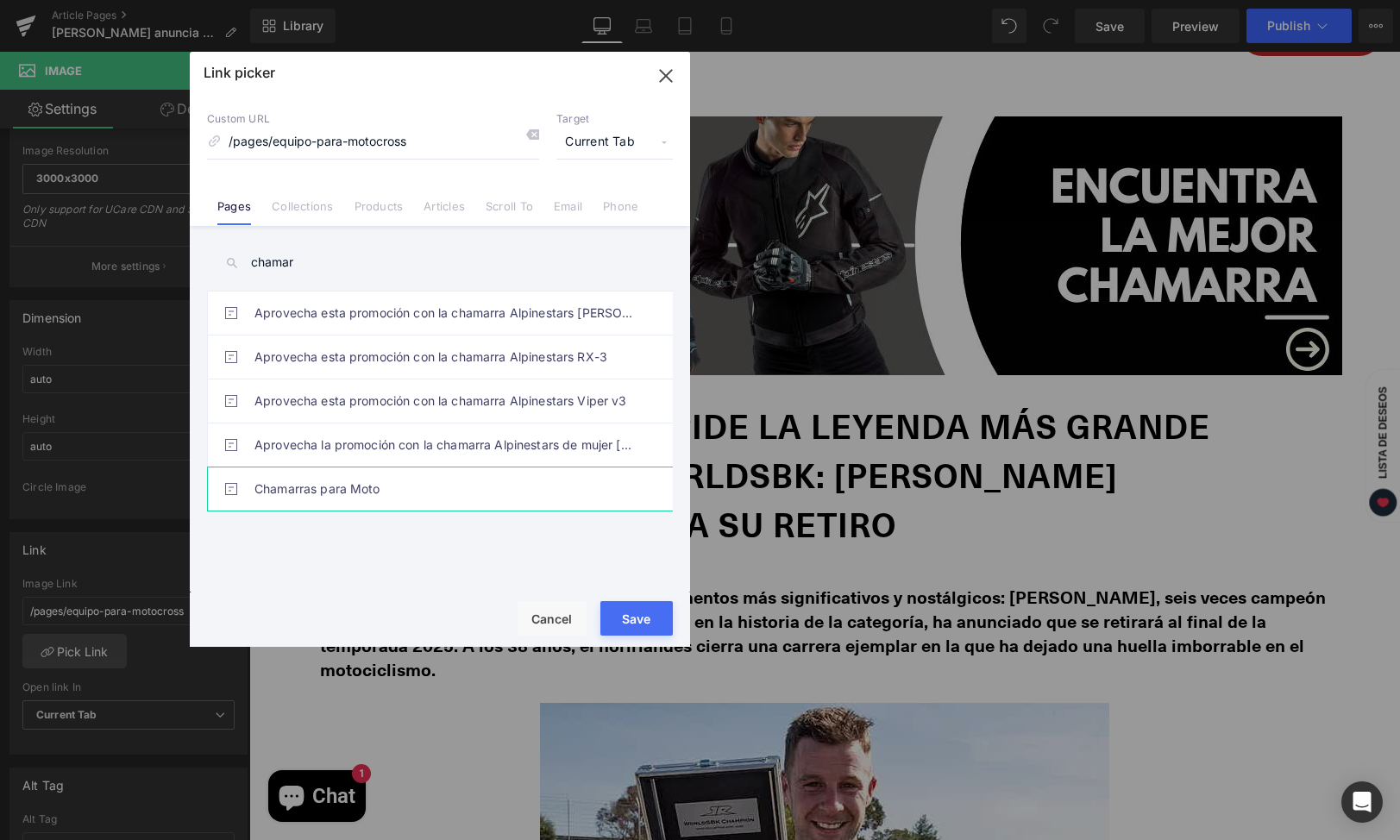
type input "chamar"
click at [352, 495] on link "Chamarras para Moto" at bounding box center [444, 489] width 379 height 43
type input "/pages/chamarras-para-moto"
click at [623, 614] on button "Save" at bounding box center [636, 618] width 73 height 34
type input "/pages/chamarras-para-moto"
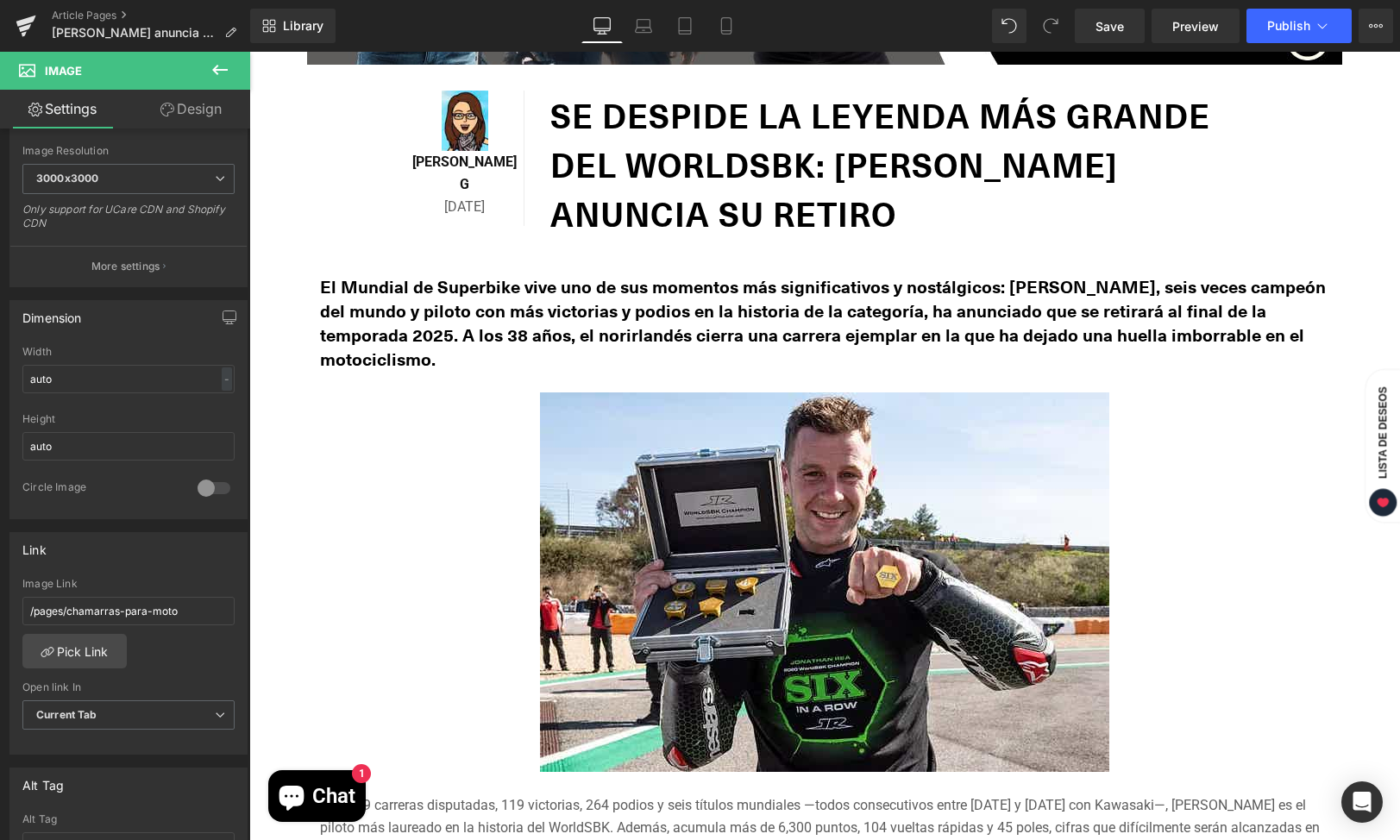
scroll to position [438, 0]
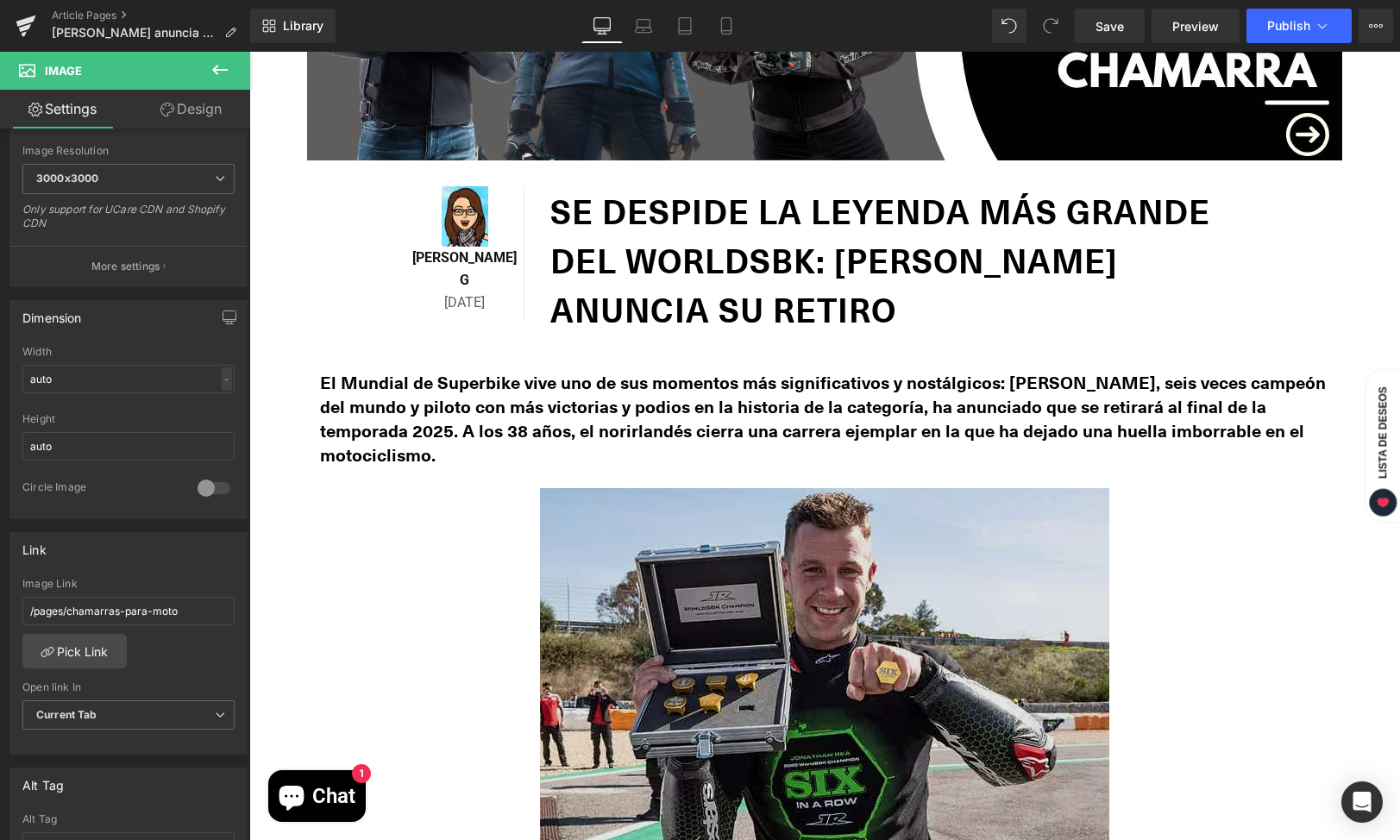
click at [780, 578] on img at bounding box center [824, 678] width 569 height 379
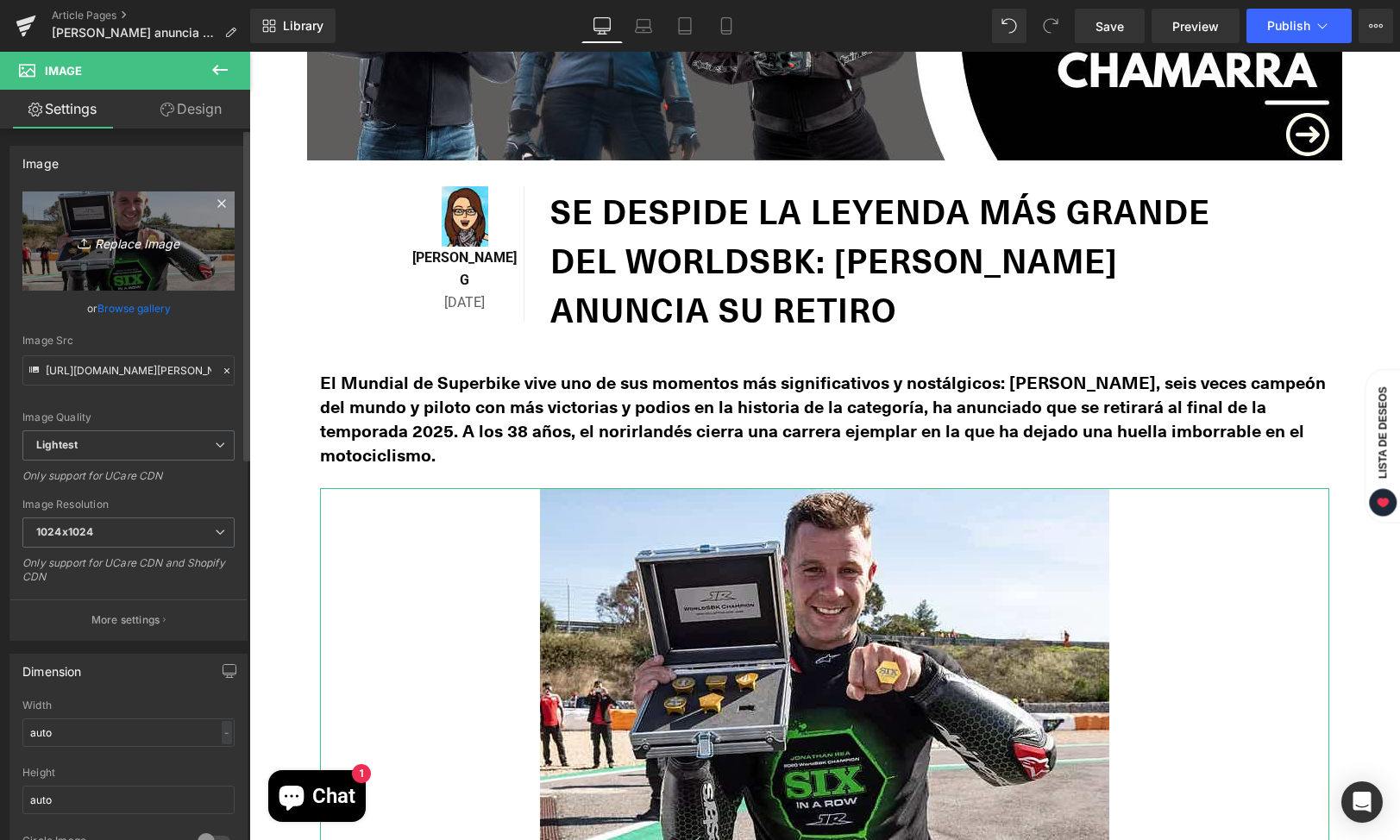
click at [146, 240] on icon "Replace Image" at bounding box center [129, 240] width 138 height 21
type input "C:\fakepath\[PERSON_NAME]-1.webp"
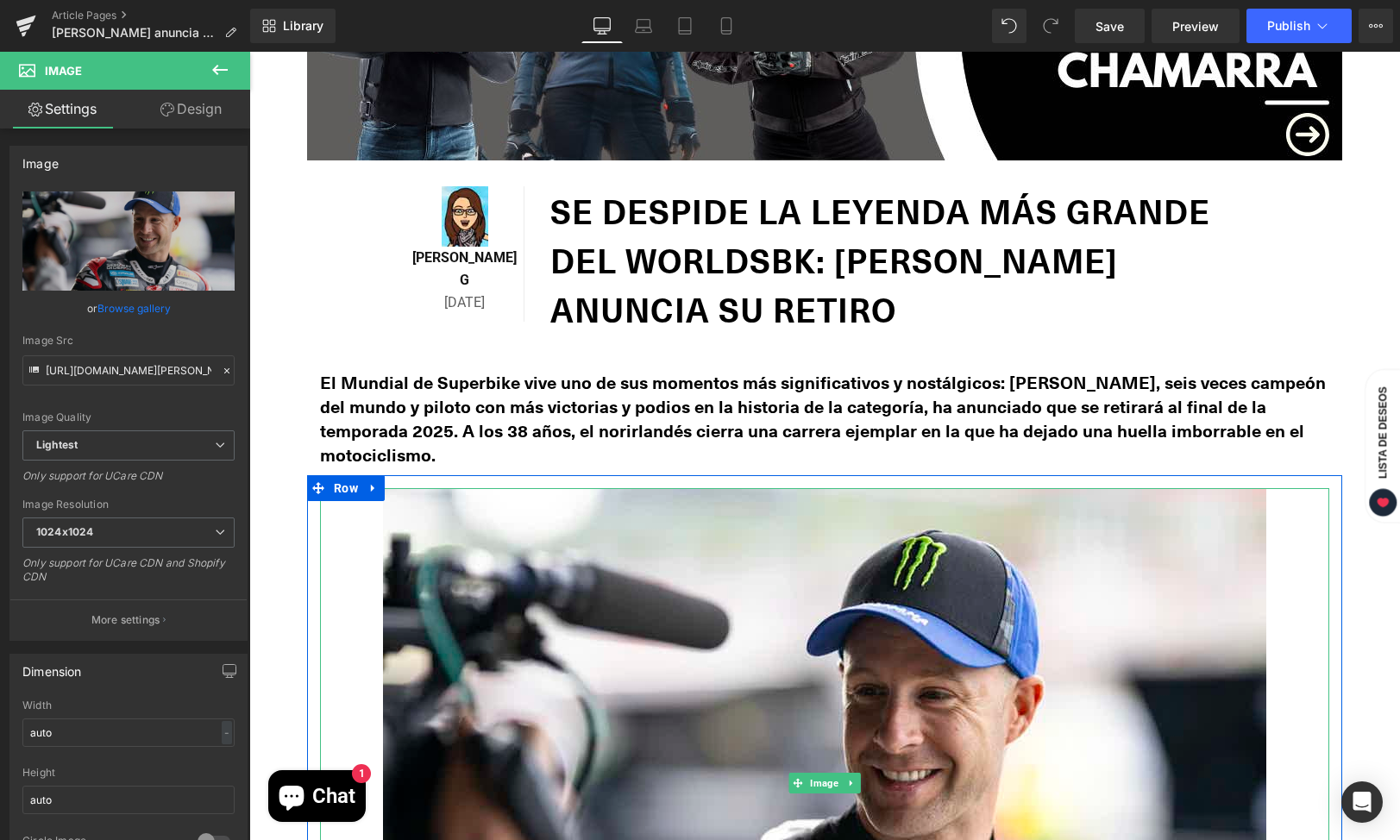
type input "[URL][DOMAIN_NAME][PERSON_NAME]"
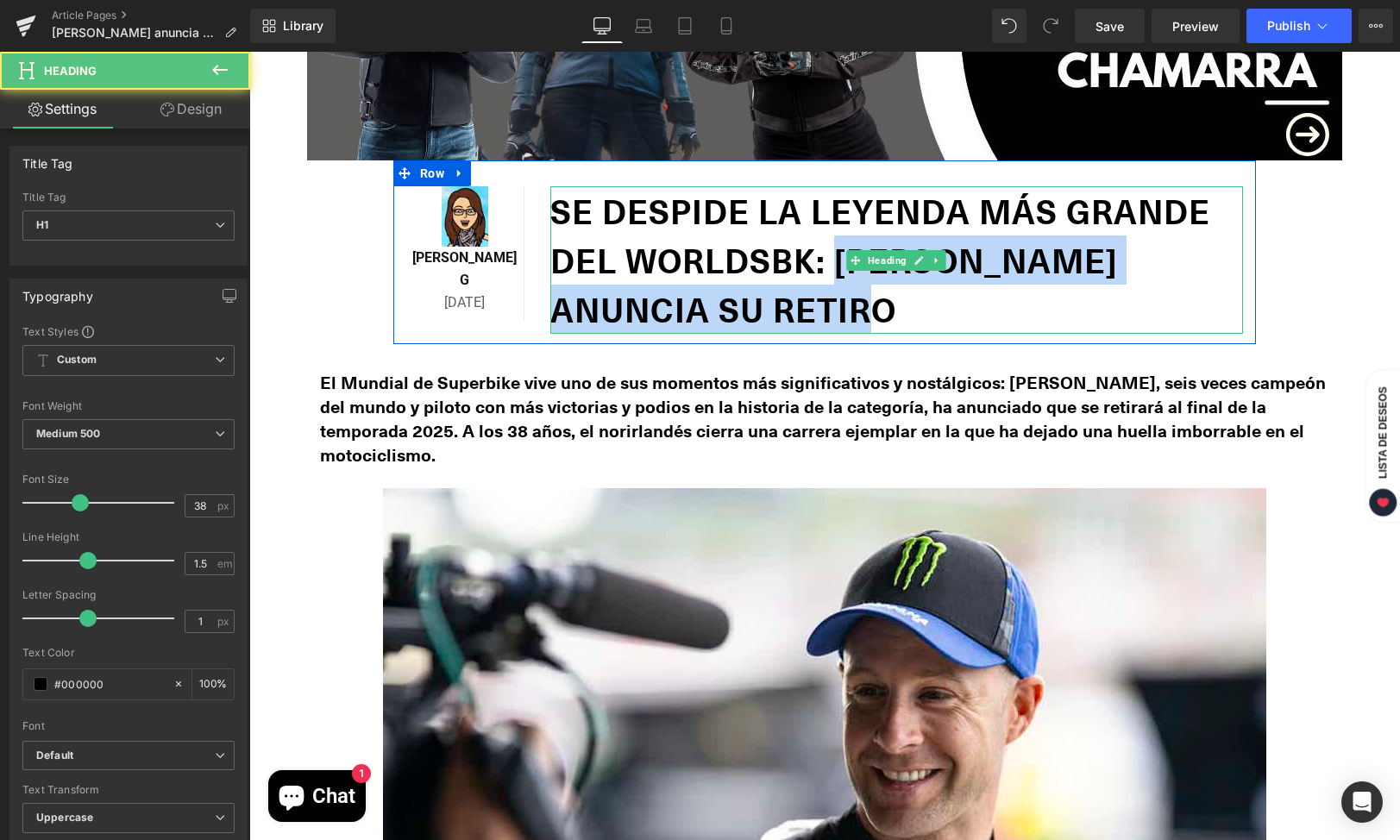
drag, startPoint x: 842, startPoint y: 280, endPoint x: 836, endPoint y: 264, distance: 17.1
click at [836, 264] on h1 "se despide la leyenda más grande del WorldSBK: [PERSON_NAME] anuncia su retiro" at bounding box center [896, 260] width 693 height 147
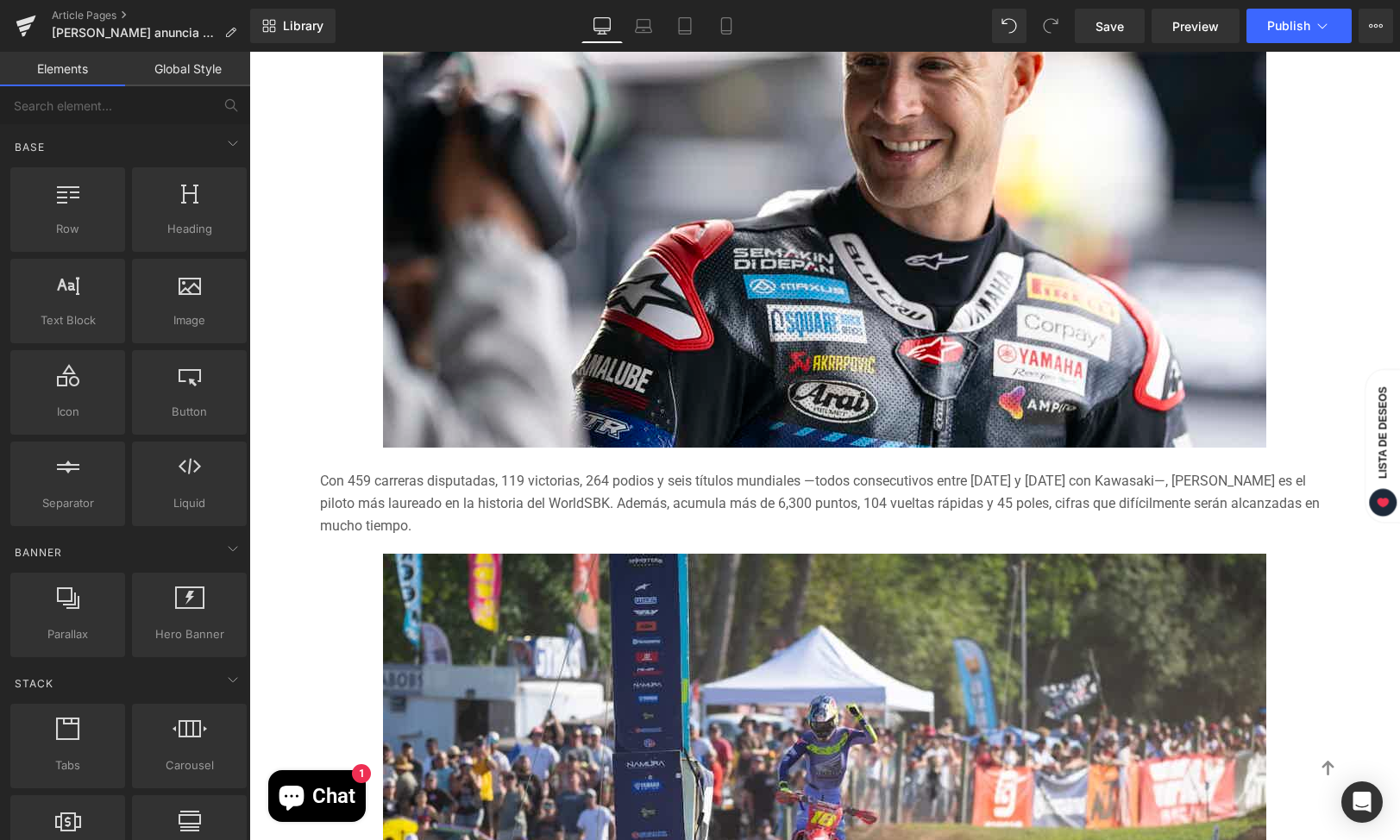
scroll to position [1243, 0]
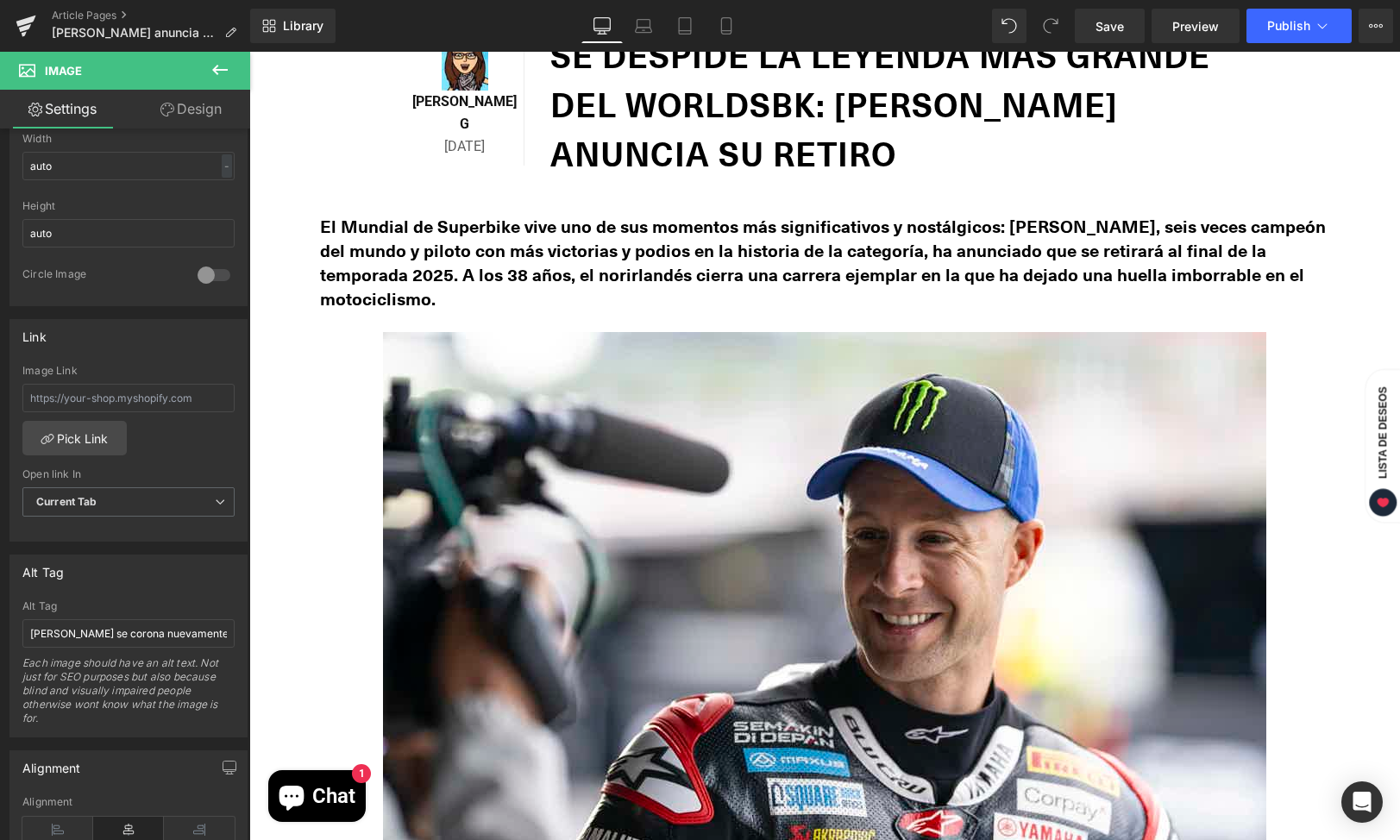
scroll to position [497, 0]
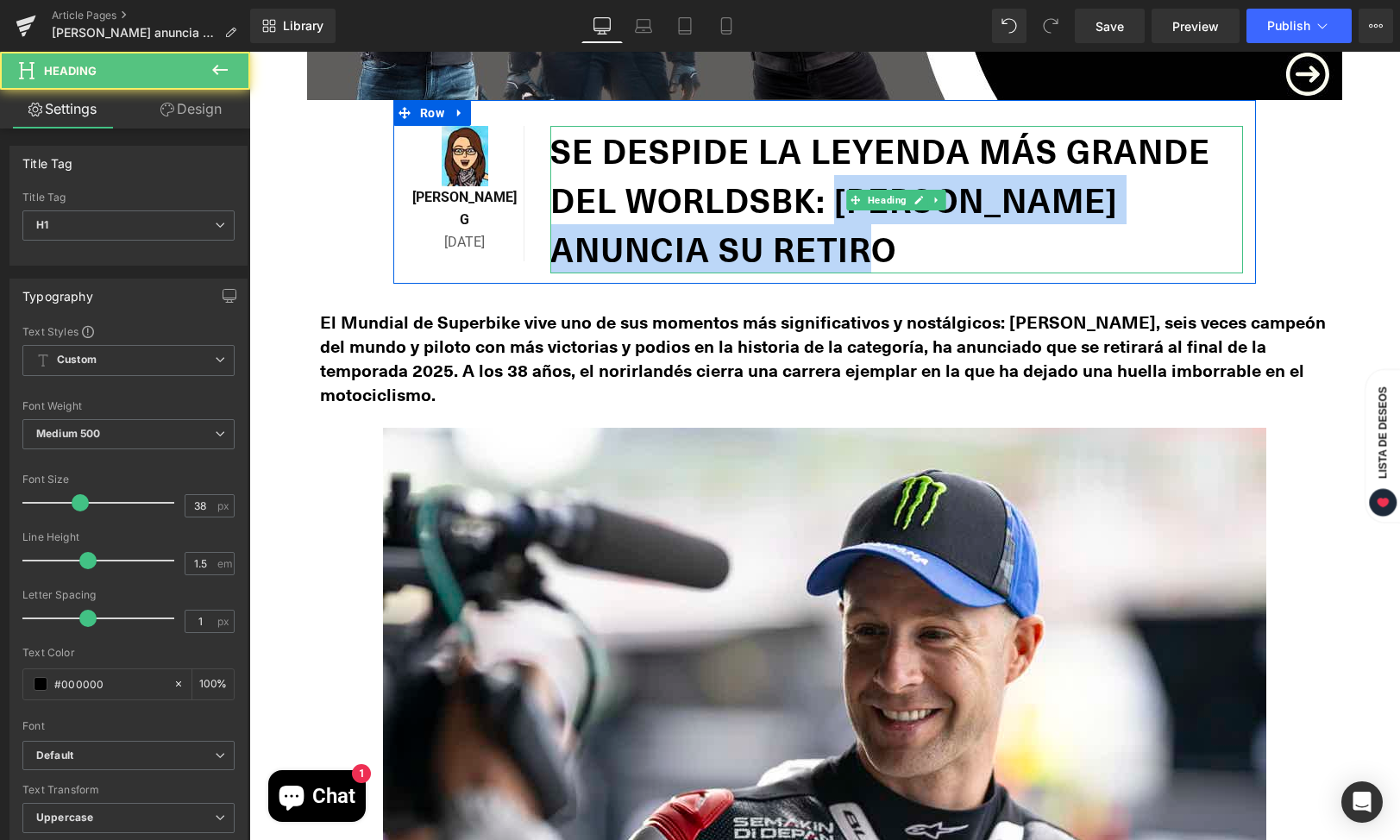
drag, startPoint x: 834, startPoint y: 194, endPoint x: 910, endPoint y: 255, distance: 97.5
click at [910, 255] on h1 "se despide la leyenda más grande del WorldSBK: [PERSON_NAME] anuncia su retiro" at bounding box center [896, 200] width 693 height 147
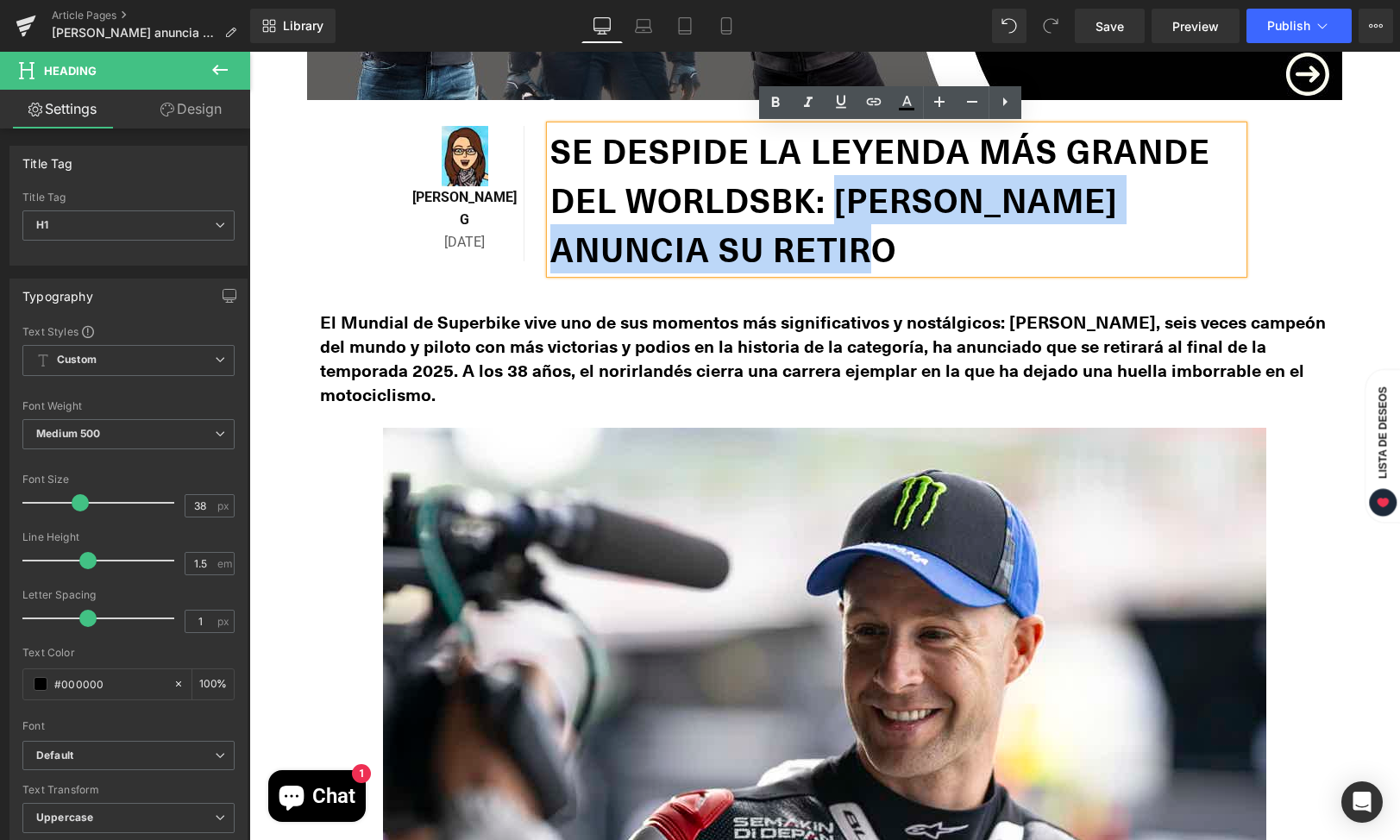
copy h1 "[PERSON_NAME] anuncia su retiro"
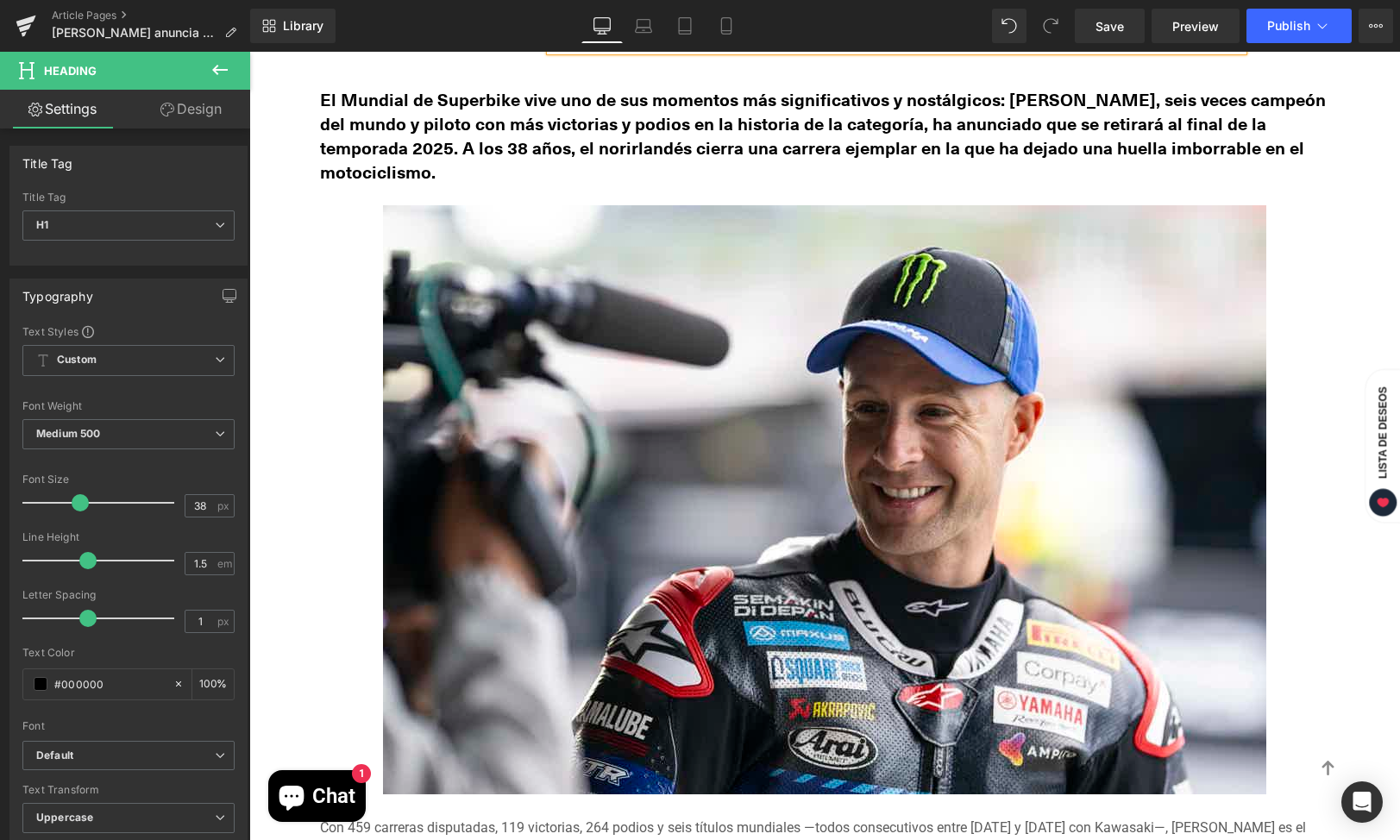
scroll to position [1295, 0]
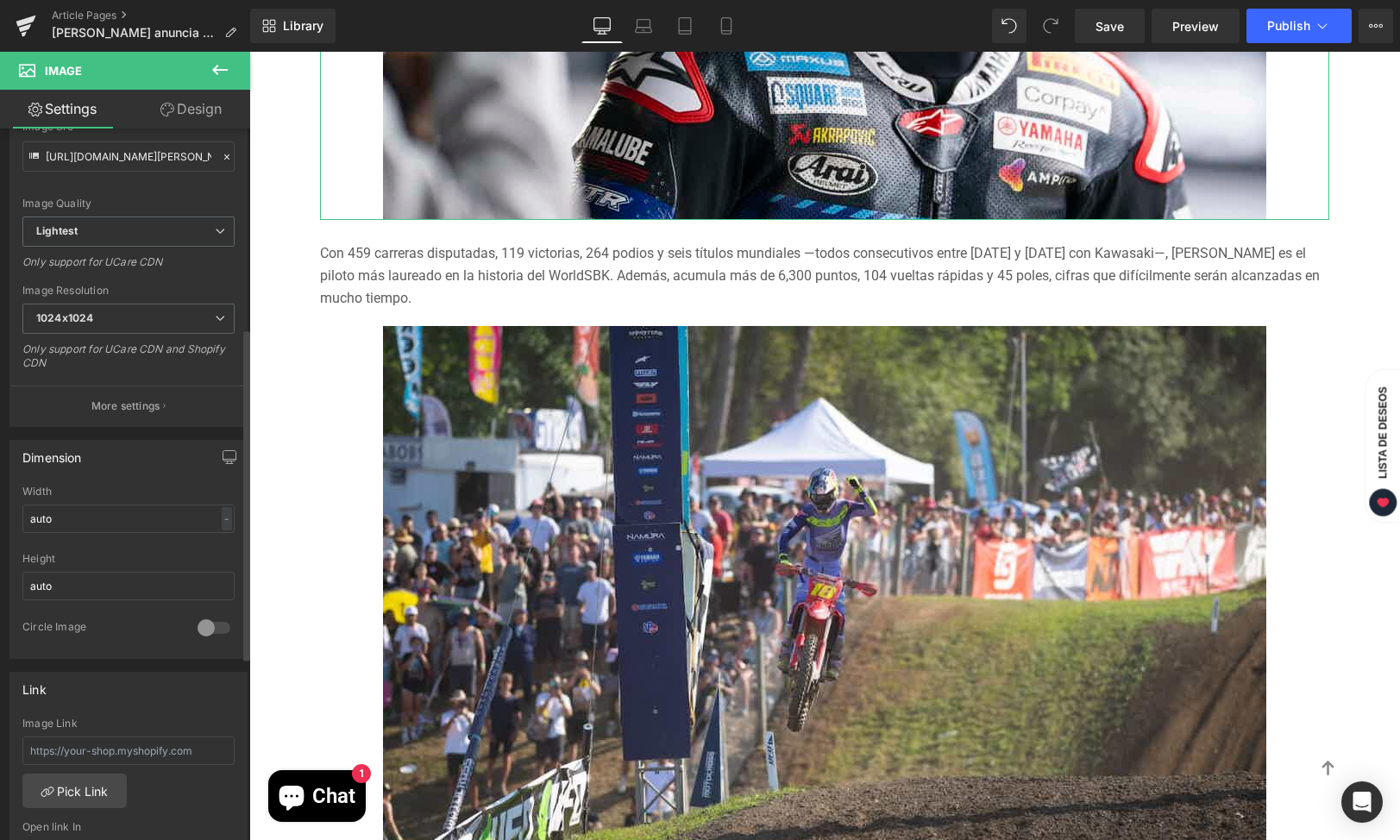
scroll to position [523, 0]
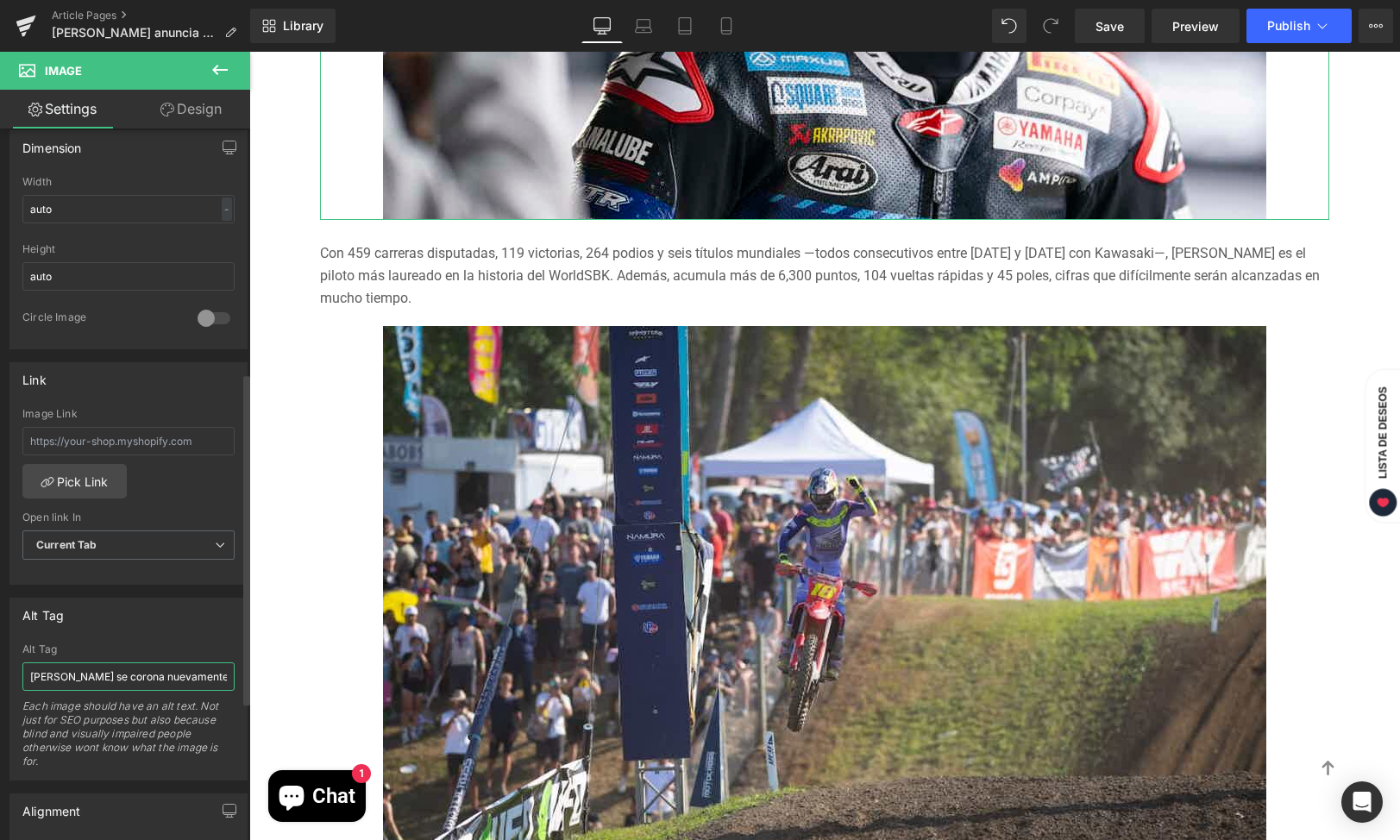
click at [165, 684] on input "[PERSON_NAME] se corona nuevamente" at bounding box center [128, 676] width 212 height 29
paste input "[PERSON_NAME] anuncia su retiro"
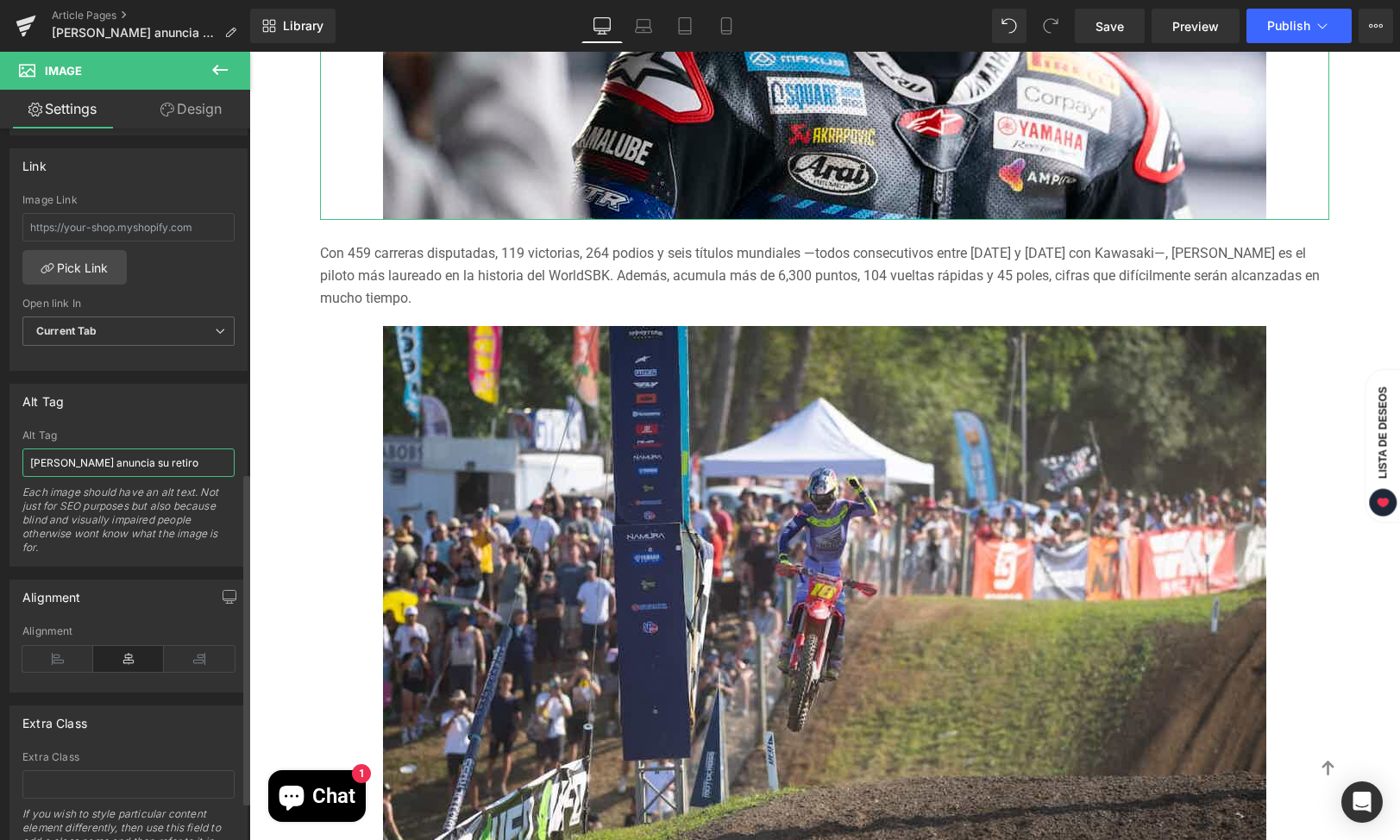
scroll to position [821, 0]
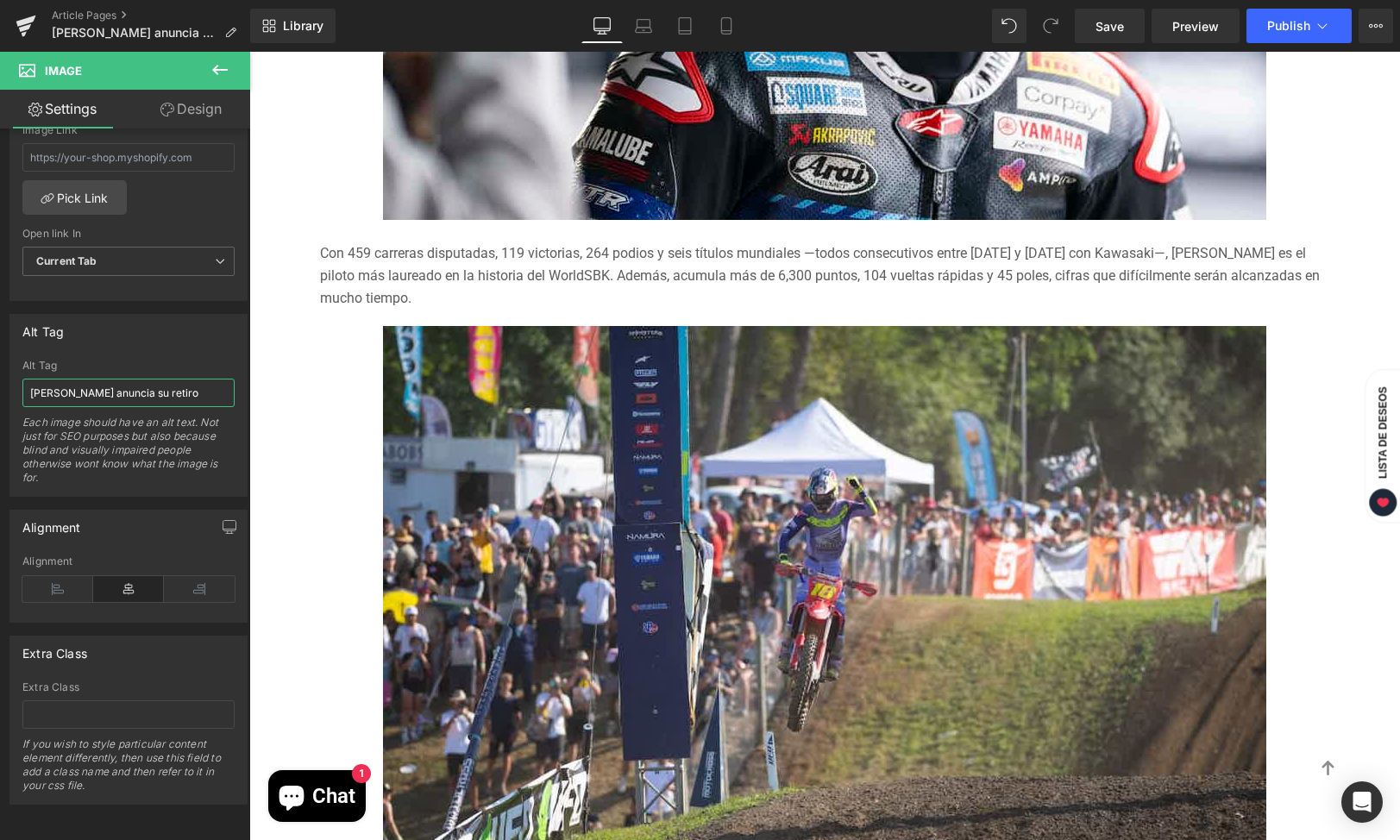
type input "[PERSON_NAME] anuncia su retiro"
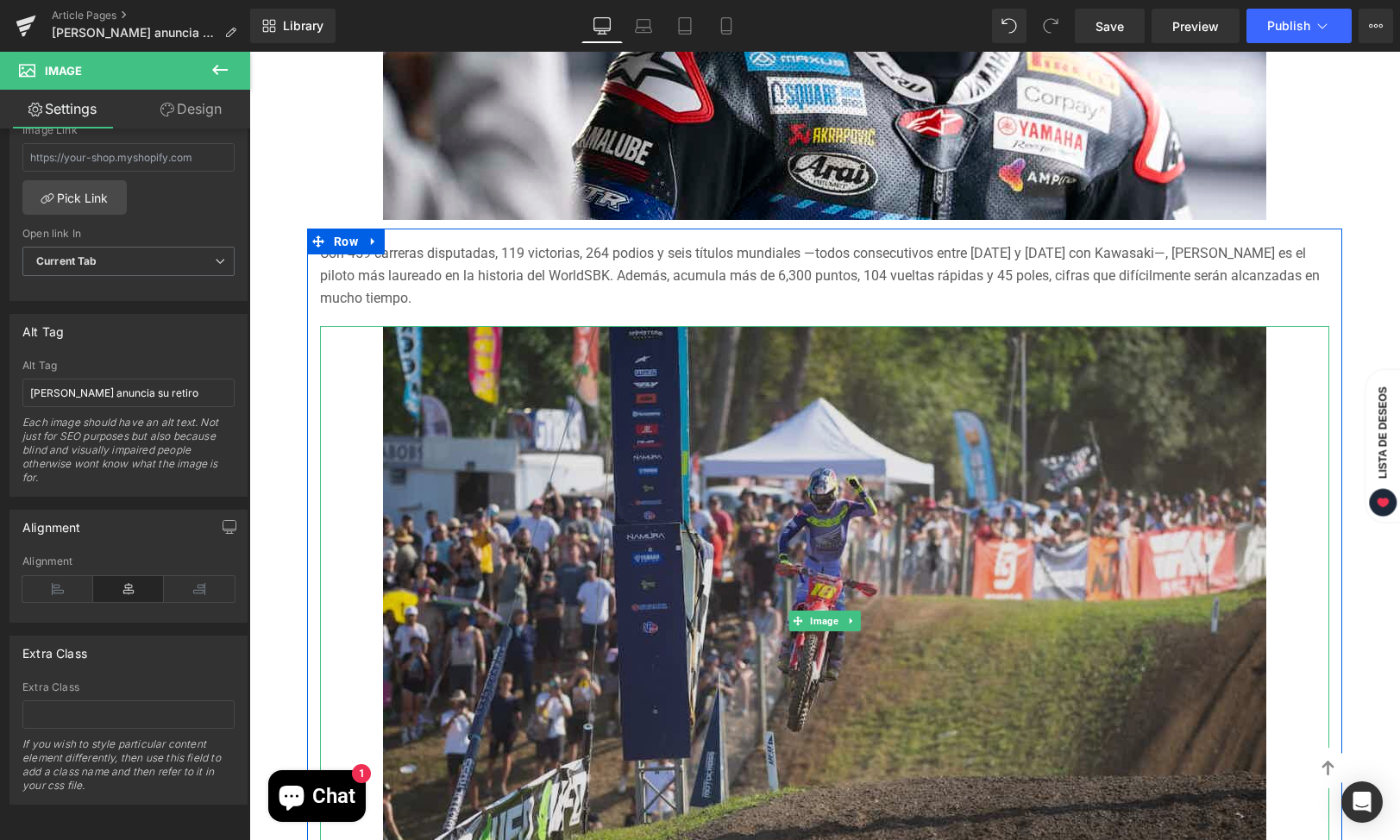
click at [732, 664] on img at bounding box center [824, 621] width 883 height 589
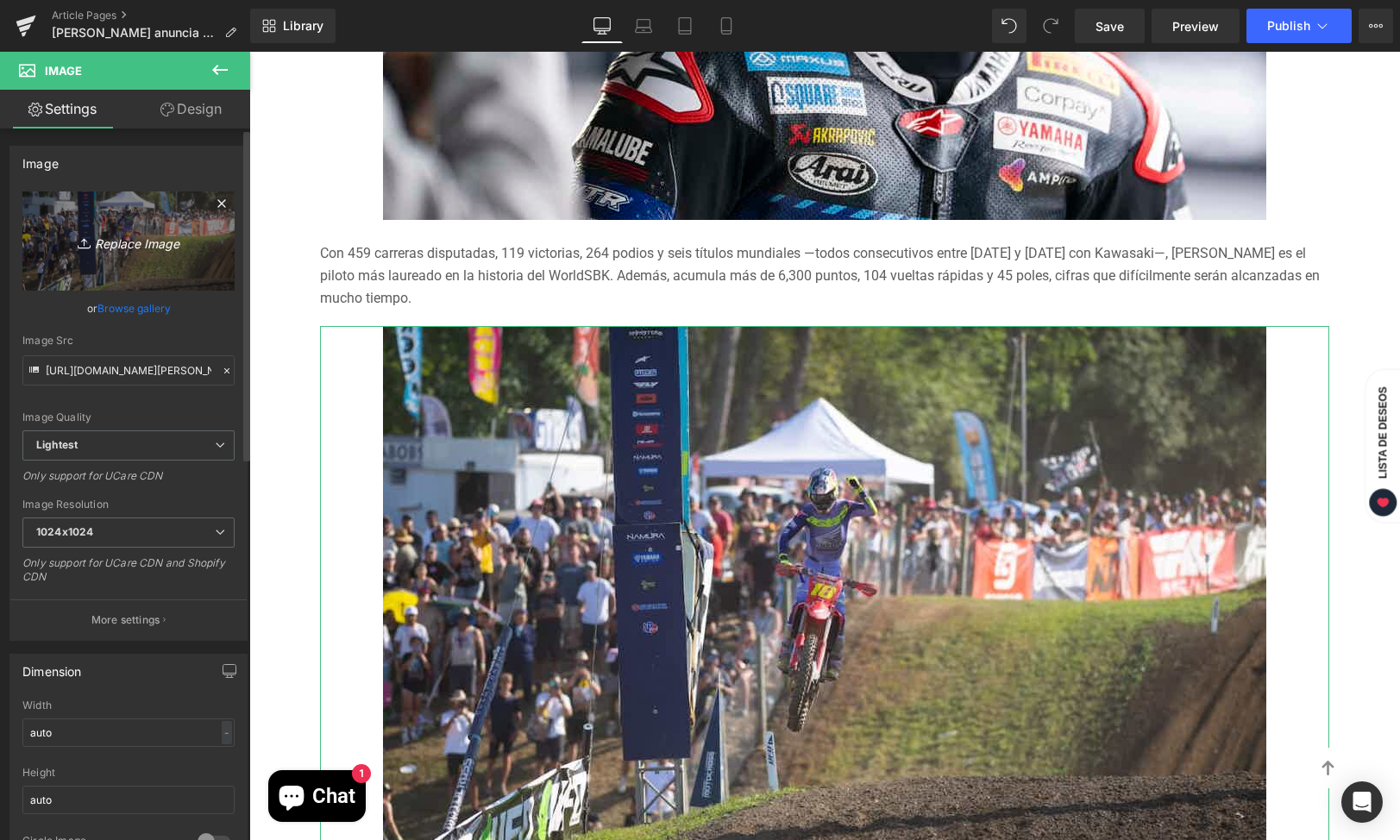
click at [98, 238] on icon "Replace Image" at bounding box center [129, 240] width 138 height 21
type input "C:\fakepath\[PERSON_NAME].jpg"
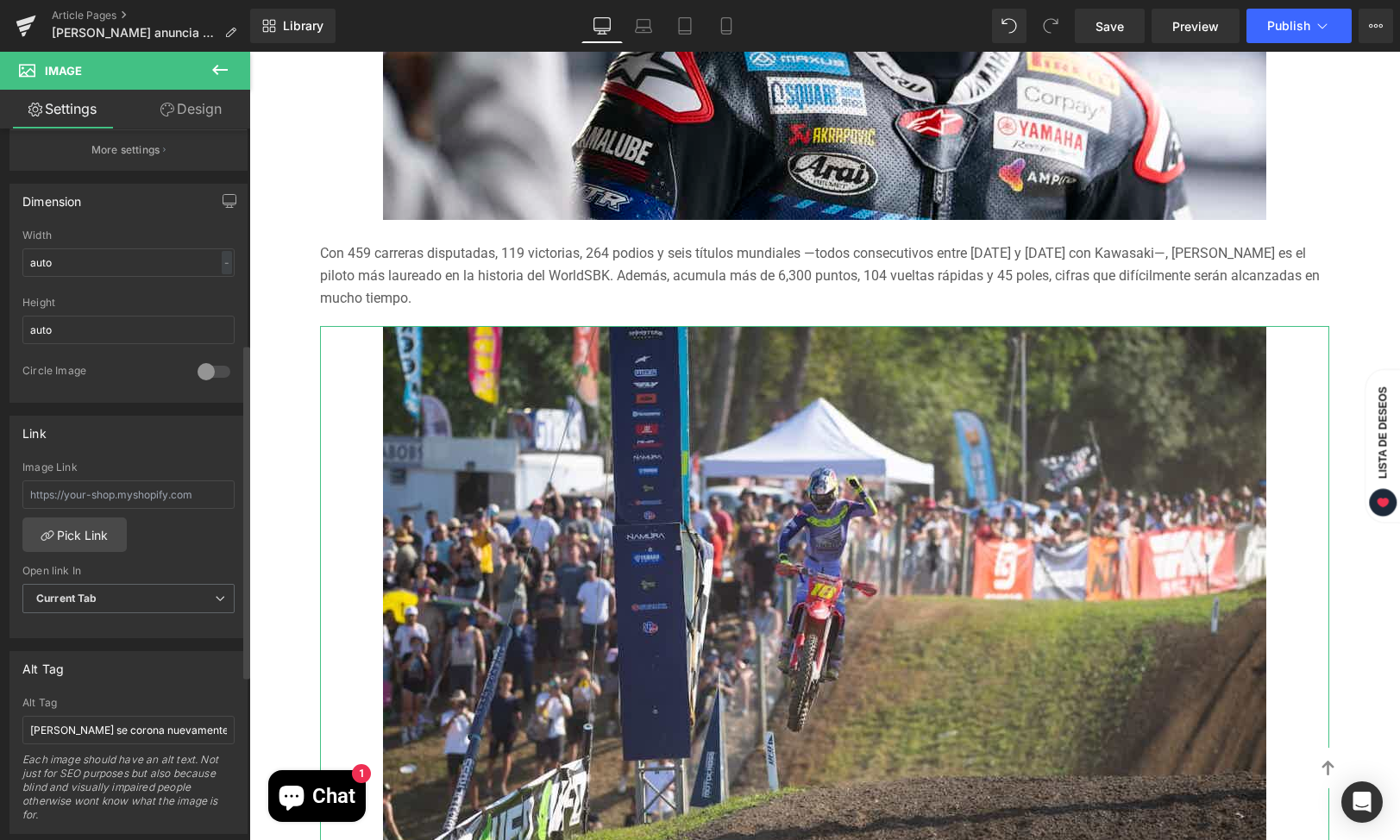
scroll to position [671, 0]
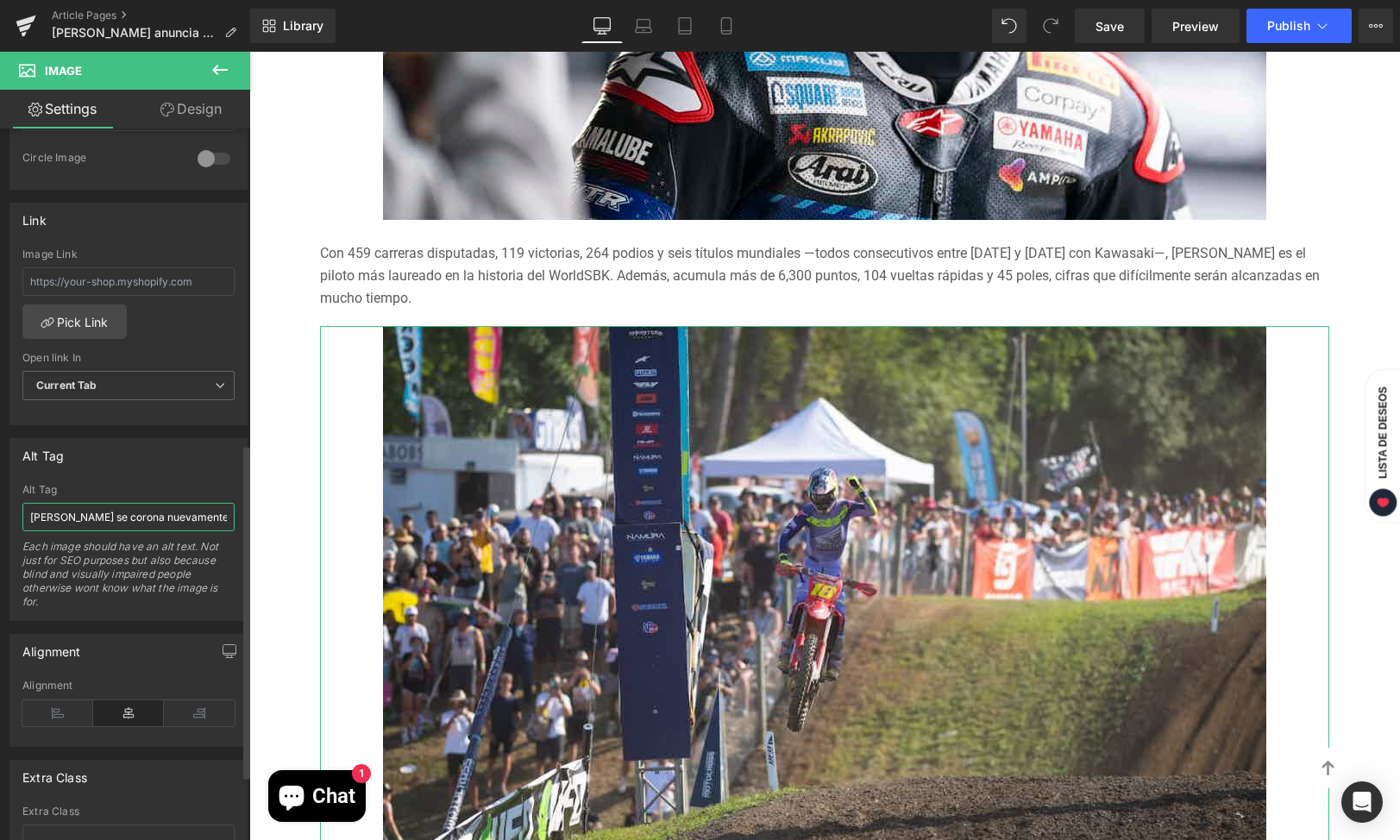
click at [143, 518] on input "[PERSON_NAME] se corona nuevamente" at bounding box center [128, 517] width 212 height 29
type input "[URL][DOMAIN_NAME][PERSON_NAME]"
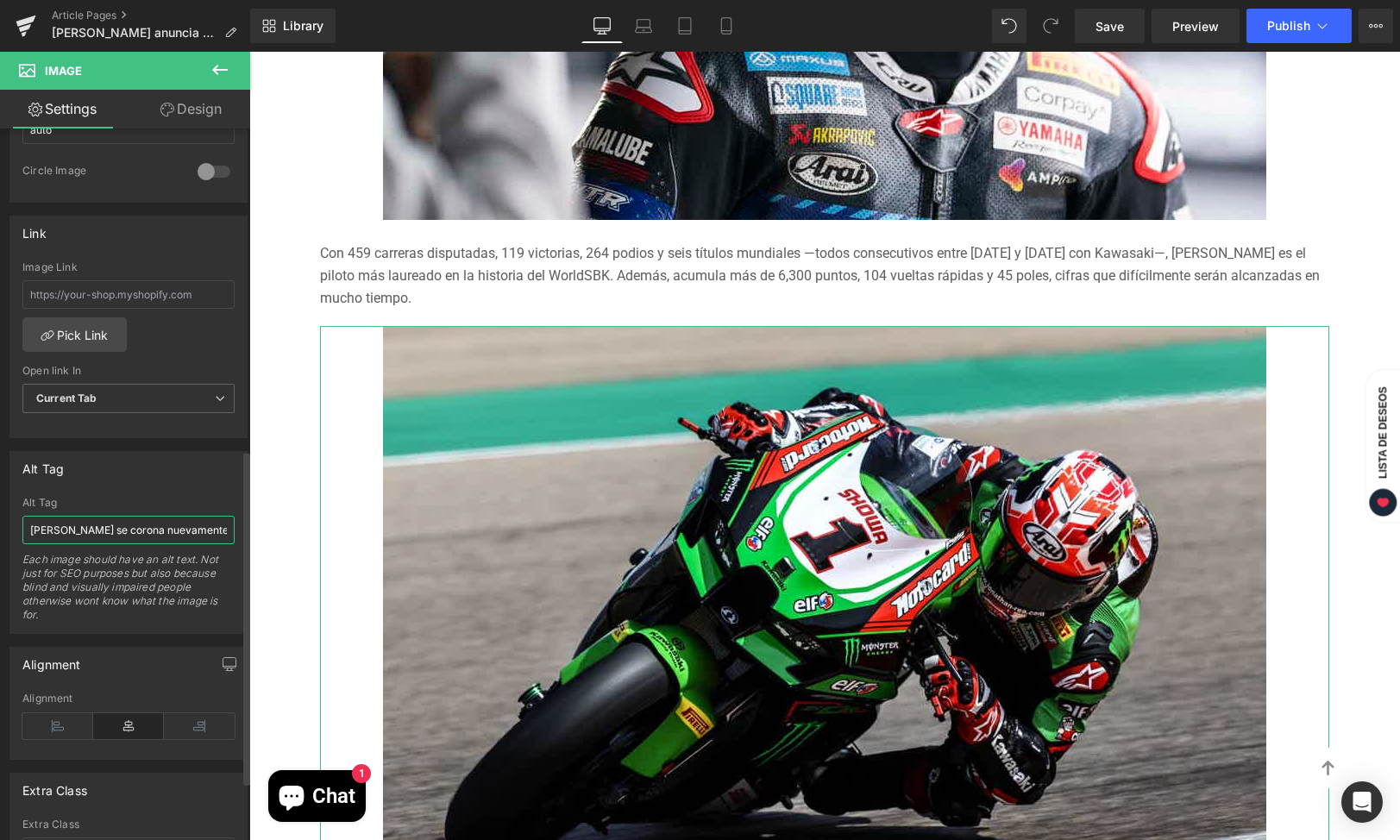
scroll to position [683, 0]
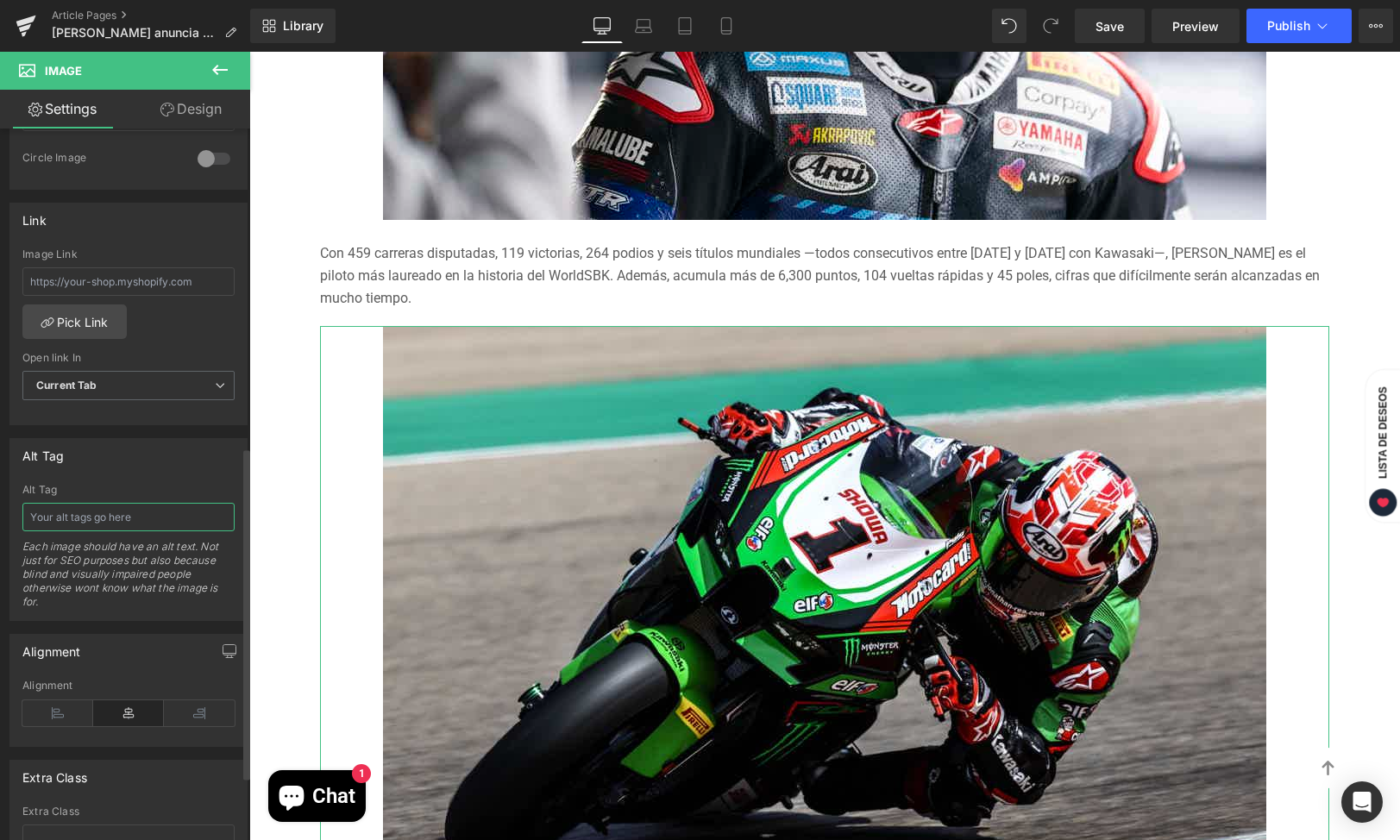
type input "[URL][DOMAIN_NAME][PERSON_NAME]"
paste input "[PERSON_NAME] anuncia su retiro"
type input "[PERSON_NAME] anuncia su retiro"
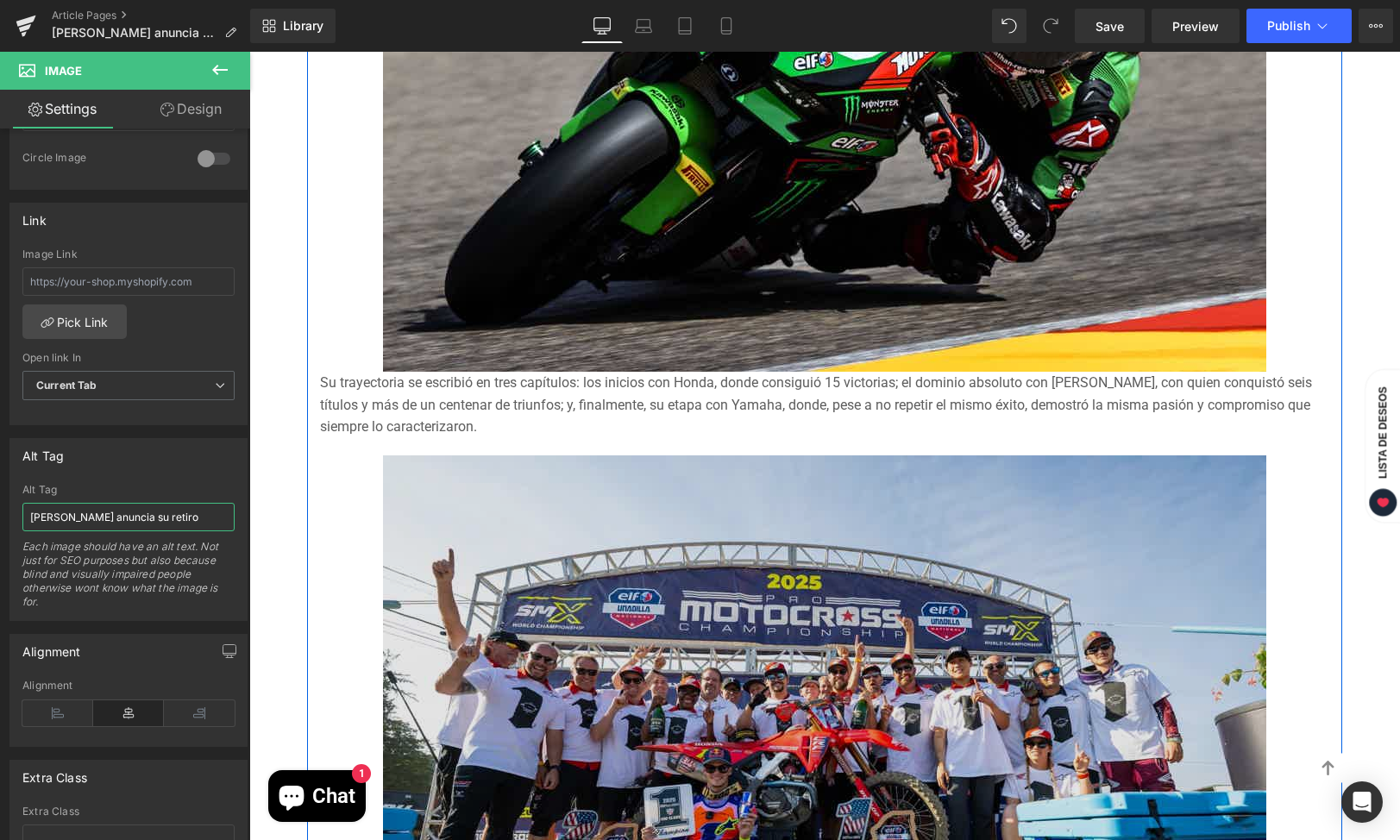
scroll to position [2003, 0]
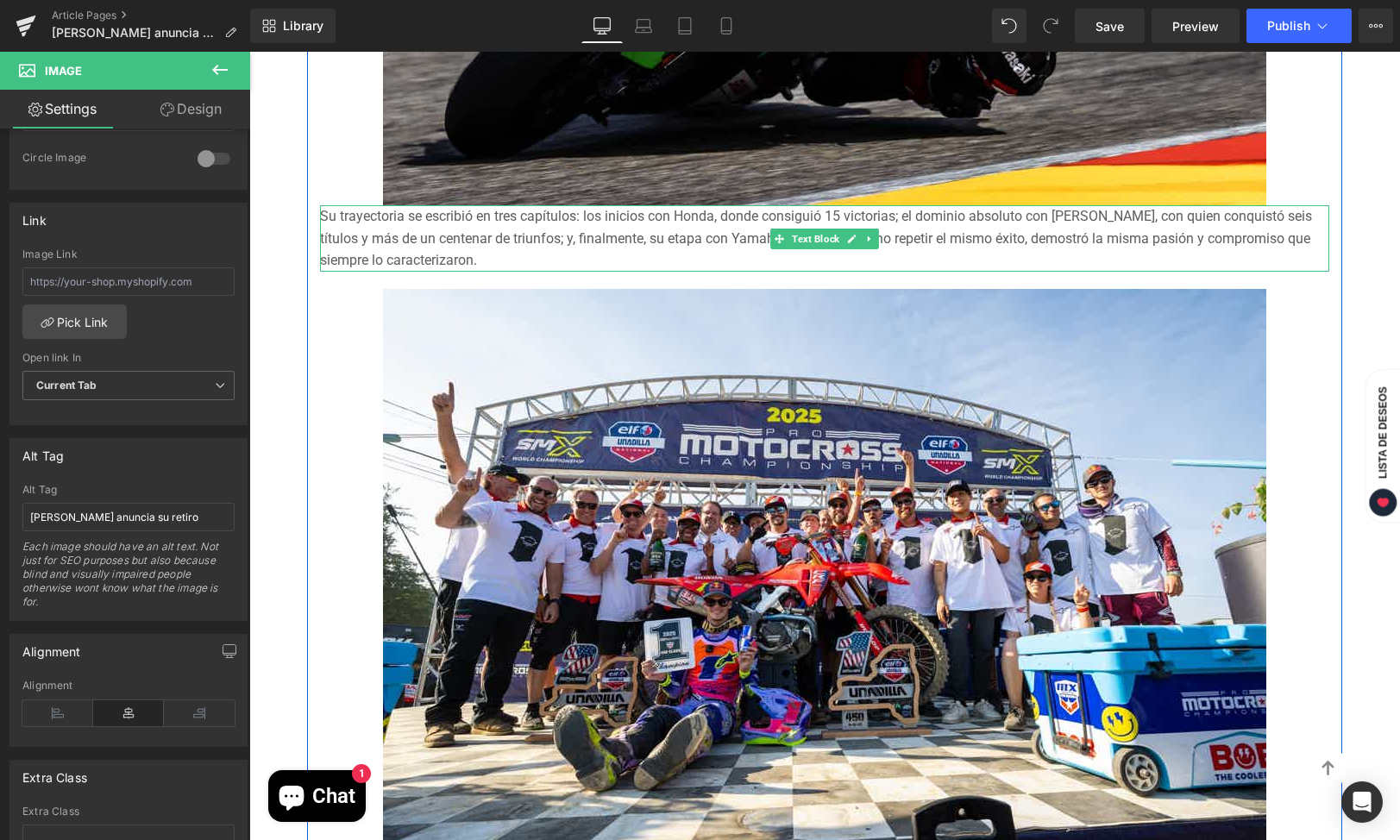
click at [320, 205] on div "Su trayectoria se escribió en tres capítulos: los inicios con Honda, donde cons…" at bounding box center [824, 239] width 1009 height 66
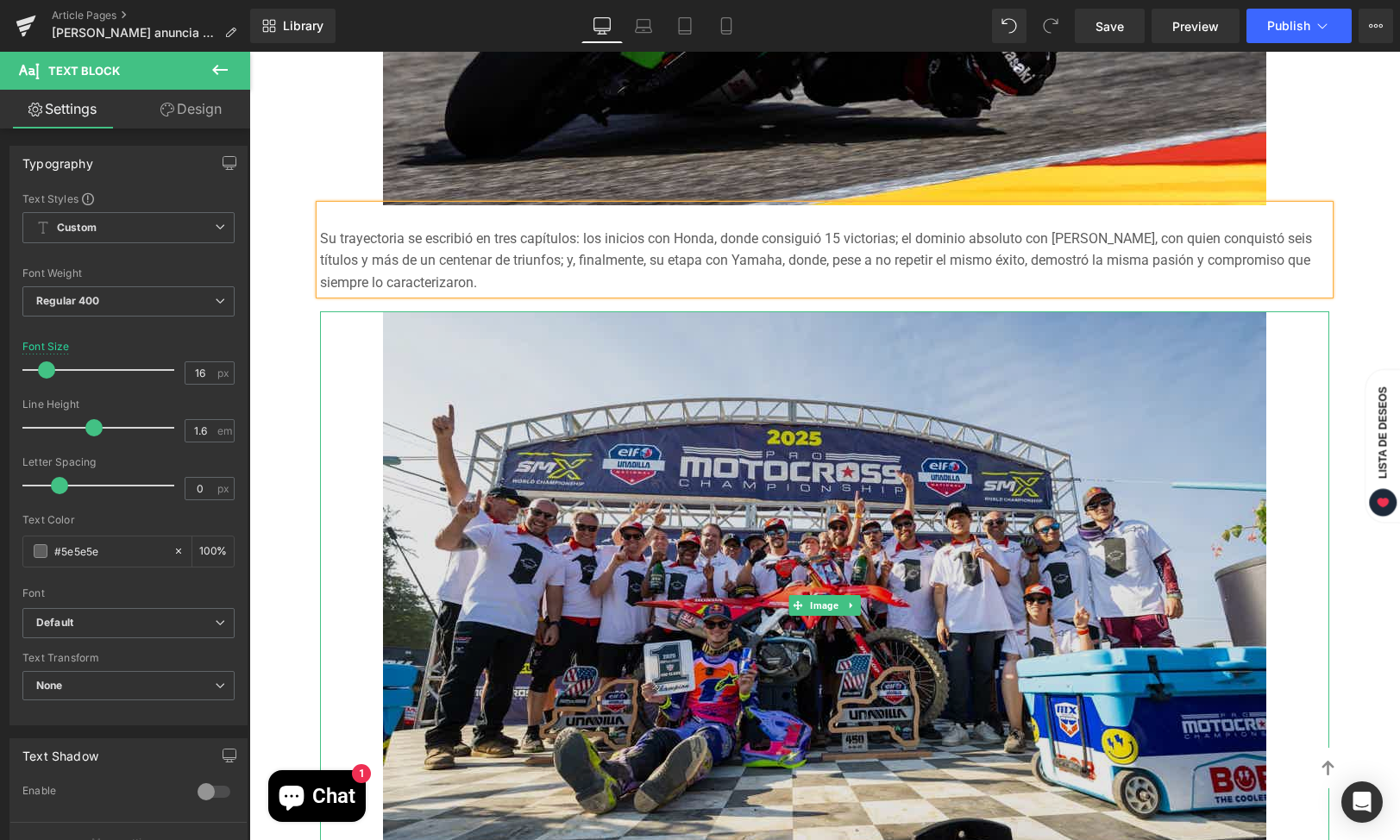
click at [923, 567] on img at bounding box center [824, 606] width 883 height 589
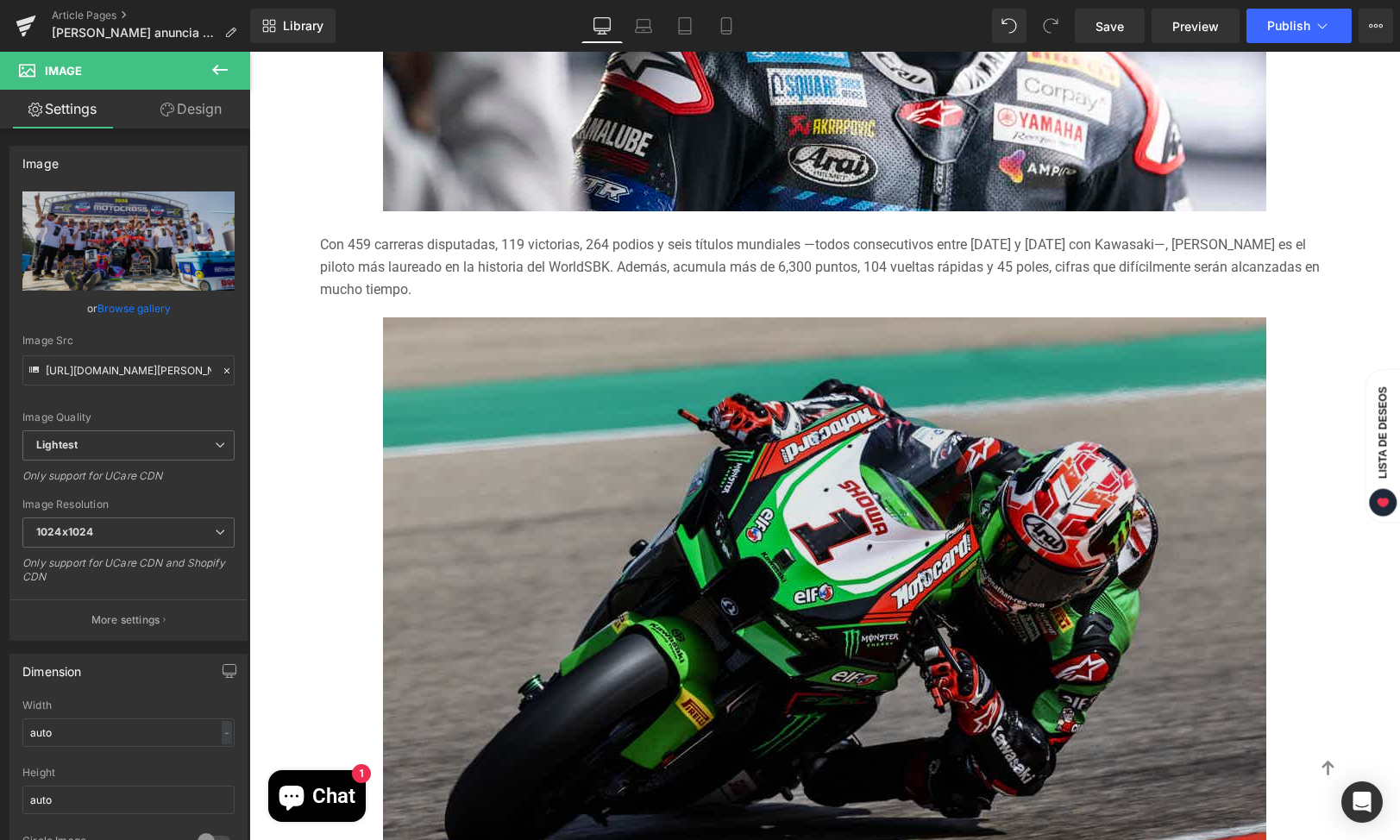
scroll to position [1474, 0]
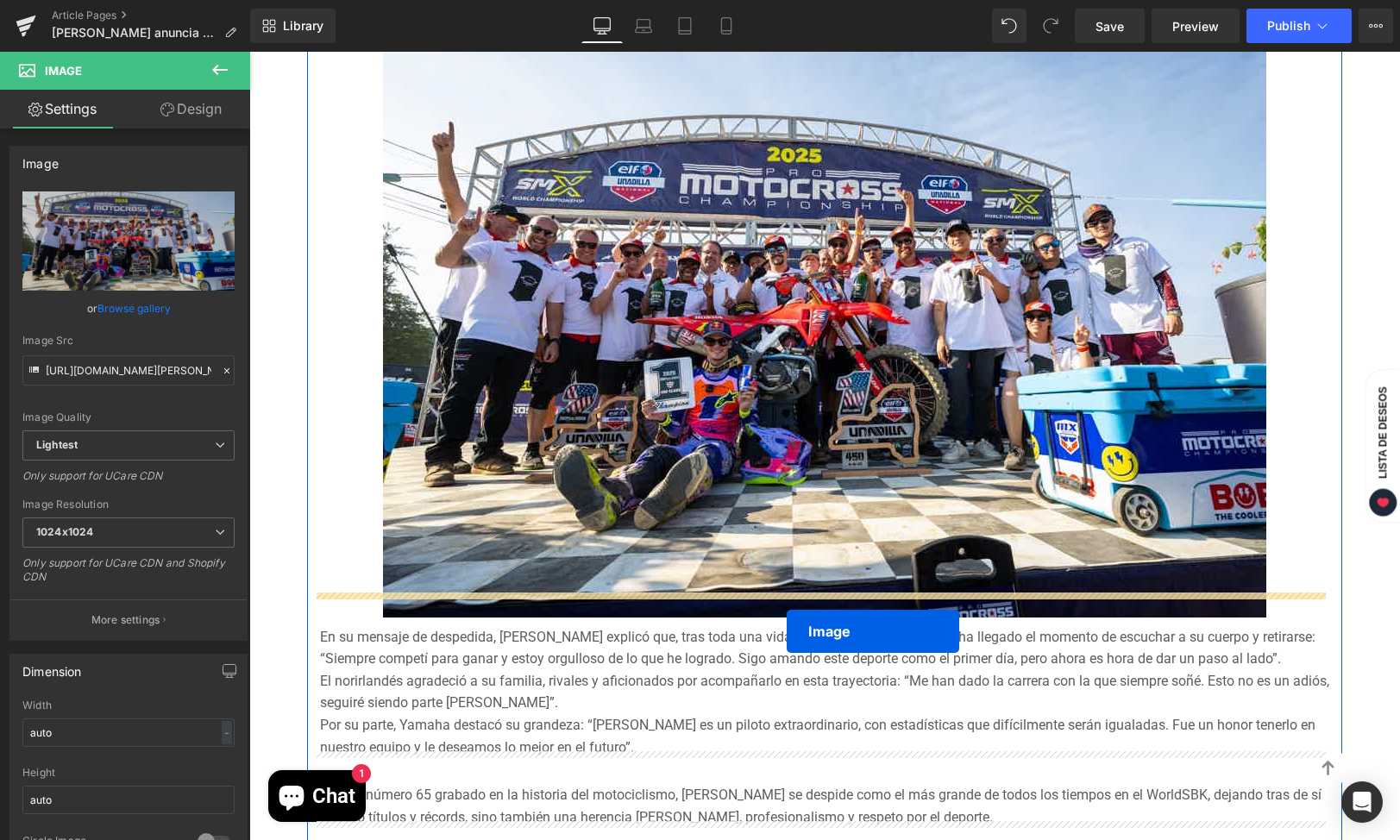
drag, startPoint x: 786, startPoint y: 413, endPoint x: 787, endPoint y: 643, distance: 230.0
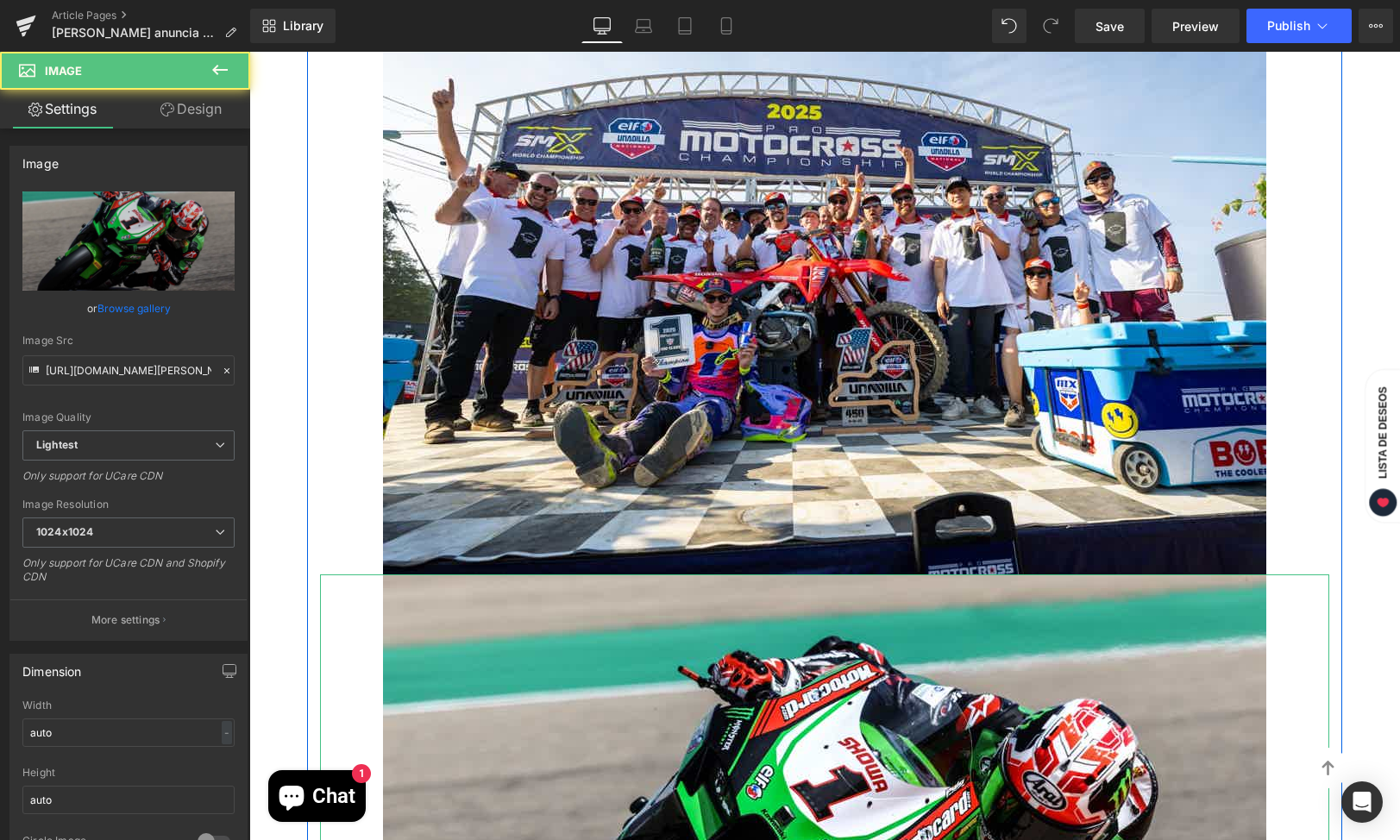
scroll to position [1698, 0]
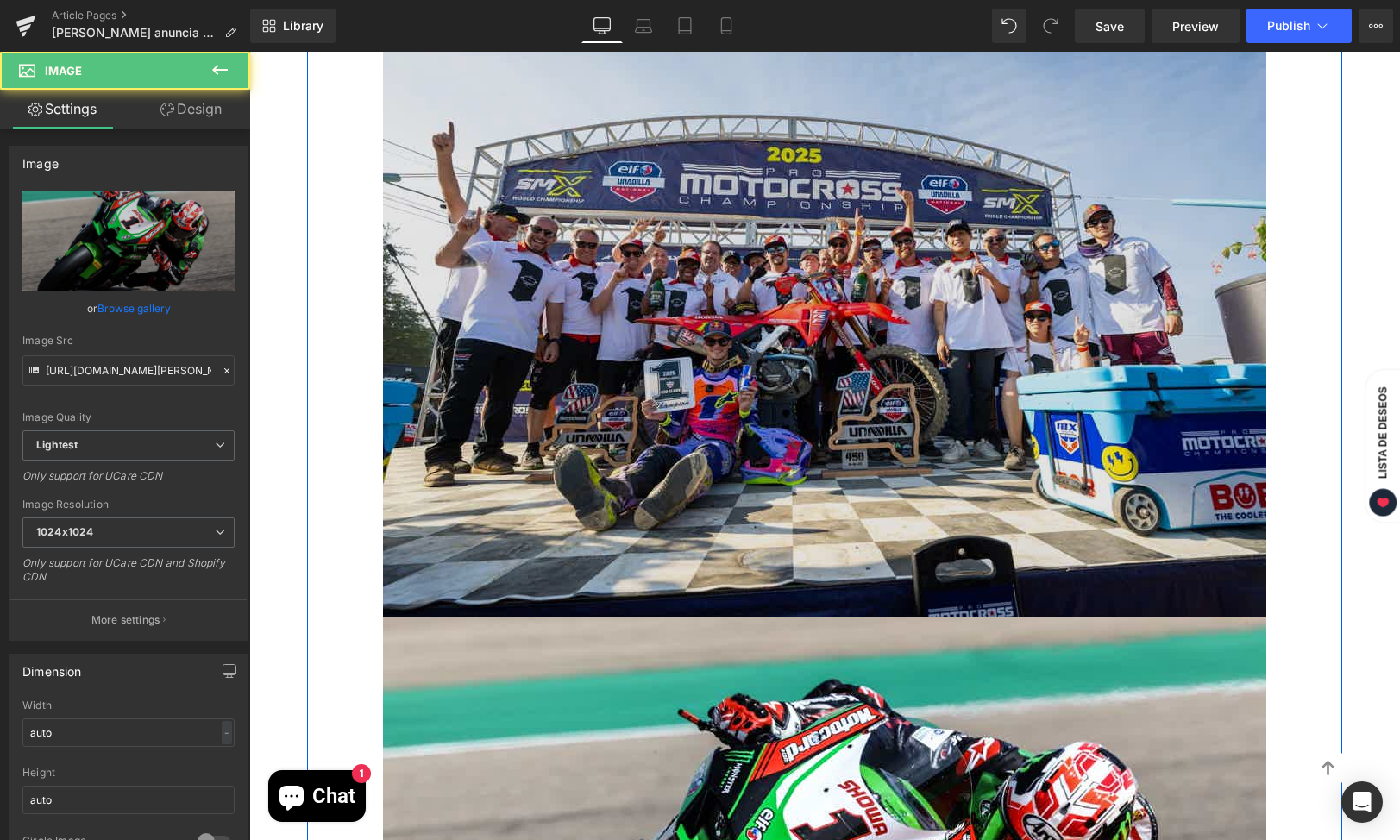
click at [814, 316] on img at bounding box center [824, 323] width 883 height 589
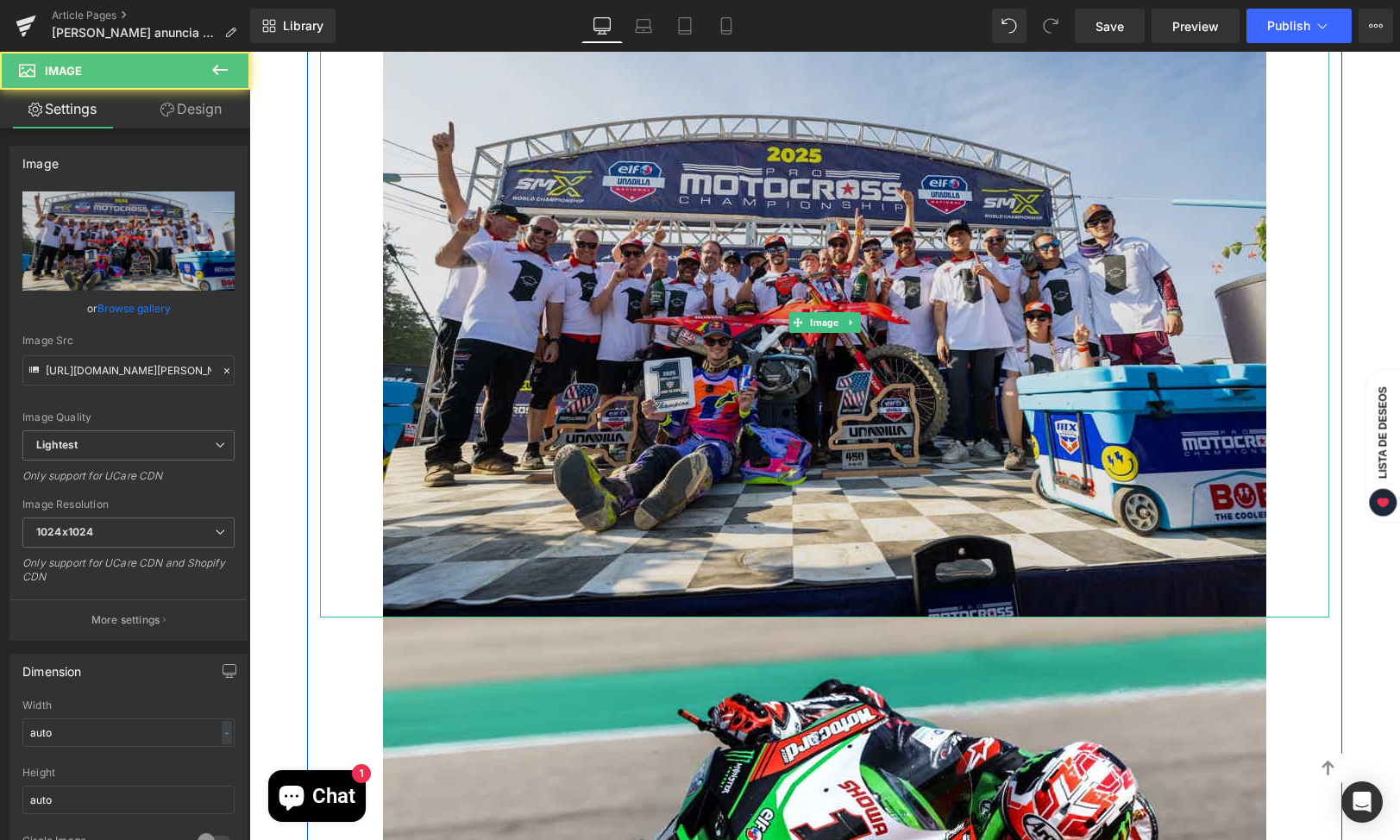
click at [855, 292] on img at bounding box center [824, 323] width 883 height 589
click at [857, 295] on img at bounding box center [824, 323] width 883 height 589
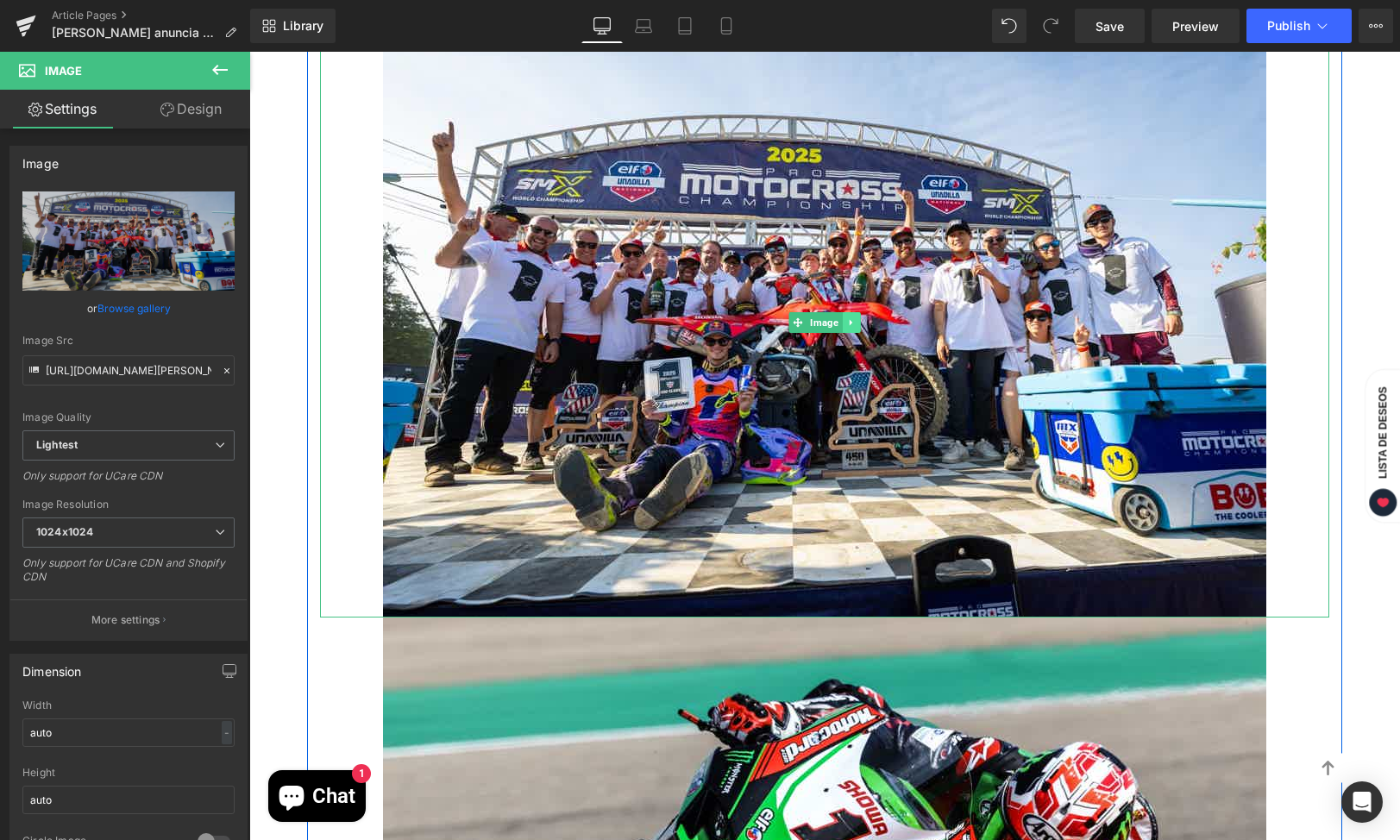
click at [848, 320] on icon at bounding box center [849, 322] width 3 height 6
click at [856, 318] on icon at bounding box center [860, 322] width 9 height 9
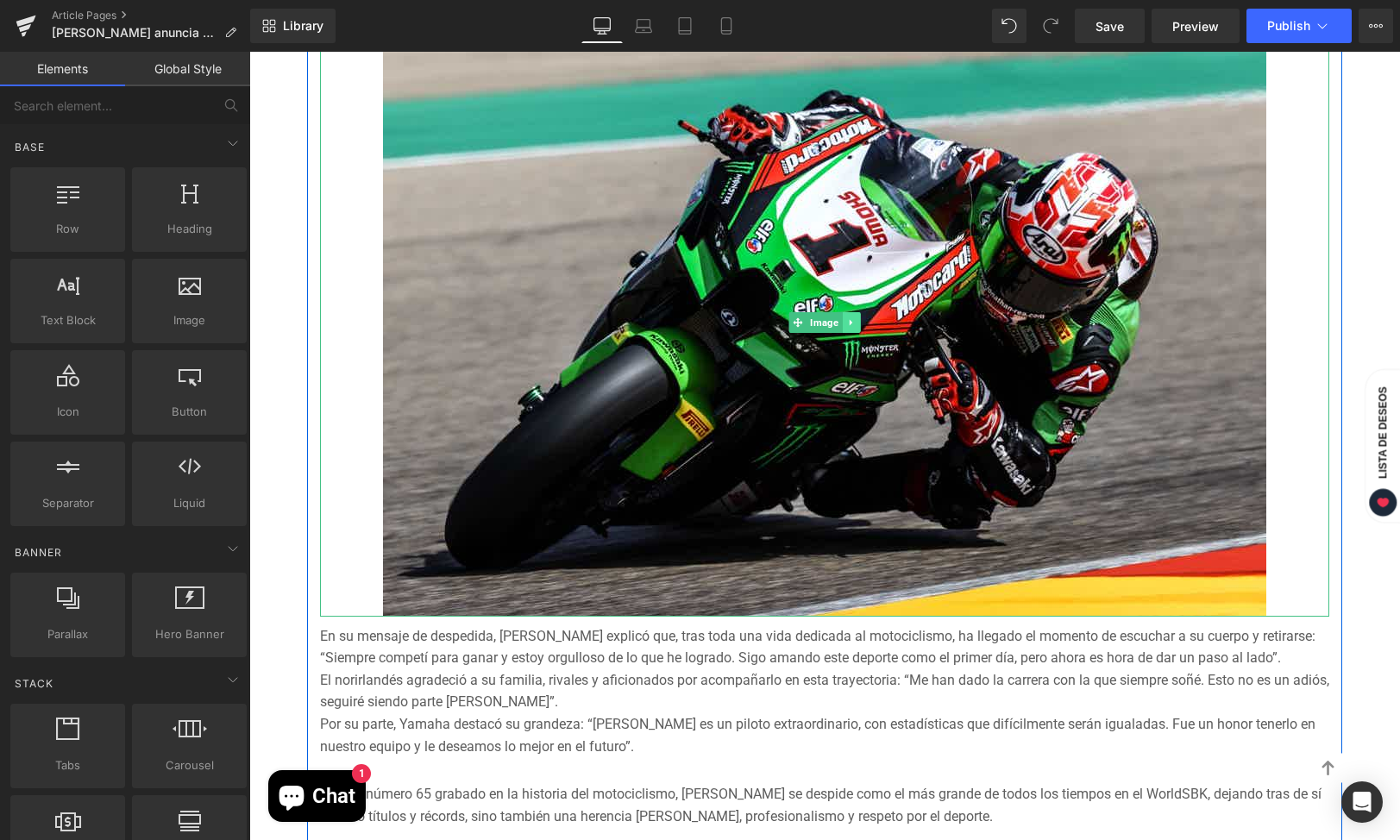
click at [849, 312] on link at bounding box center [852, 322] width 18 height 20
click at [837, 318] on icon at bounding box center [842, 322] width 9 height 9
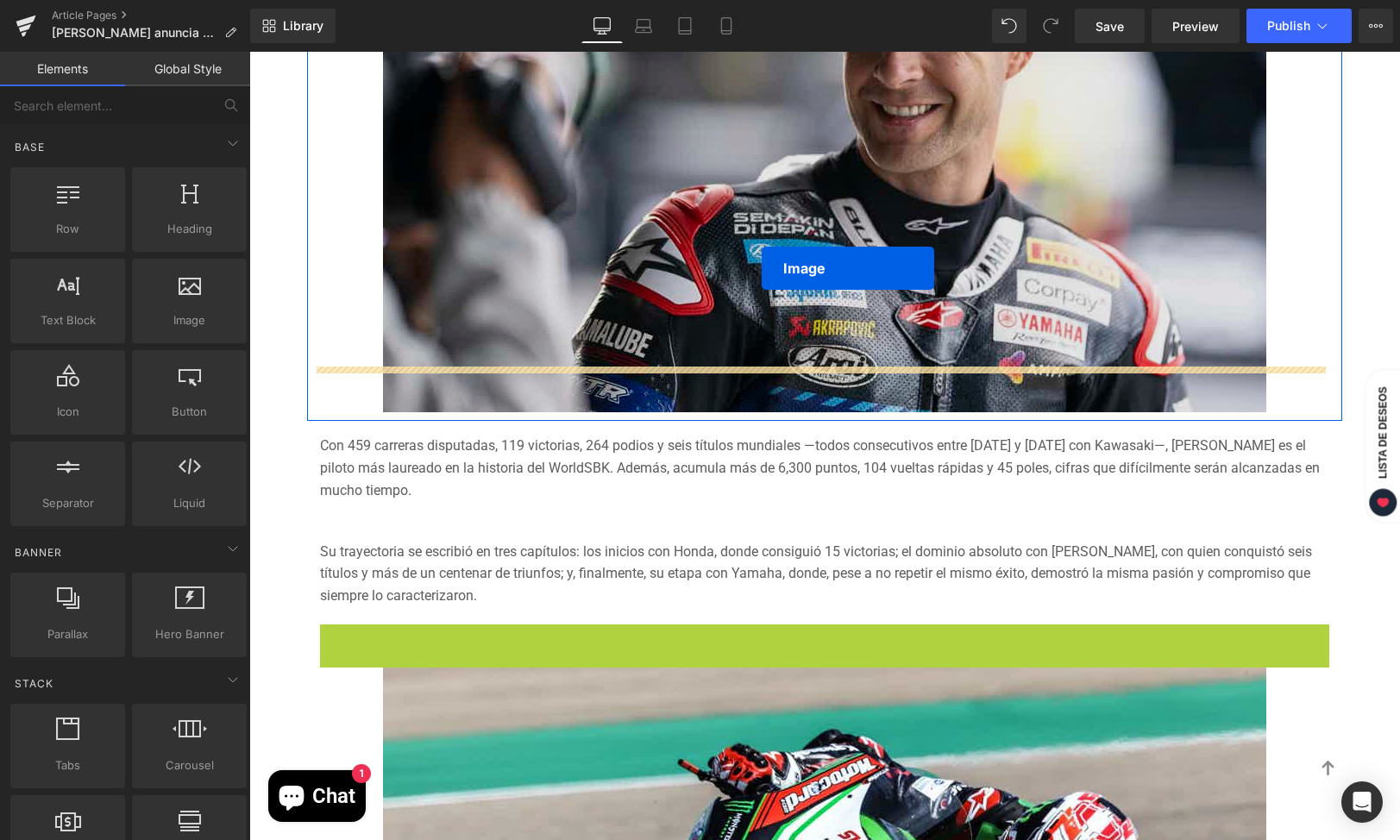
scroll to position [1417, 0]
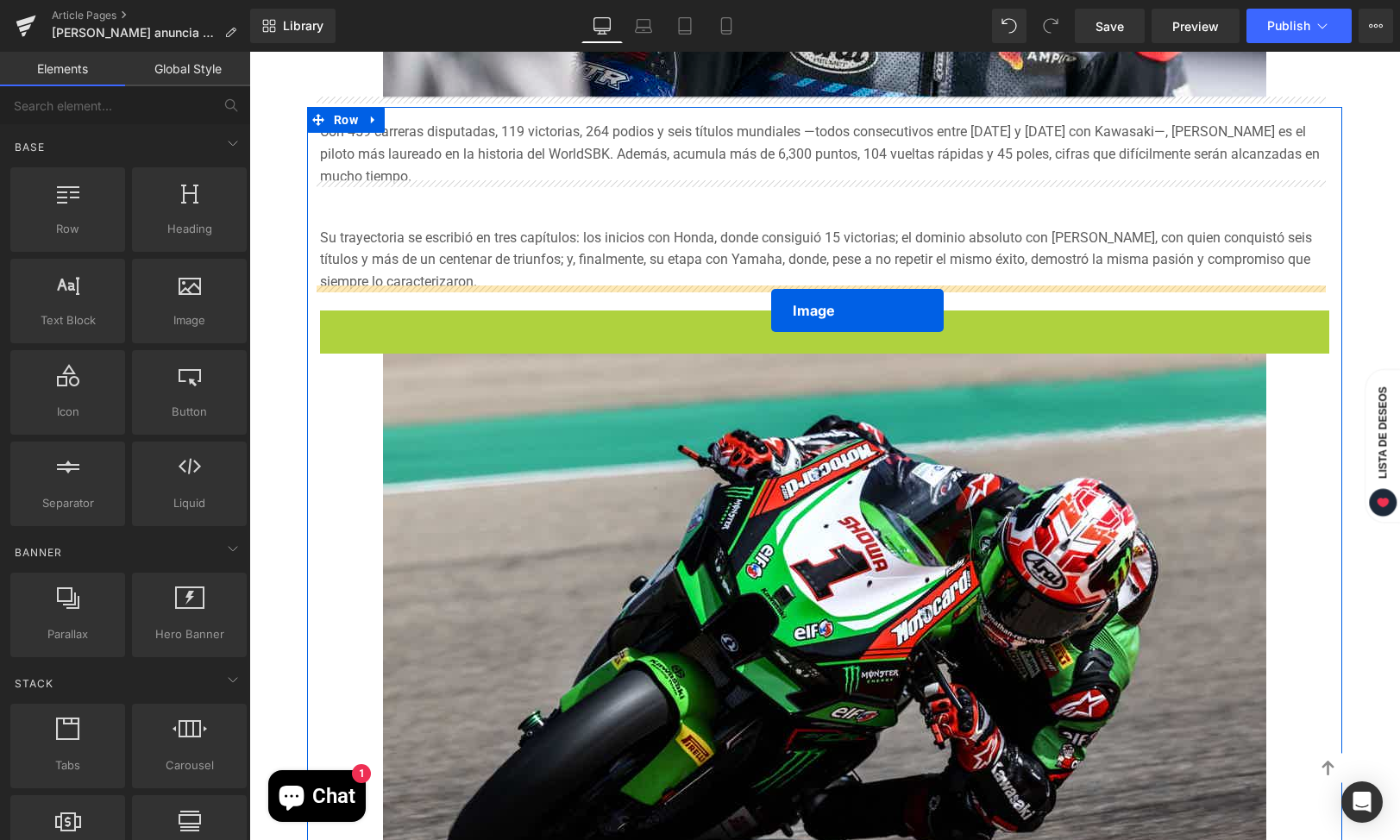
drag, startPoint x: 763, startPoint y: 298, endPoint x: 771, endPoint y: 310, distance: 14.4
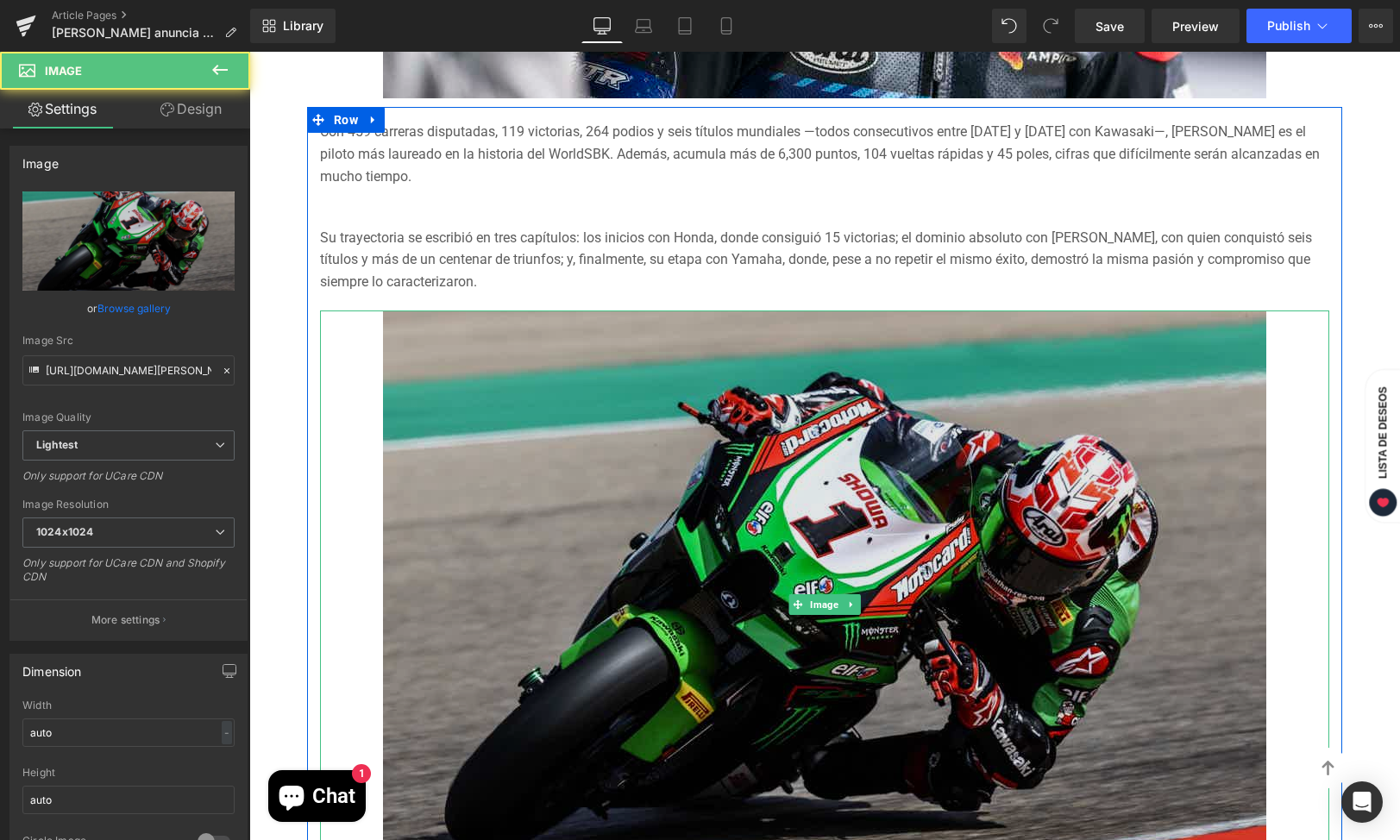
click at [761, 378] on img at bounding box center [824, 604] width 883 height 589
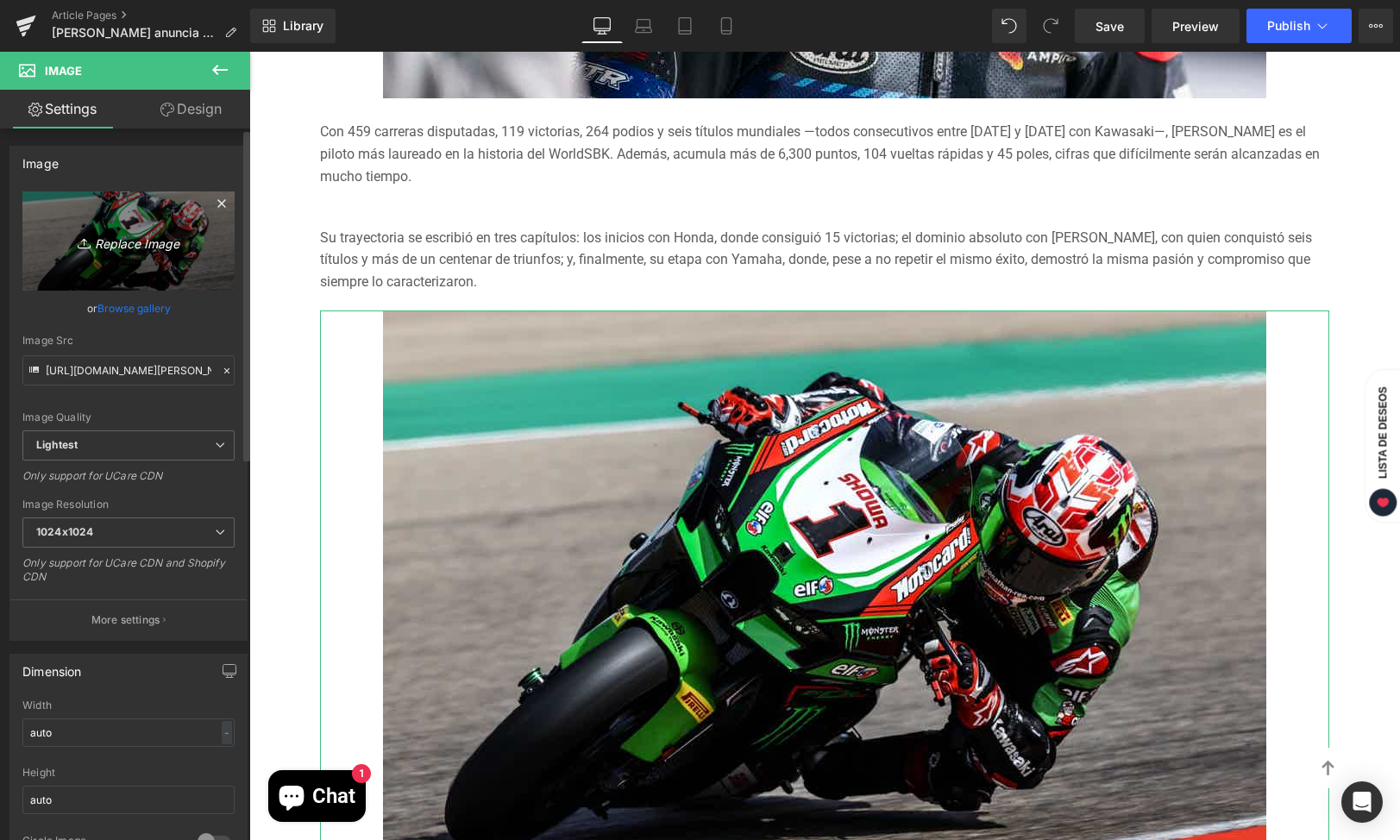
click at [165, 239] on icon "Replace Image" at bounding box center [129, 240] width 138 height 21
type input "C:\fakepath\[PERSON_NAME]-2.webp"
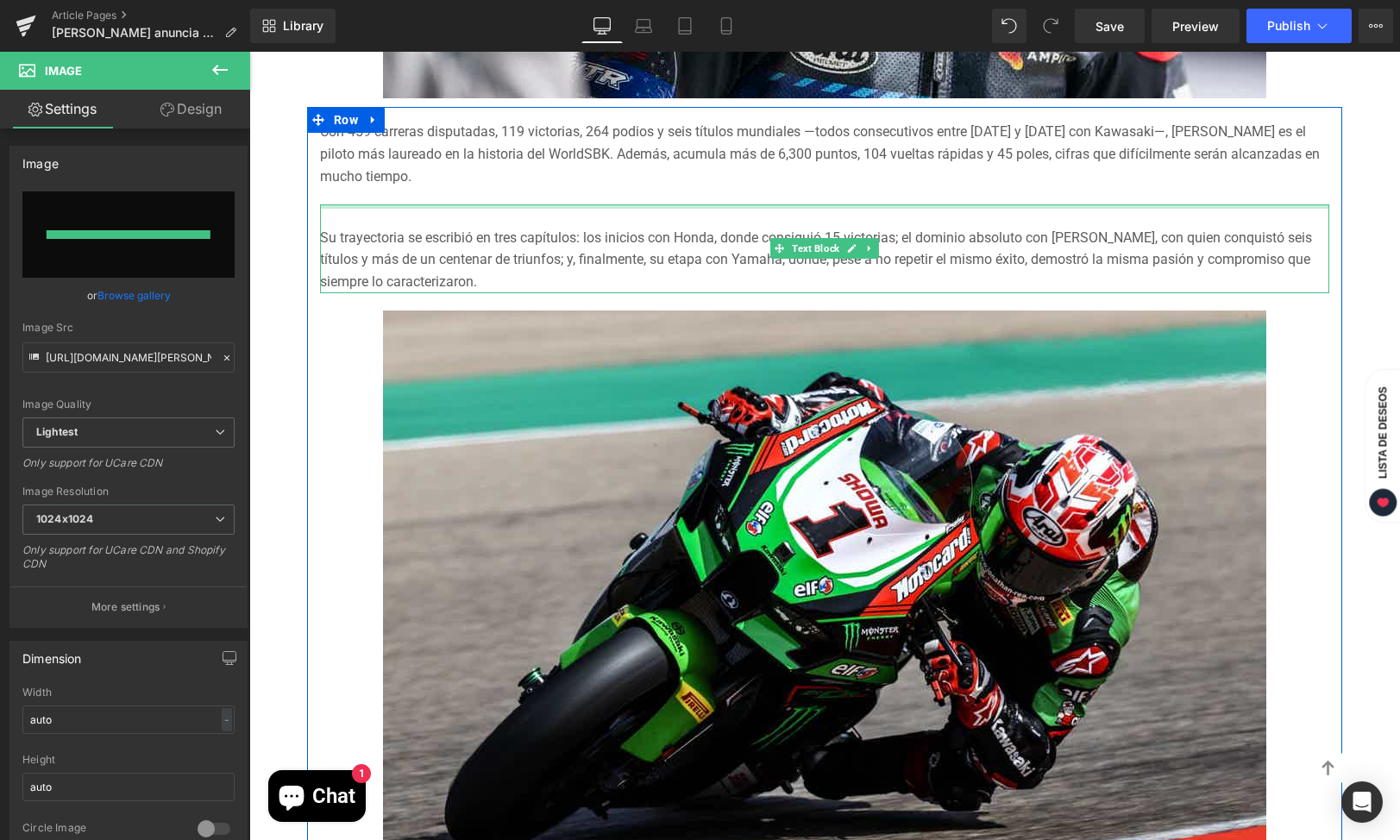
type input "[URL][DOMAIN_NAME][PERSON_NAME]"
click at [414, 204] on div at bounding box center [824, 216] width 1009 height 22
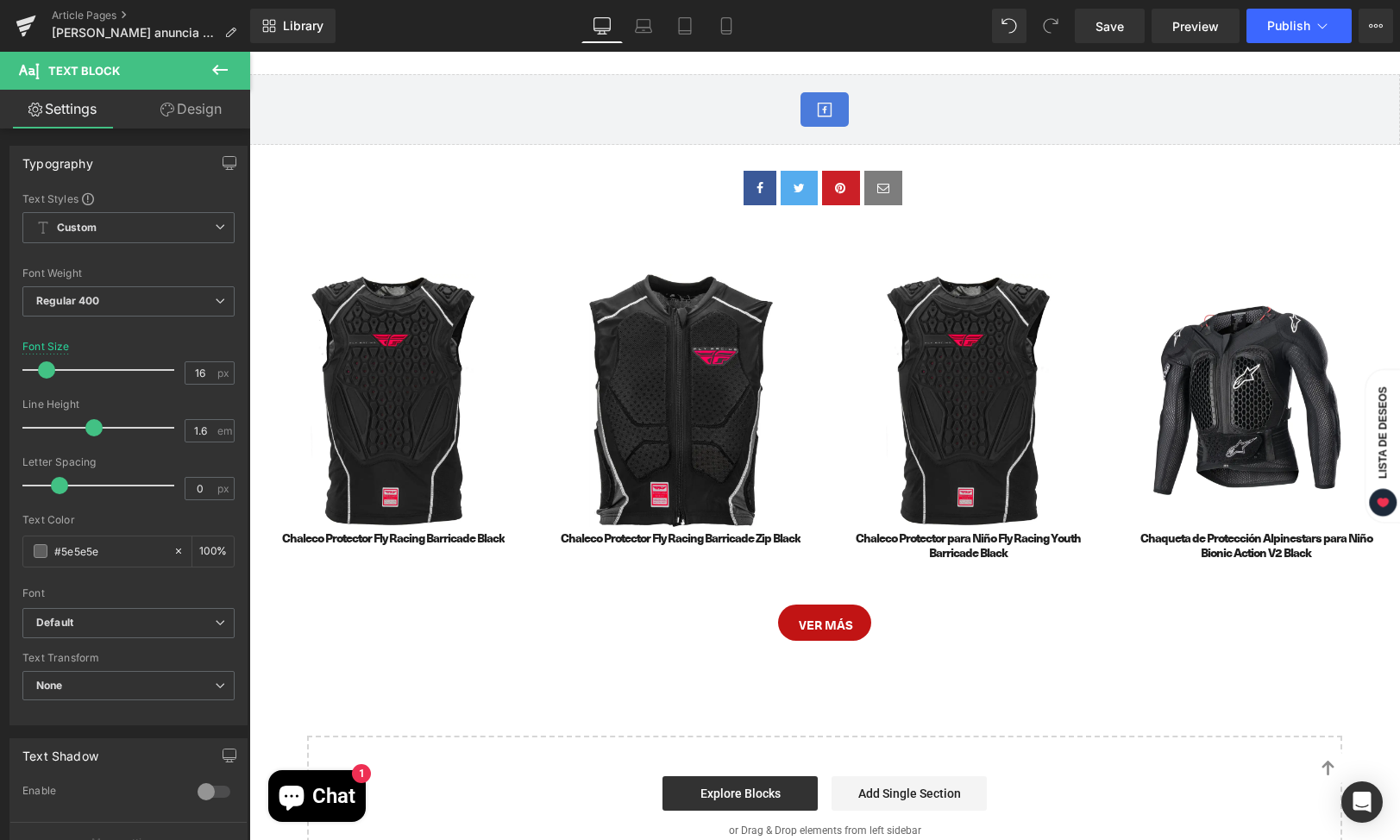
scroll to position [1920, 0]
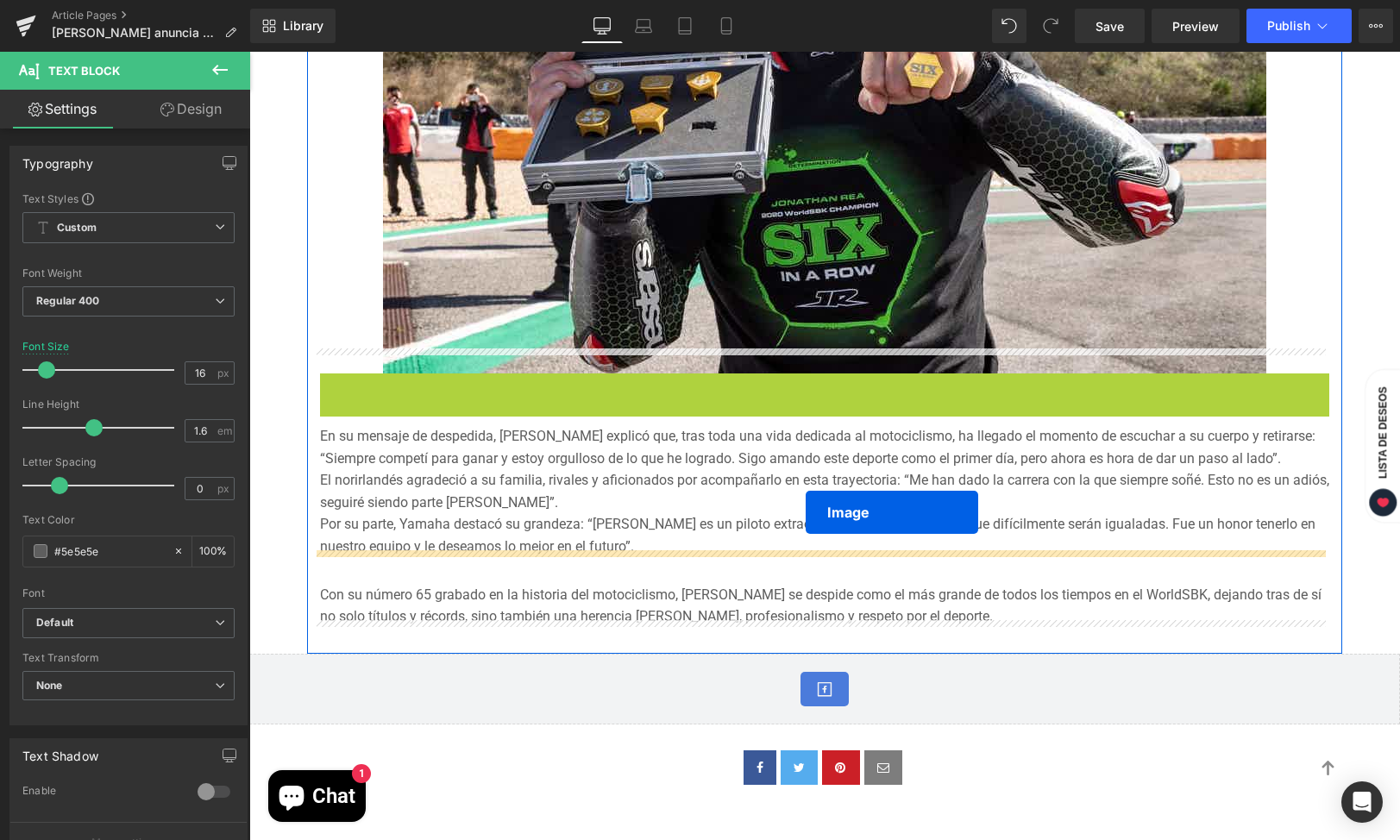
drag, startPoint x: 789, startPoint y: 60, endPoint x: 806, endPoint y: 512, distance: 452.3
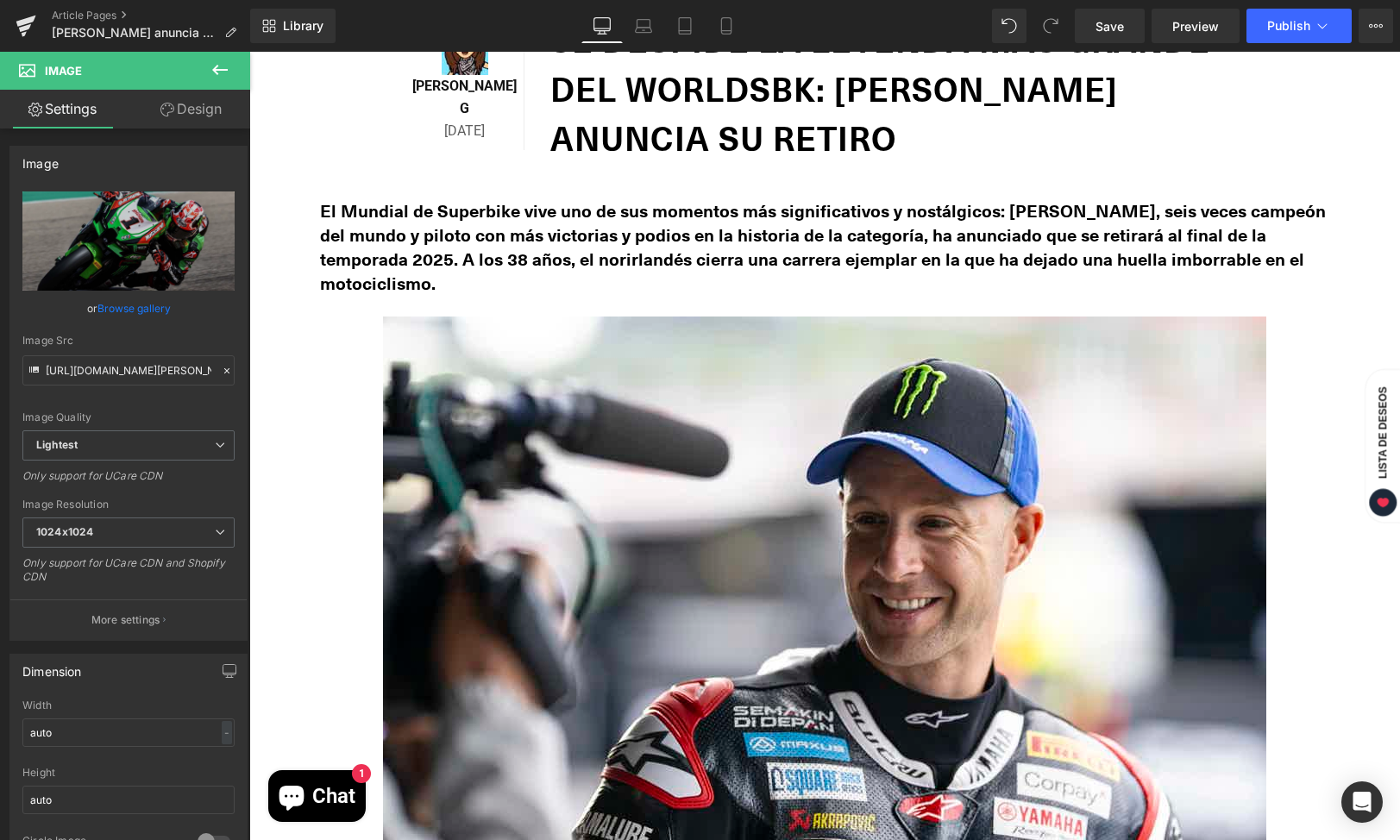
scroll to position [395, 0]
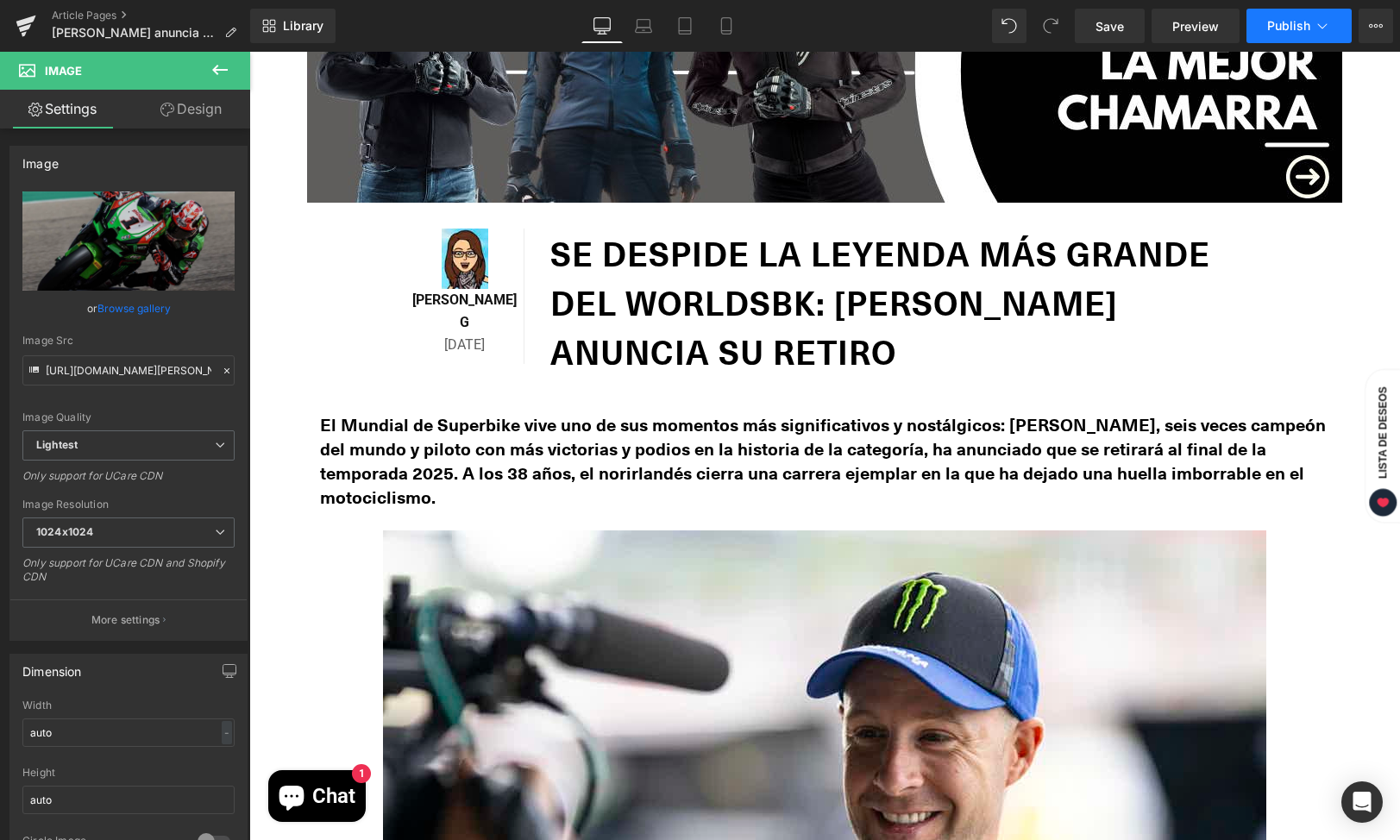
click at [1315, 31] on icon at bounding box center [1322, 26] width 18 height 18
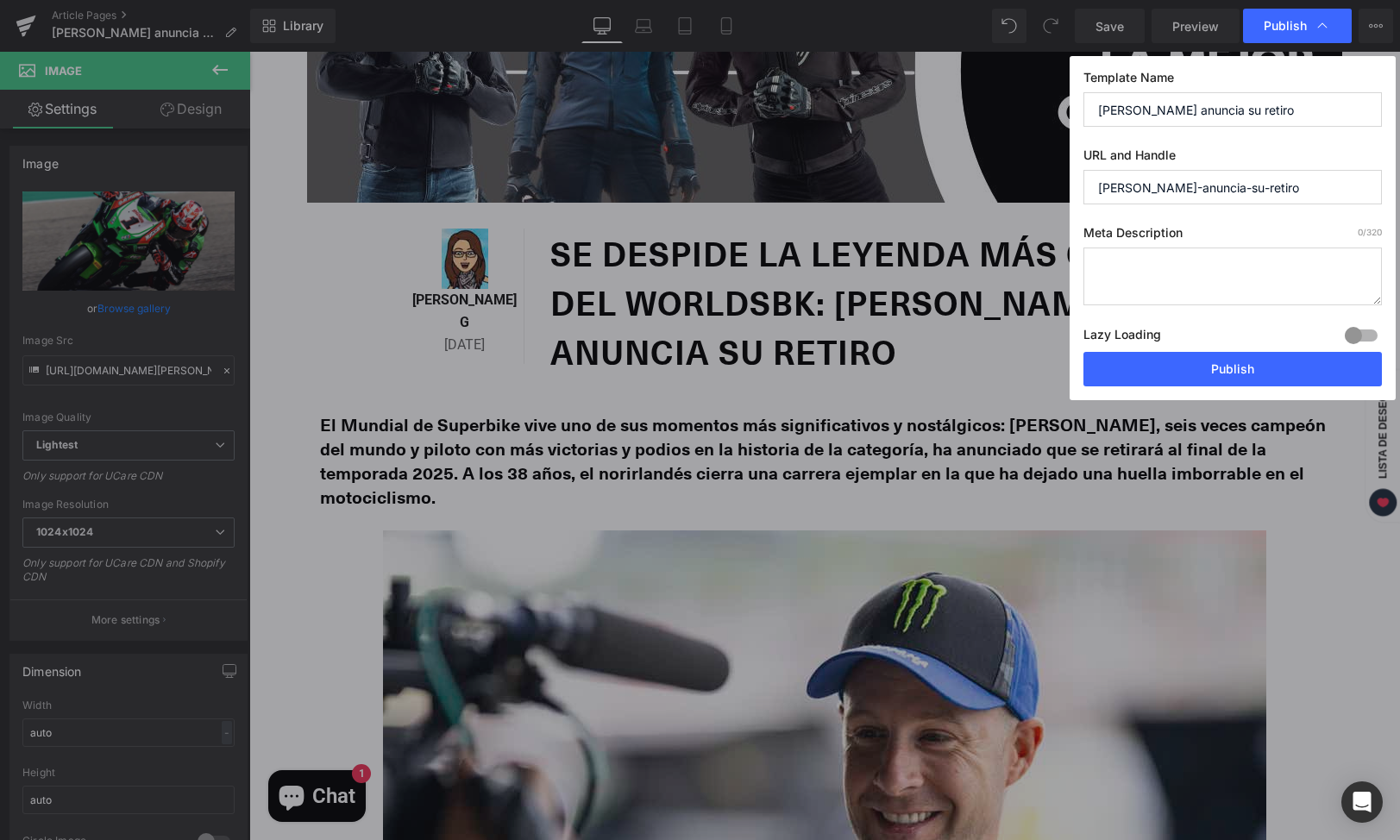
click at [1157, 274] on textarea at bounding box center [1232, 276] width 298 height 58
paste textarea "[PERSON_NAME], seis veces campeón del WorldSBK y piloto más exitoso en la histo…"
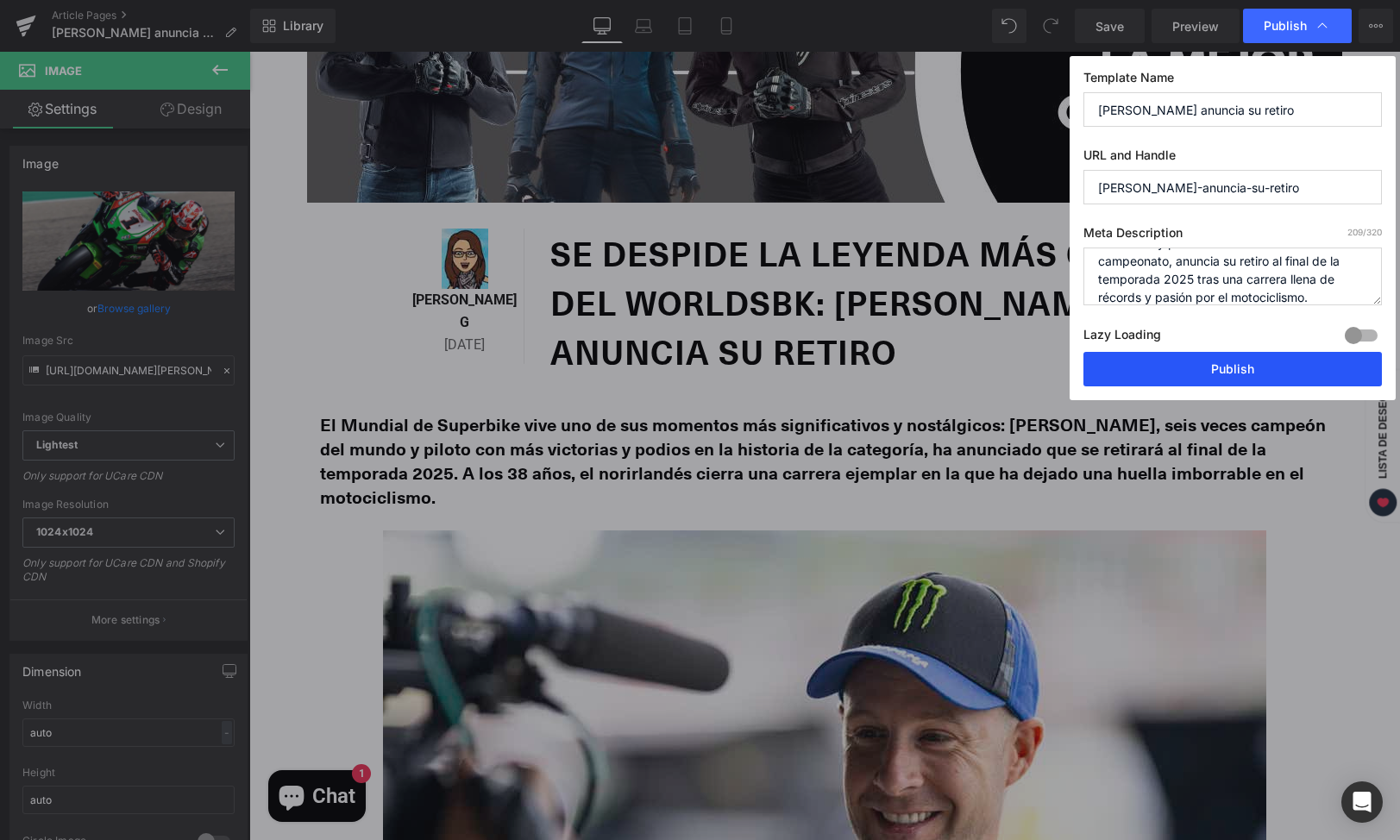
type textarea "[PERSON_NAME], seis veces campeón del WorldSBK y piloto más exitoso en la histo…"
click at [1163, 379] on button "Publish" at bounding box center [1232, 368] width 298 height 34
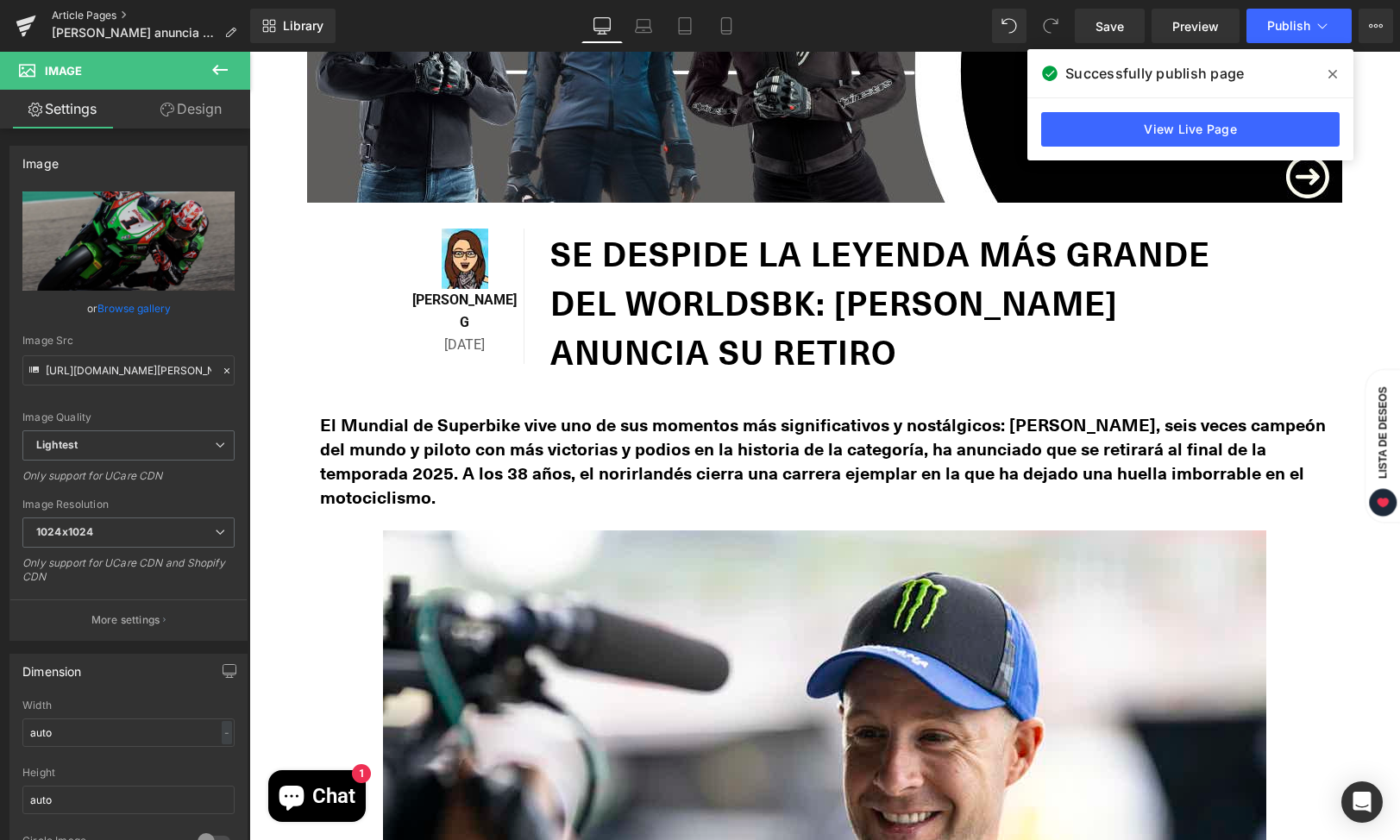
click at [77, 18] on link "Article Pages" at bounding box center [150, 15] width 198 height 14
click at [1194, 121] on link "View Live Page" at bounding box center [1190, 129] width 298 height 34
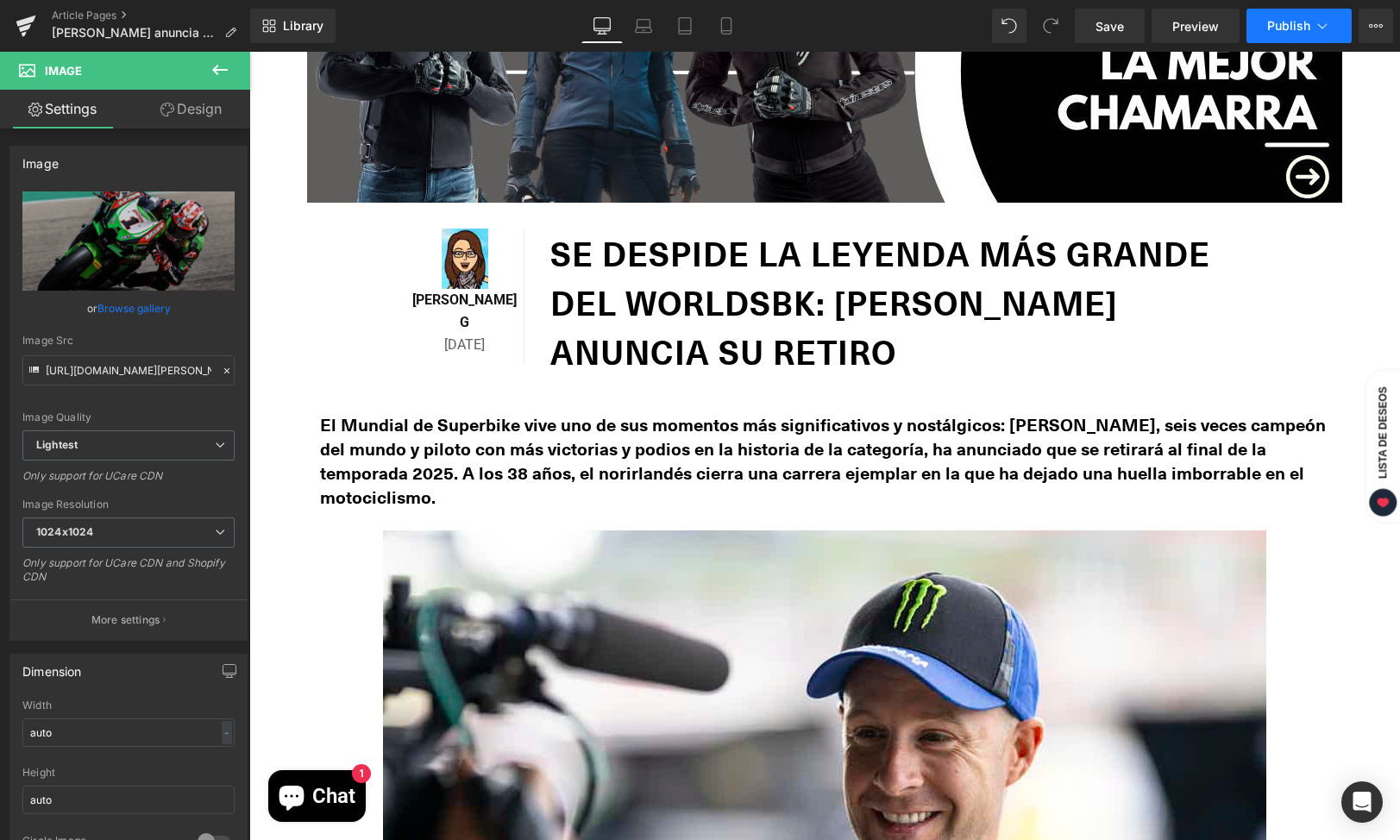
click at [1298, 20] on span "Publish" at bounding box center [1289, 26] width 43 height 14
click at [106, 16] on link "Article Pages" at bounding box center [150, 15] width 198 height 14
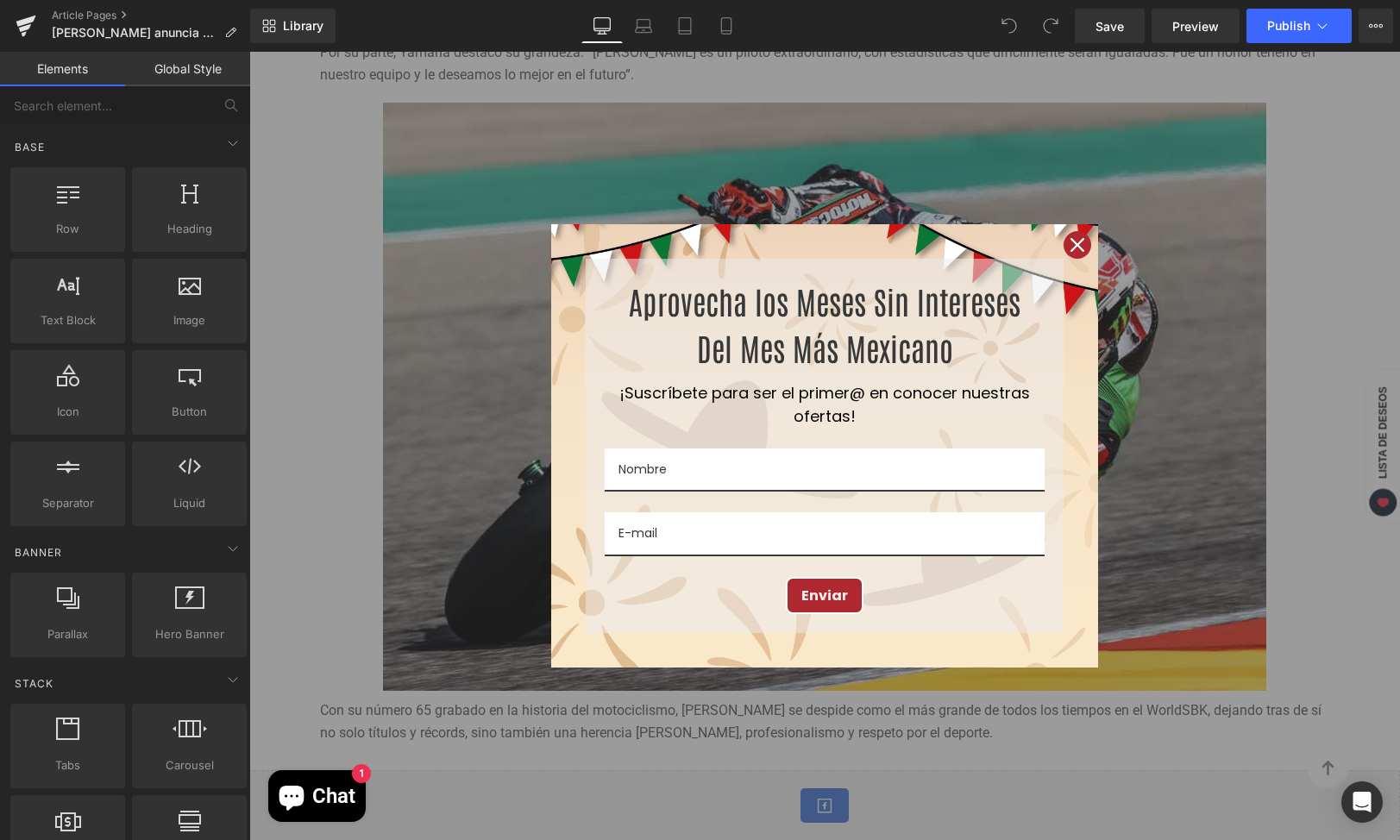
scroll to position [3001, 0]
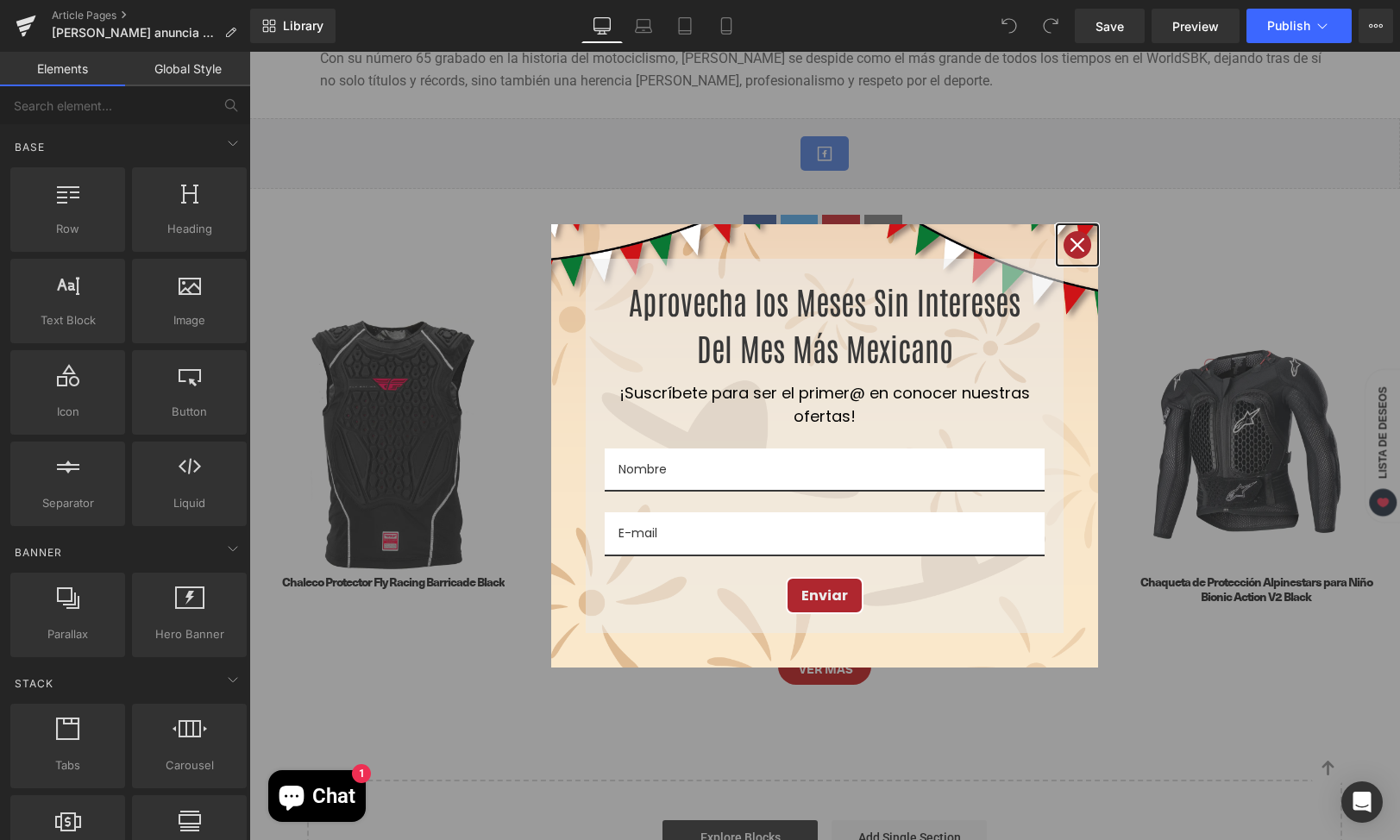
click at [1070, 239] on icon "close icon" at bounding box center [1077, 244] width 14 height 14
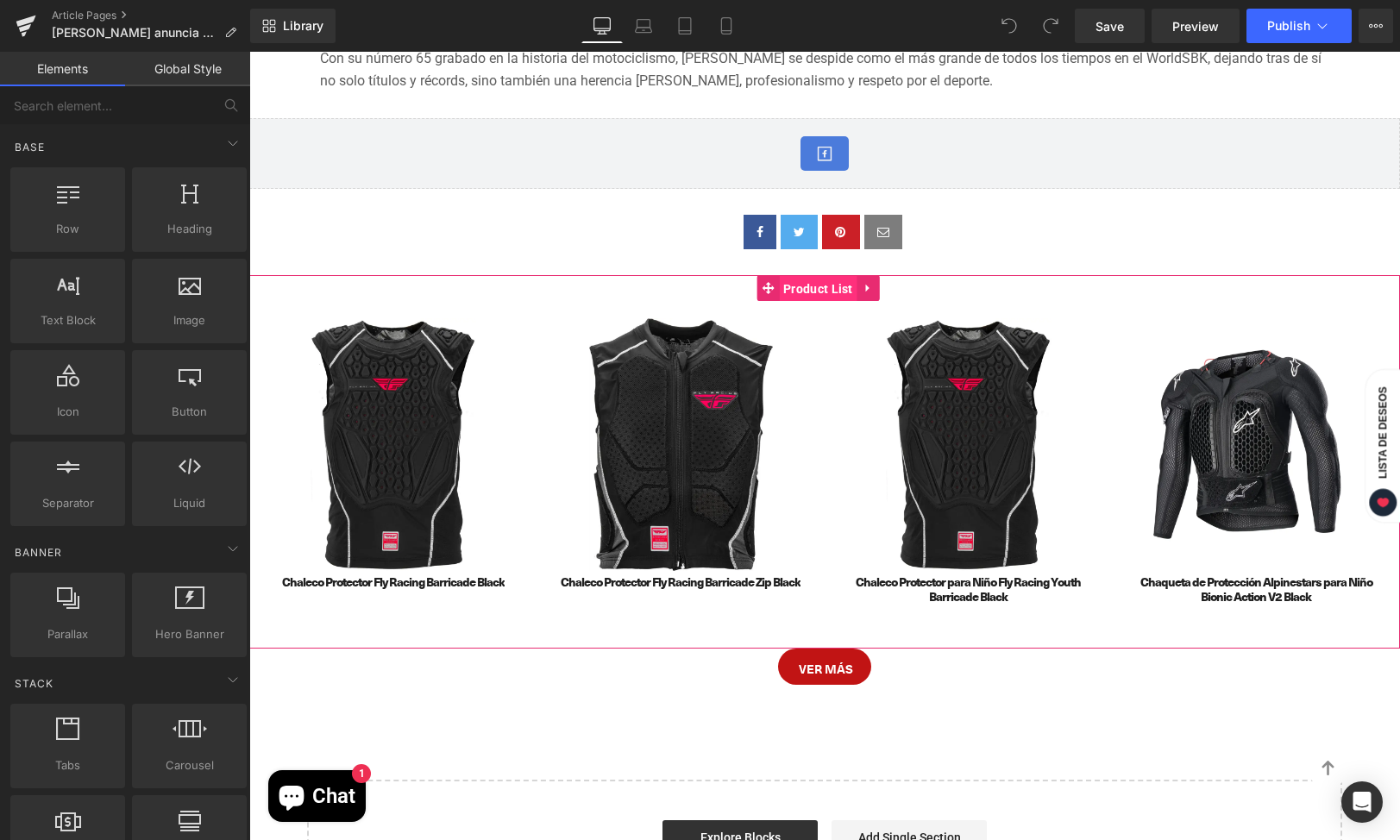
click at [806, 276] on span "Product List" at bounding box center [818, 289] width 78 height 26
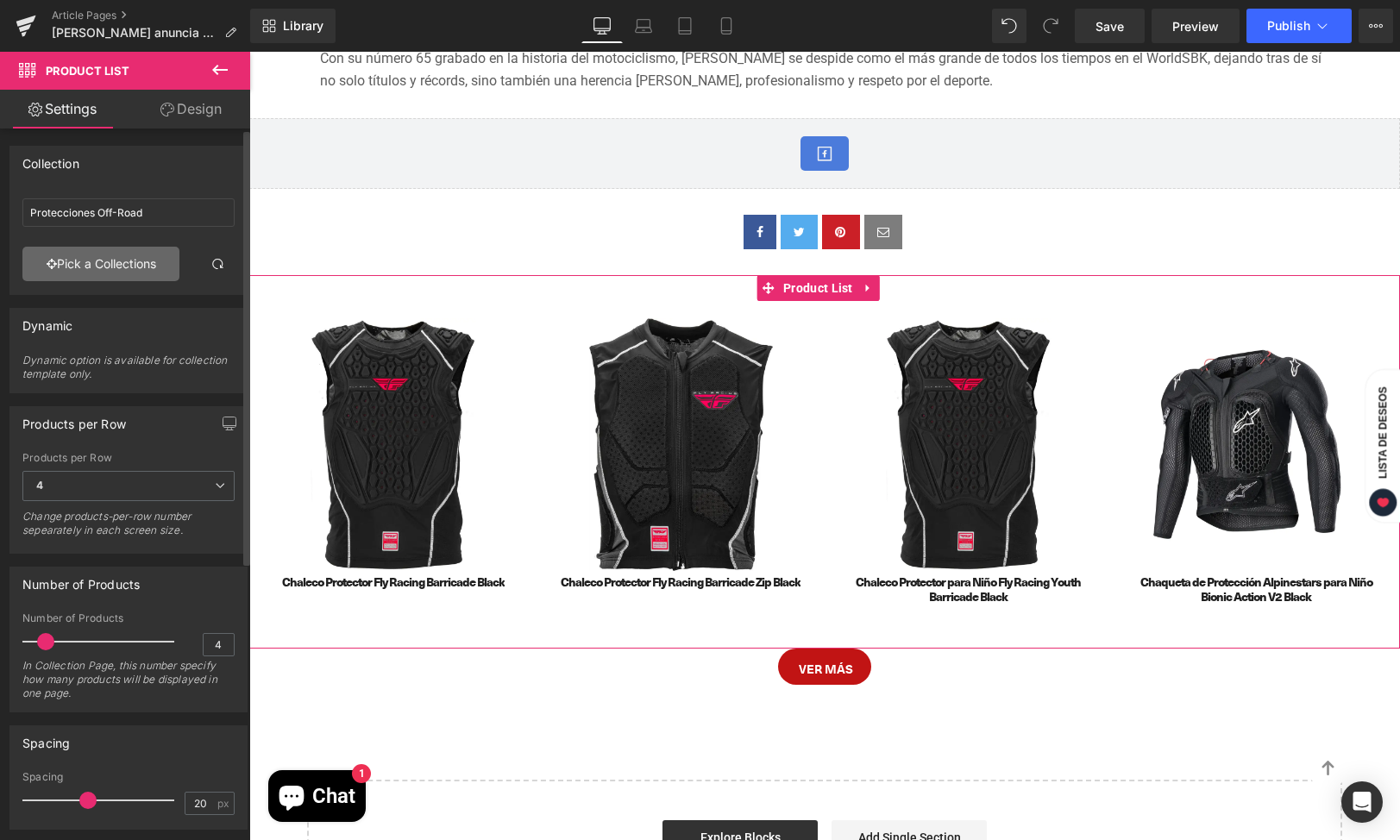
click at [120, 263] on link "Pick a Collections" at bounding box center [100, 263] width 157 height 34
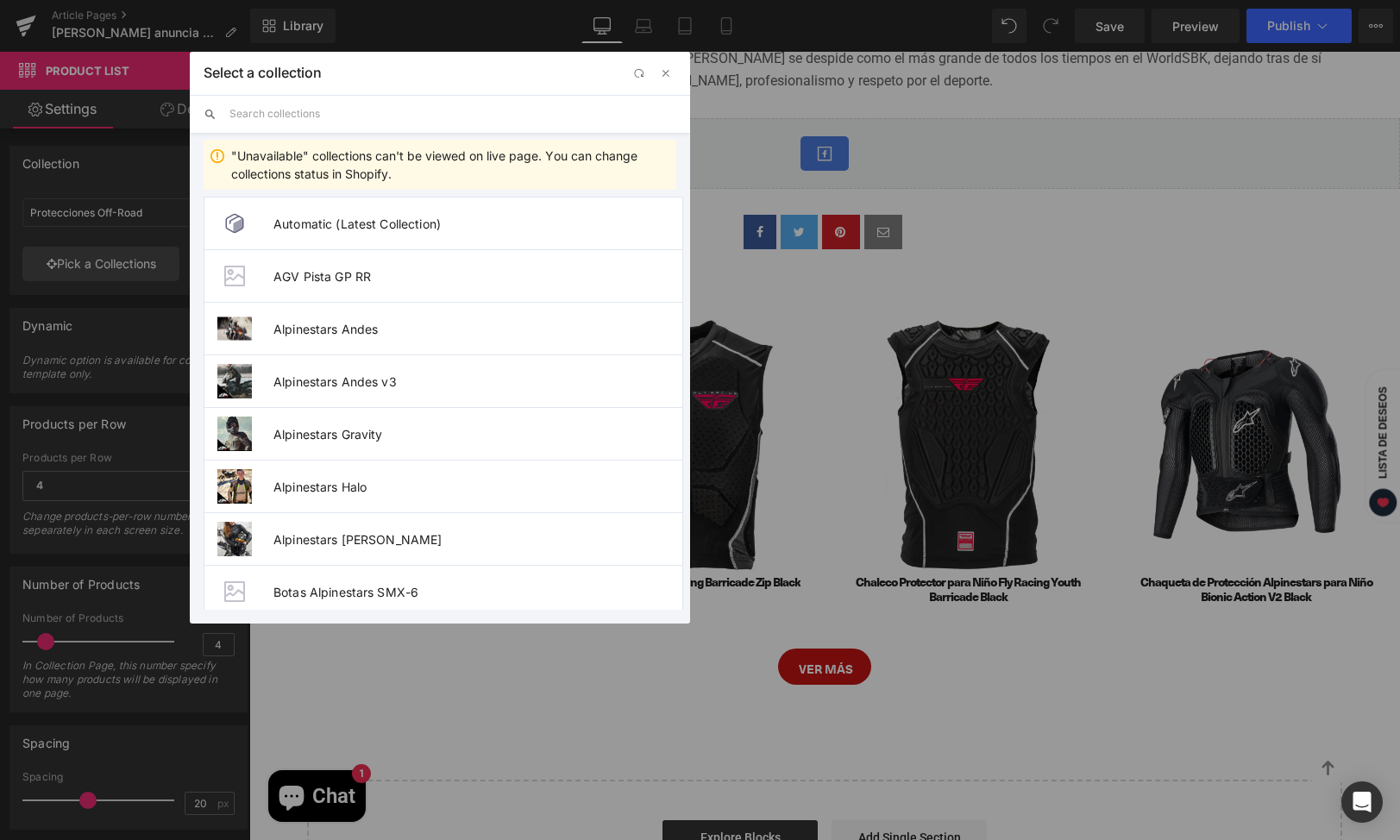
click at [0, 0] on input "text" at bounding box center [0, 0] width 0 height 0
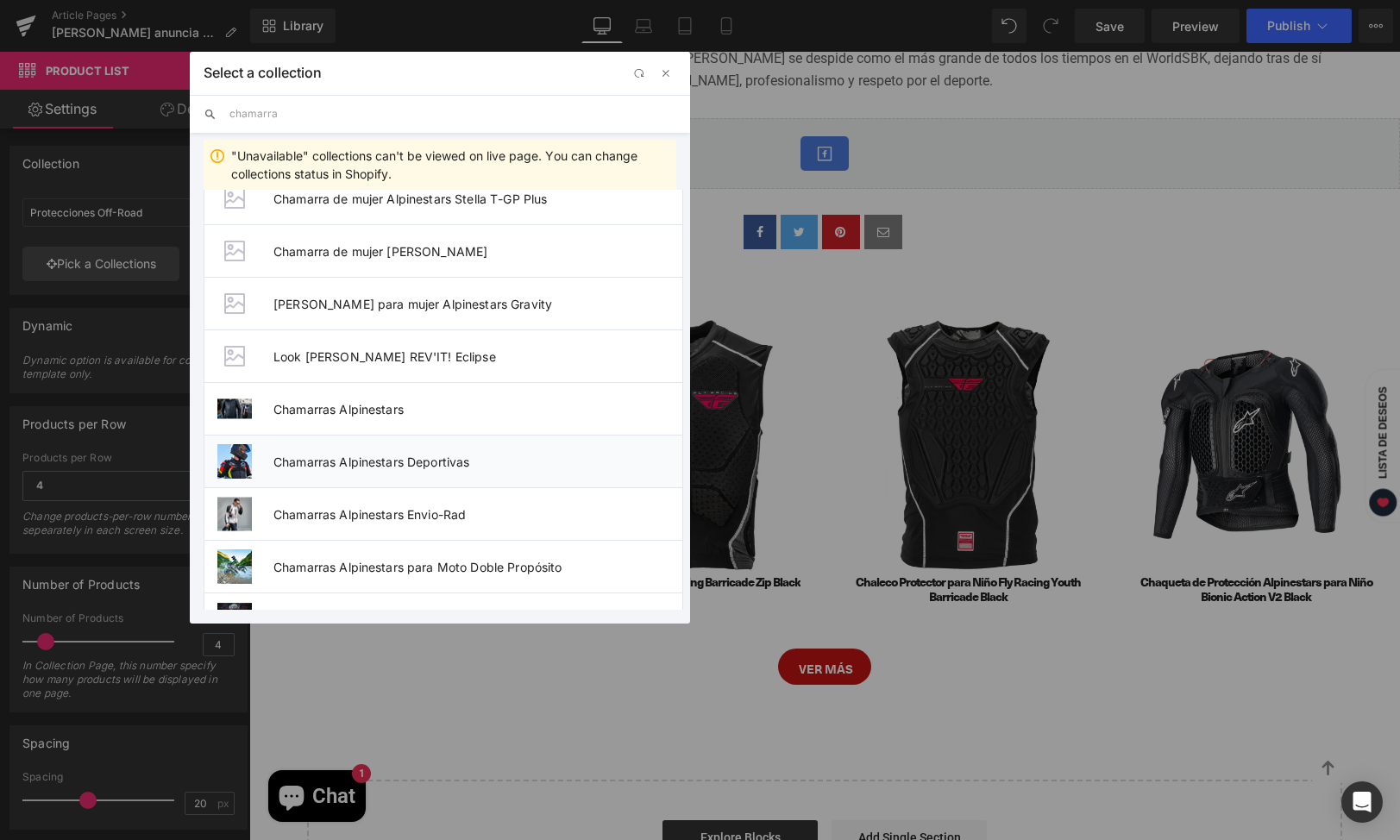
scroll to position [773, 0]
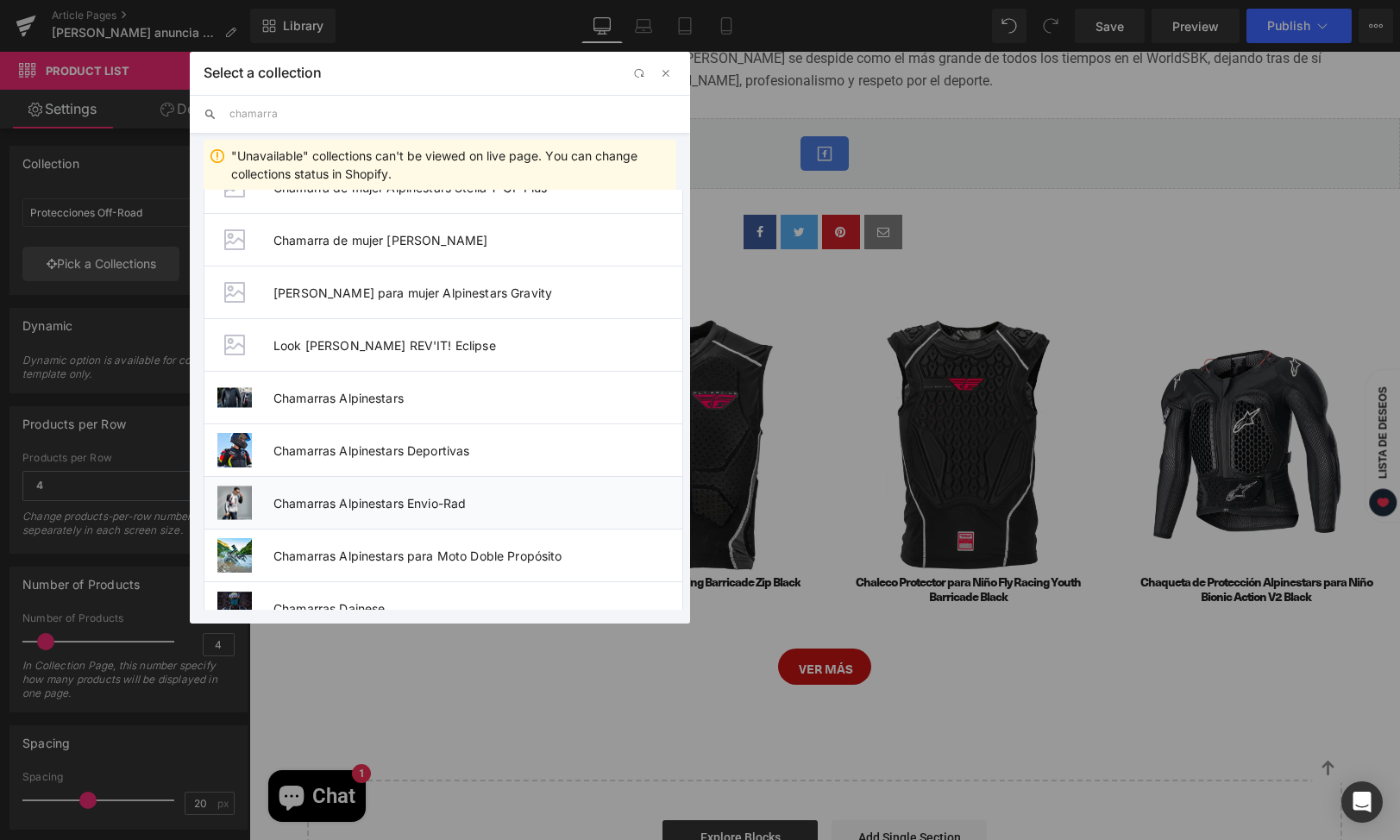
type input "chamarra"
click at [602, 505] on span "Chamarras Alpinestars Envio-Rad" at bounding box center [478, 503] width 409 height 15
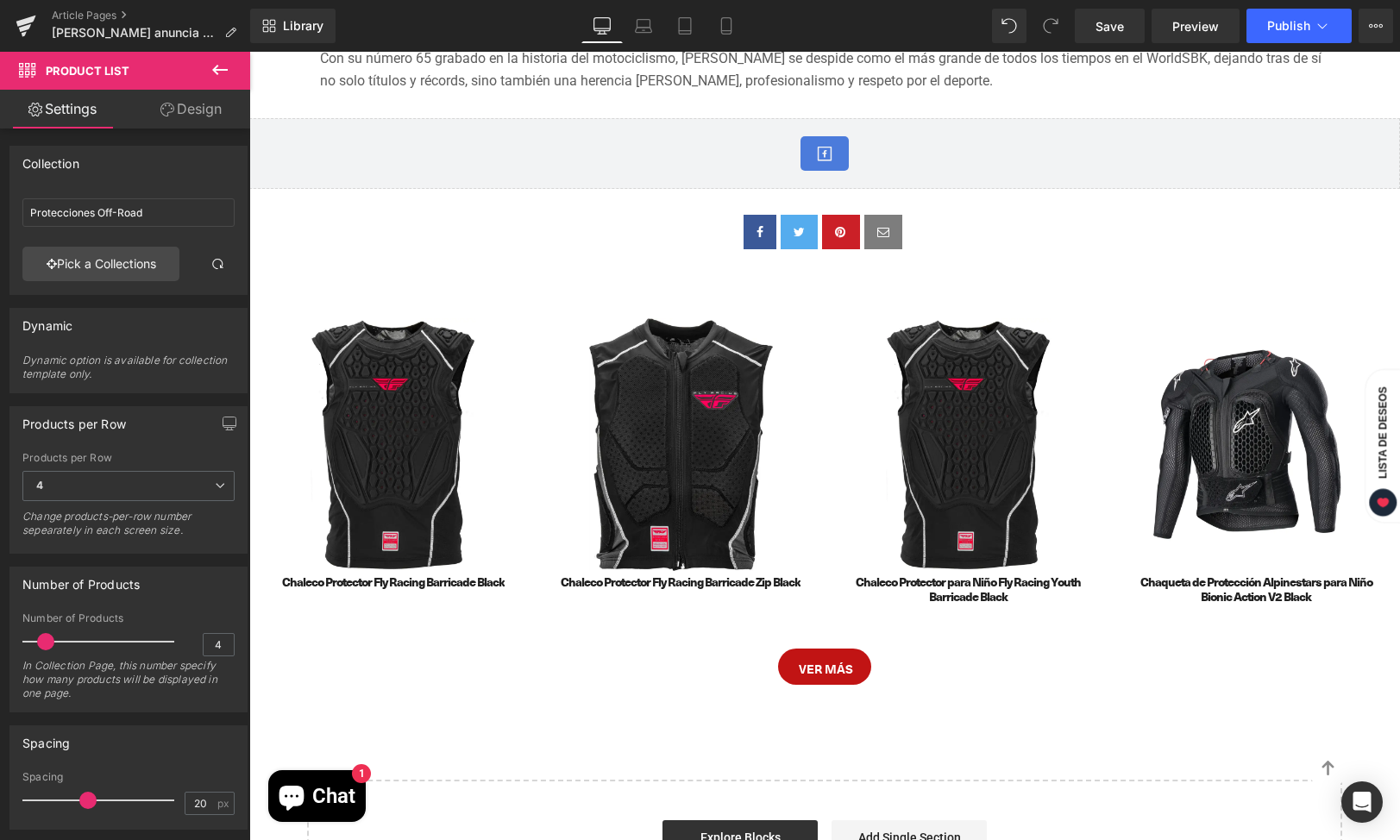
type input "Chamarras Alpinestars Envio-Rad"
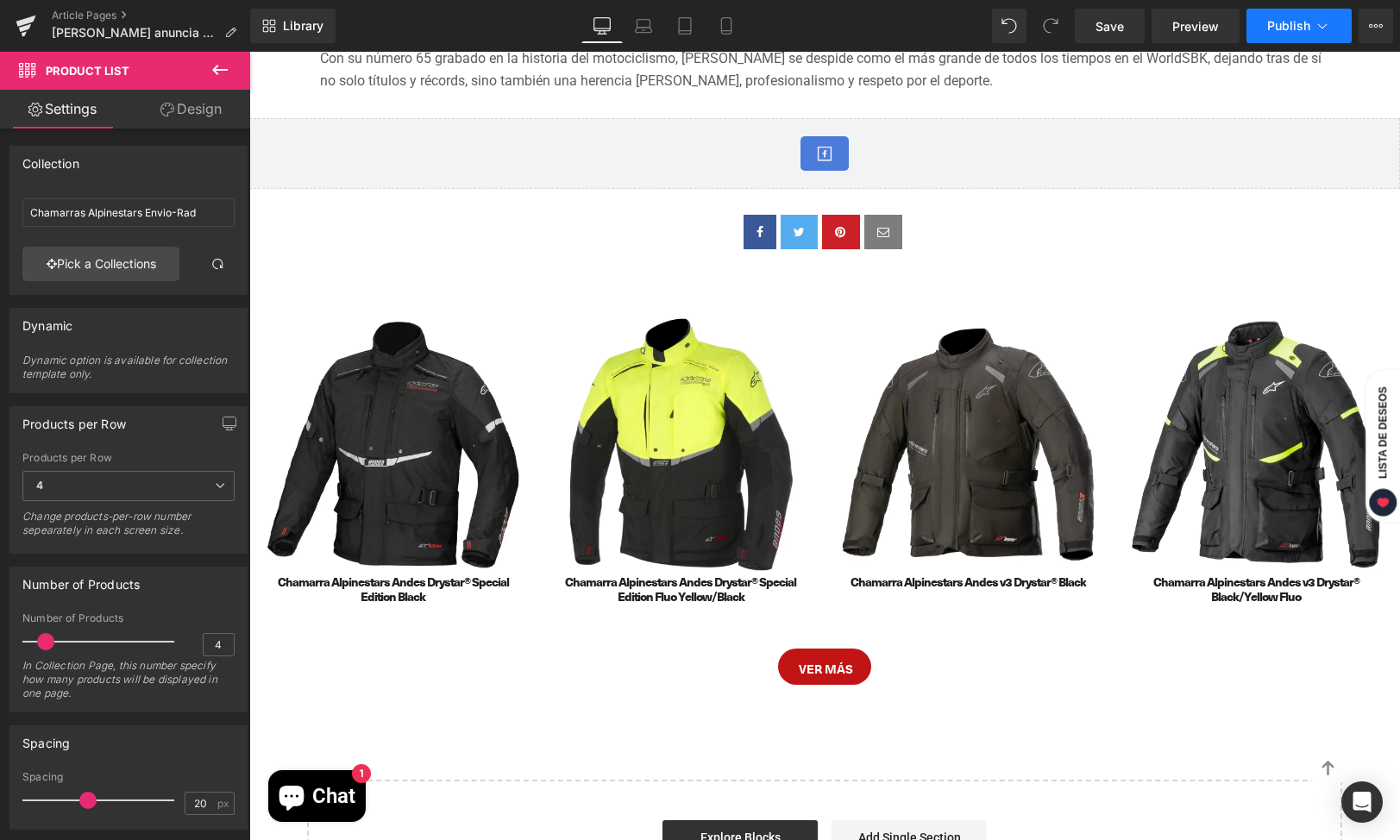
click at [1296, 25] on span "Publish" at bounding box center [1289, 26] width 43 height 14
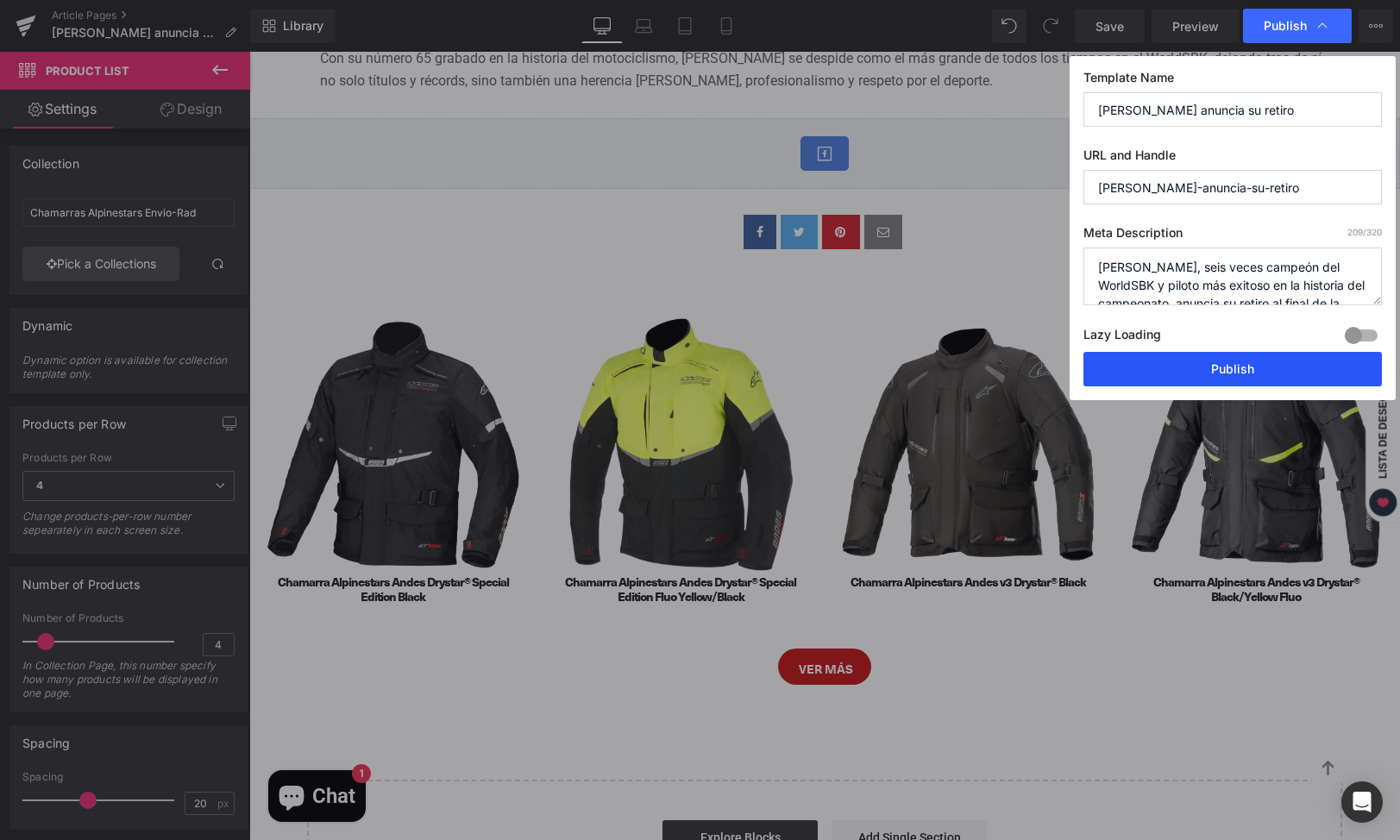
click at [1161, 373] on button "Publish" at bounding box center [1232, 368] width 298 height 34
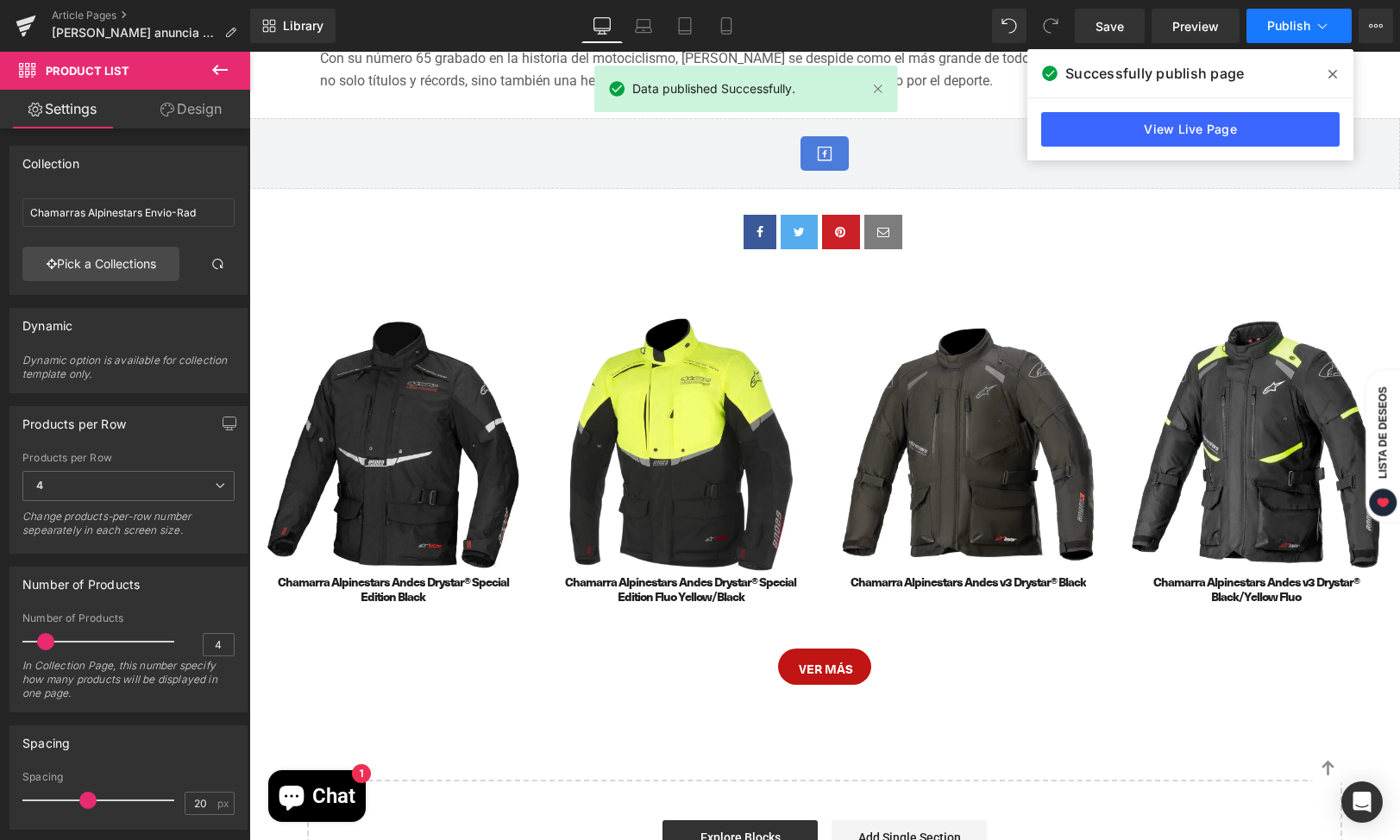
click at [1326, 29] on icon at bounding box center [1322, 26] width 18 height 18
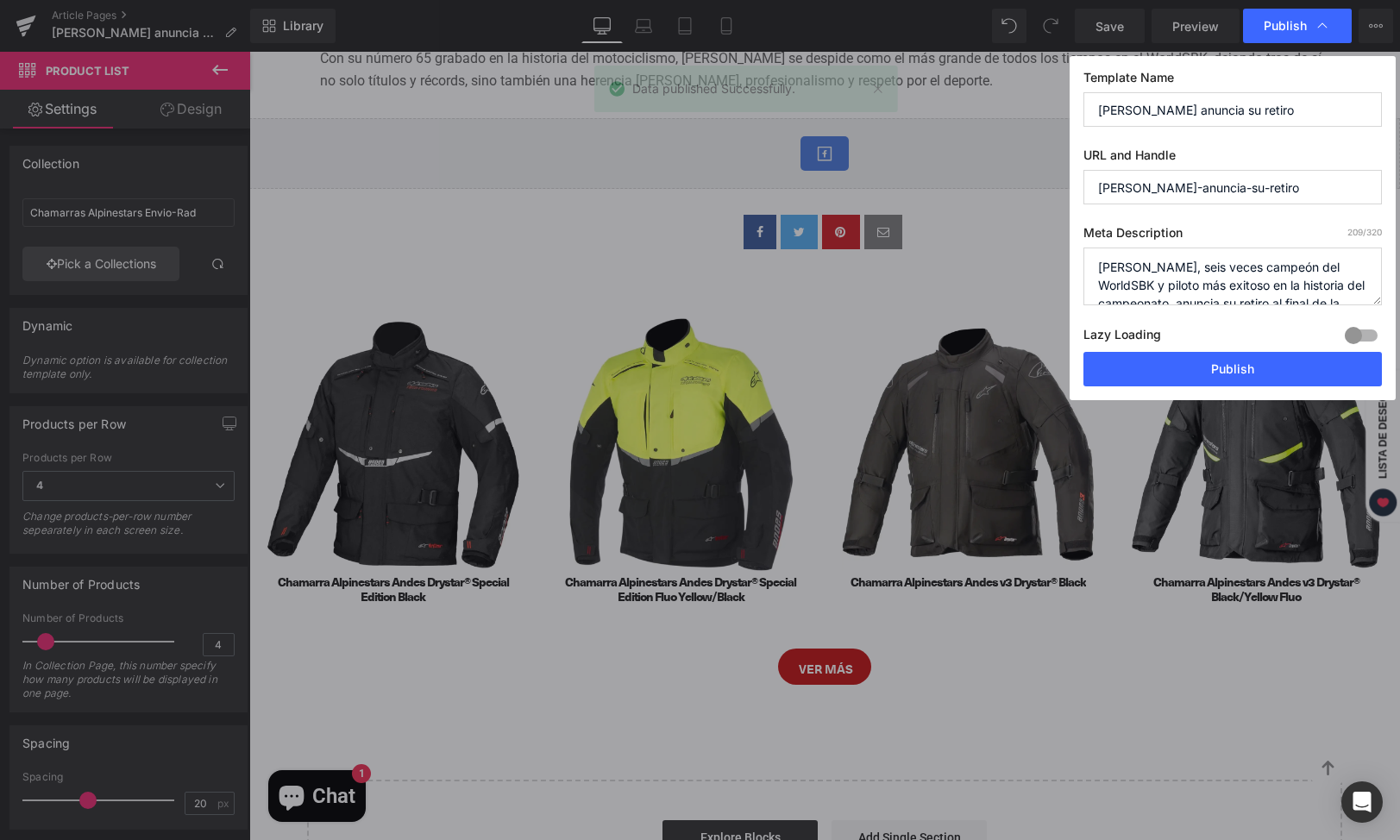
scroll to position [54, 0]
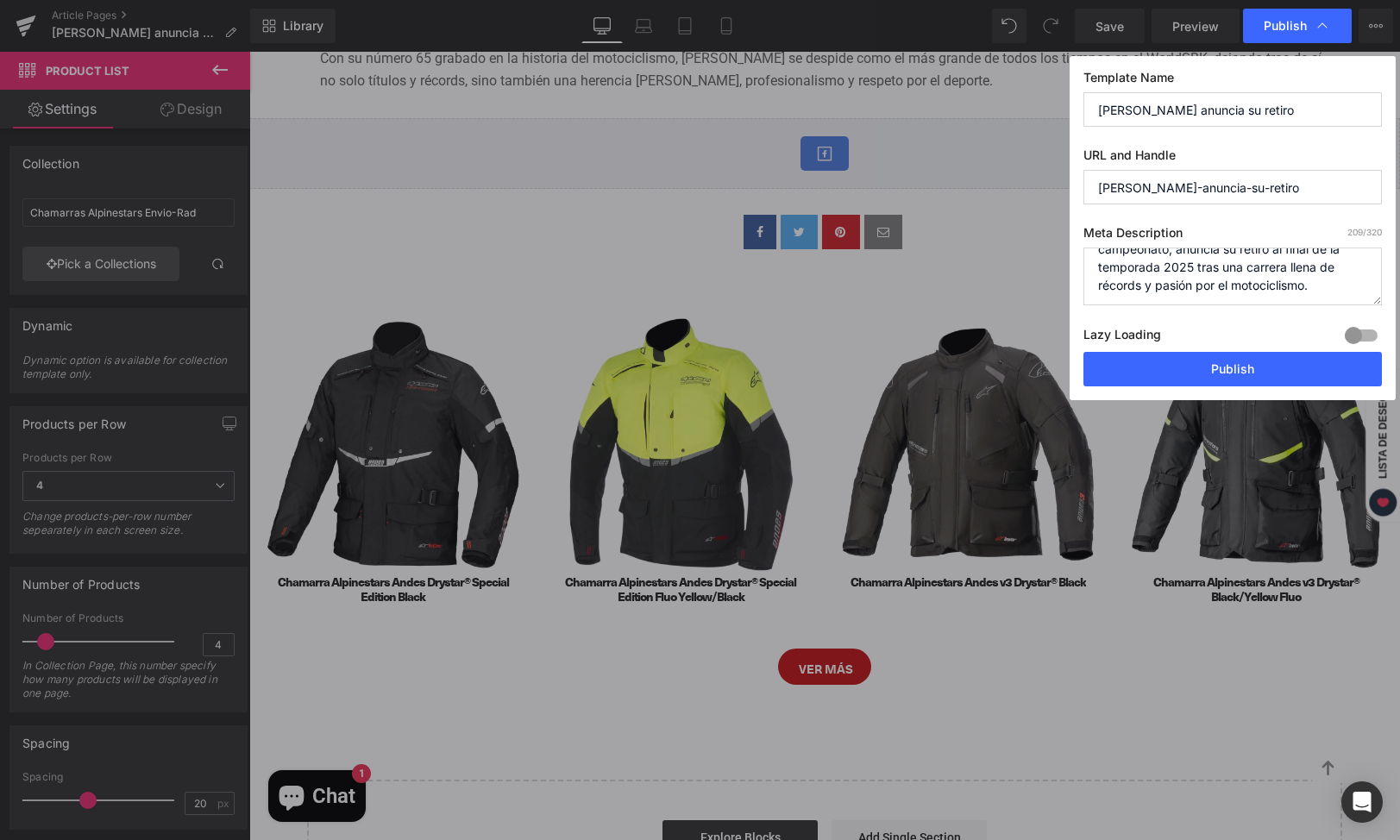
drag, startPoint x: 1092, startPoint y: 269, endPoint x: 1272, endPoint y: 320, distance: 187.1
click at [0, 0] on div "Meta Description 209 /320 Jonathan Rea, seis veces campeón del WorldSBK y pilot…" at bounding box center [0, 0] width 0 height 0
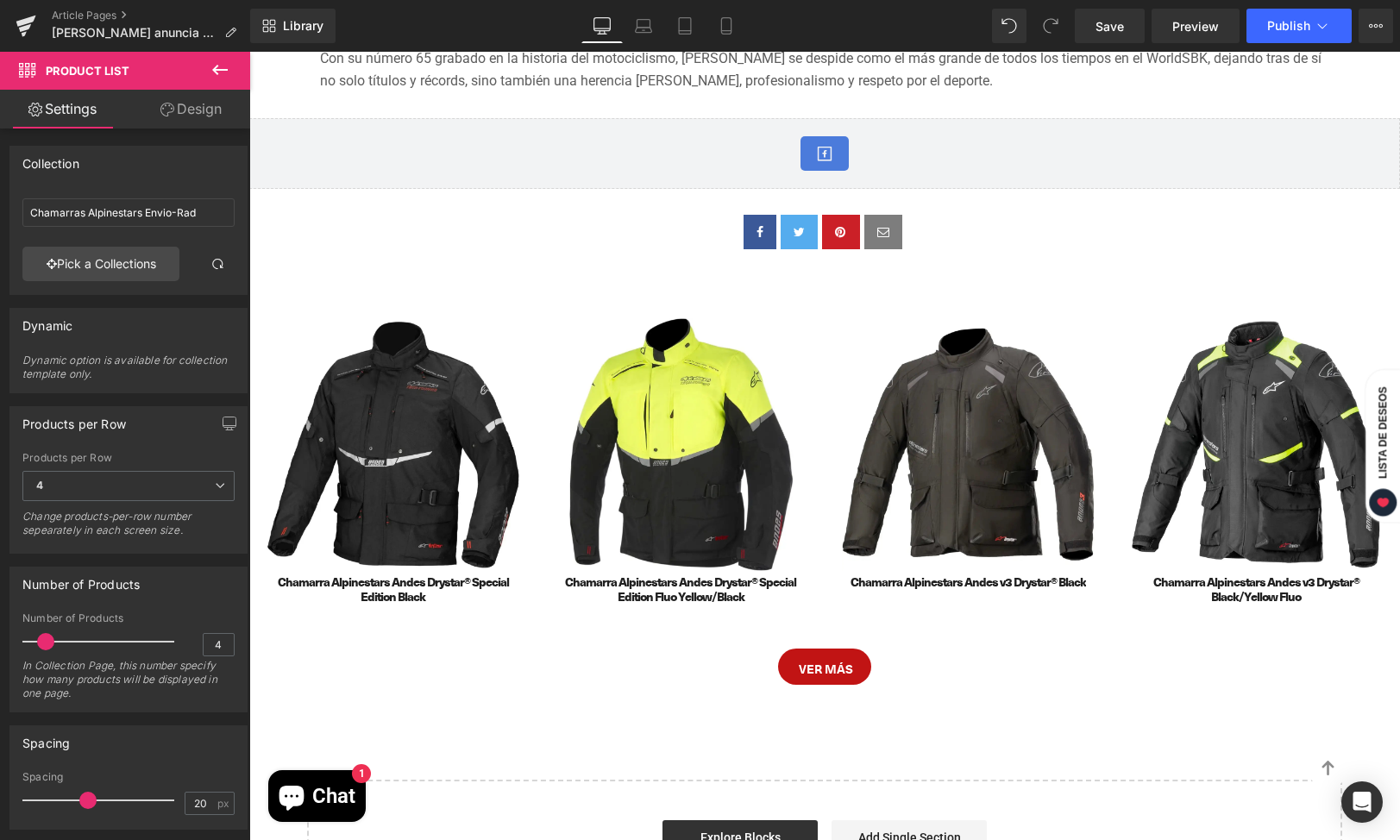
drag, startPoint x: 1244, startPoint y: 659, endPoint x: 996, endPoint y: 608, distance: 253.2
click at [87, 18] on link "Article Pages" at bounding box center [150, 15] width 198 height 14
